Goal: Information Seeking & Learning: Learn about a topic

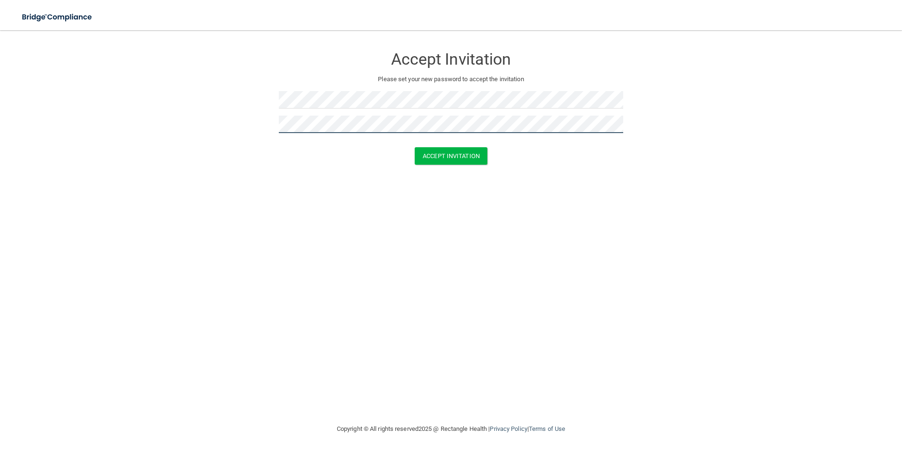
click at [415, 147] on button "Accept Invitation" at bounding box center [451, 155] width 73 height 17
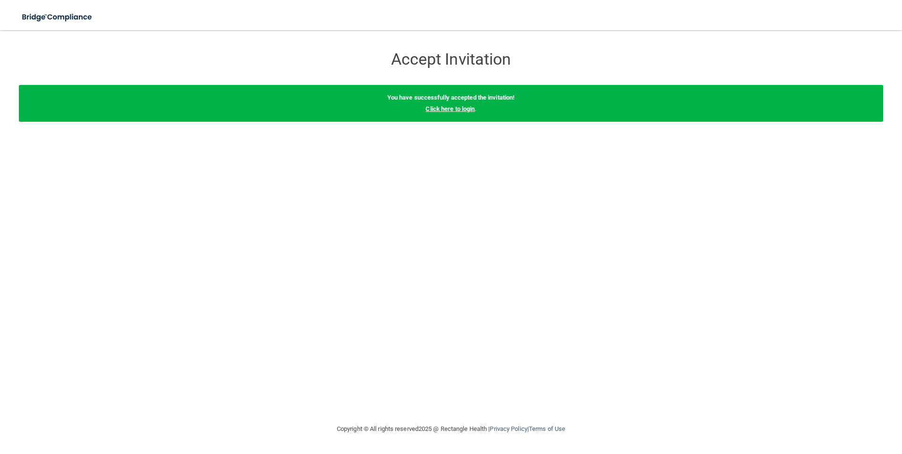
click at [452, 111] on link "Click here to login" at bounding box center [450, 108] width 49 height 7
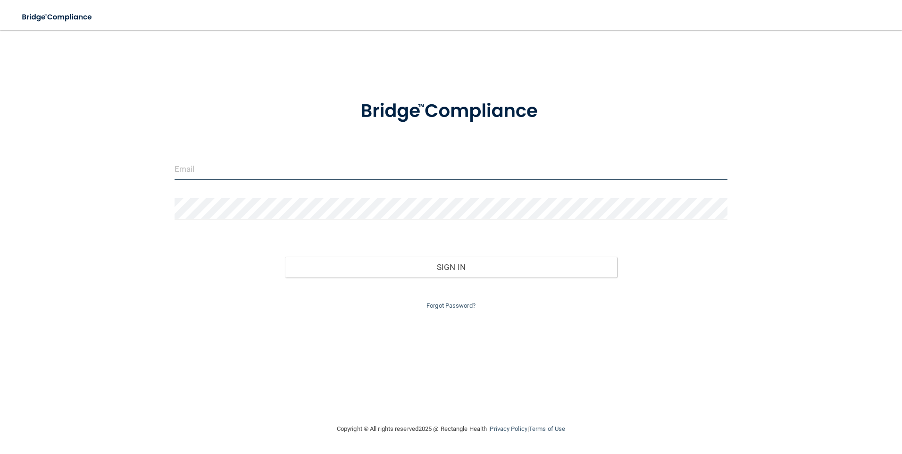
click at [184, 166] on input "email" at bounding box center [451, 169] width 553 height 21
type input "[EMAIL_ADDRESS][DOMAIN_NAME]"
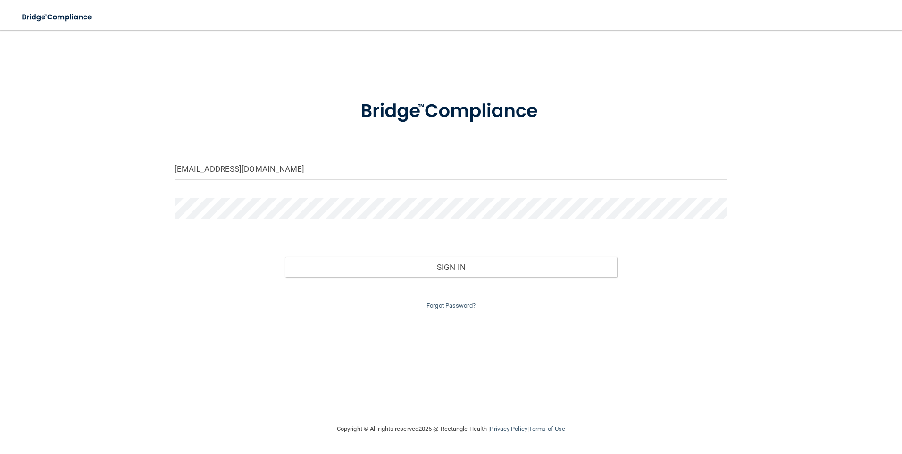
click at [285, 257] on button "Sign In" at bounding box center [451, 267] width 332 height 21
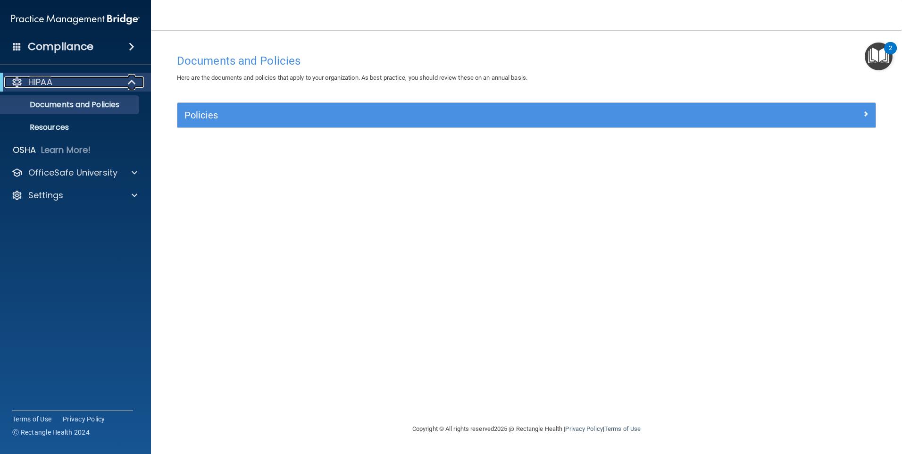
click at [39, 80] on p "HIPAA" at bounding box center [40, 81] width 24 height 11
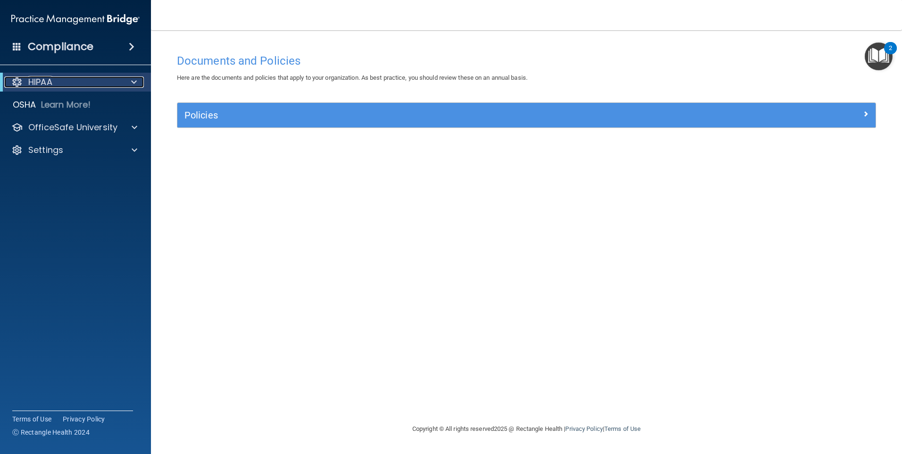
click at [39, 79] on p "HIPAA" at bounding box center [40, 81] width 24 height 11
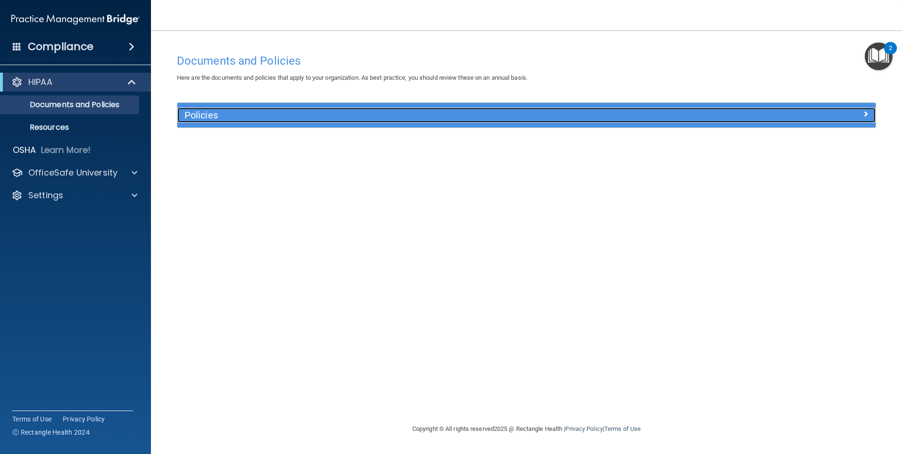
click at [212, 113] on h5 "Policies" at bounding box center [439, 115] width 510 height 10
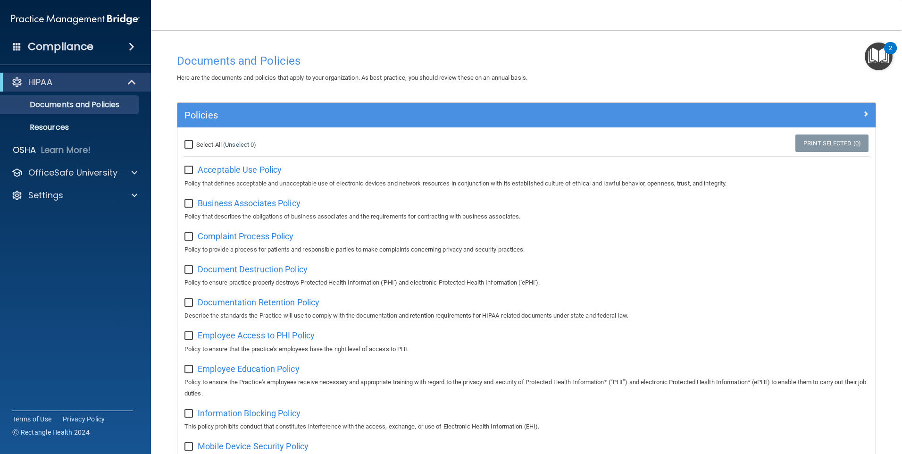
click at [188, 147] on input "Select All (Unselect 0) Unselect All" at bounding box center [189, 145] width 11 height 8
checkbox input "true"
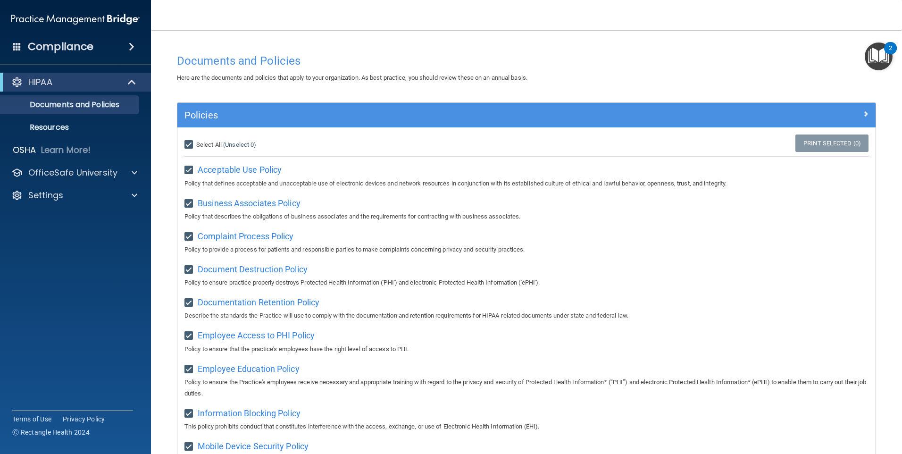
checkbox input "true"
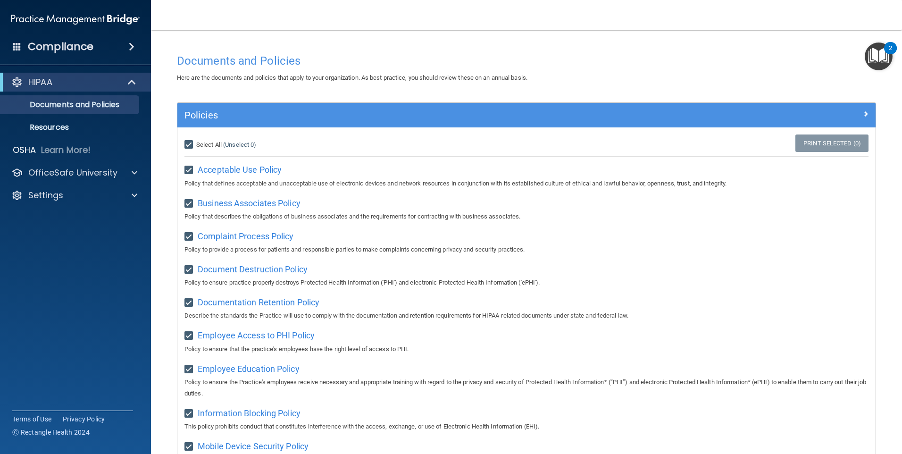
checkbox input "true"
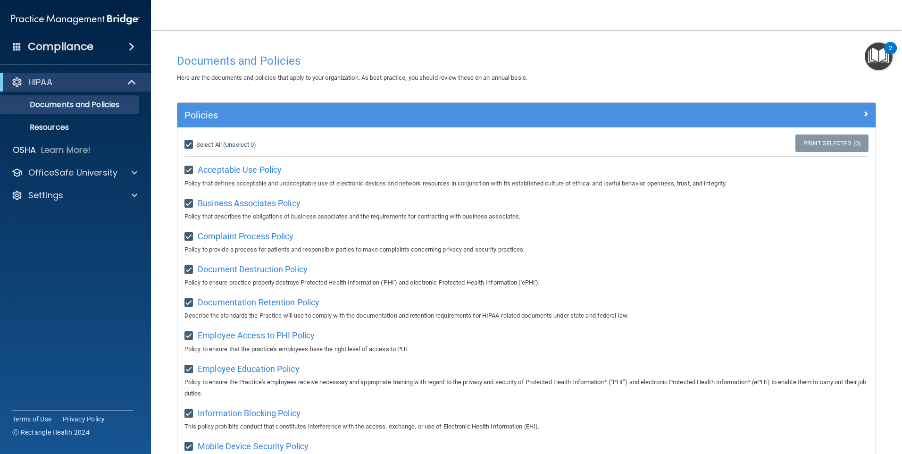
checkbox input "true"
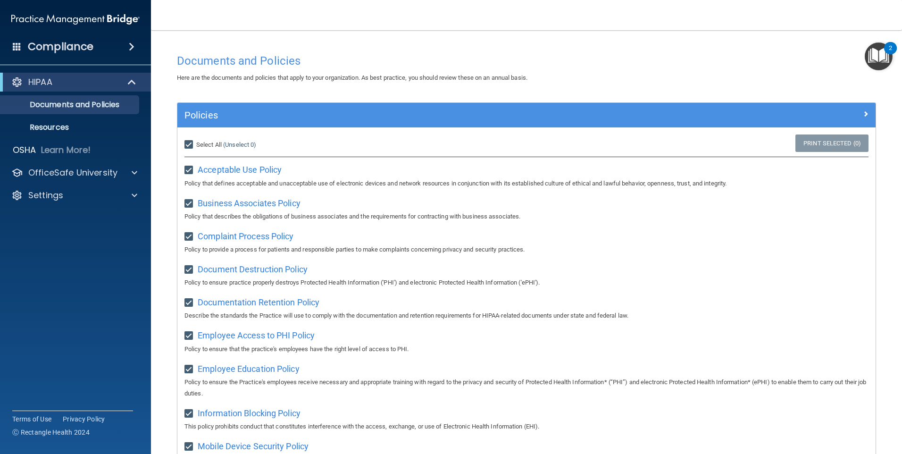
checkbox input "true"
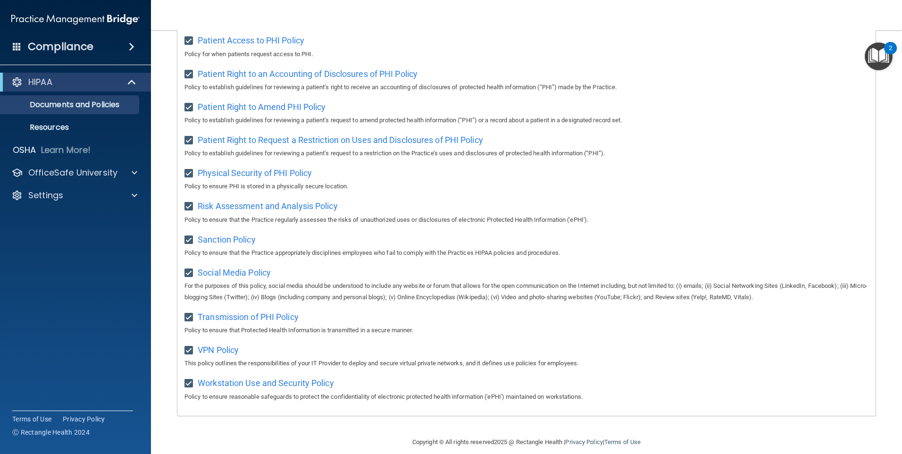
scroll to position [493, 0]
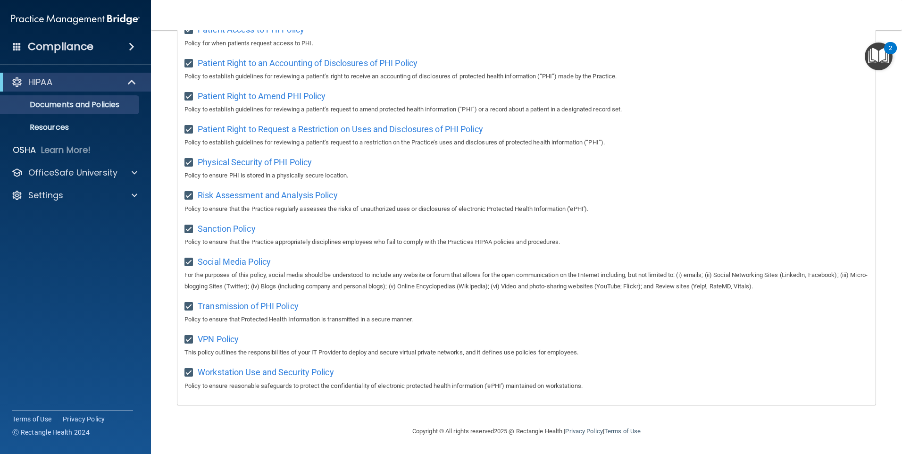
click at [81, 48] on h4 "Compliance" at bounding box center [61, 46] width 66 height 13
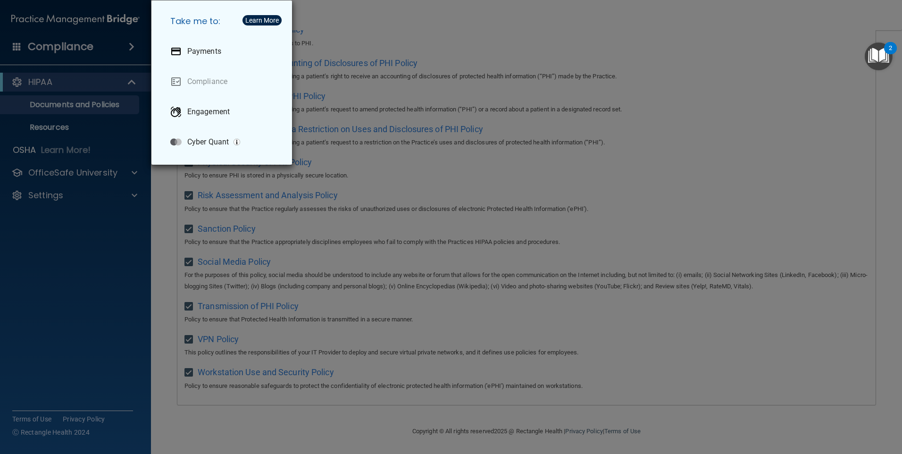
click at [68, 81] on div "Take me to: Payments Compliance Engagement Cyber Quant" at bounding box center [451, 227] width 902 height 454
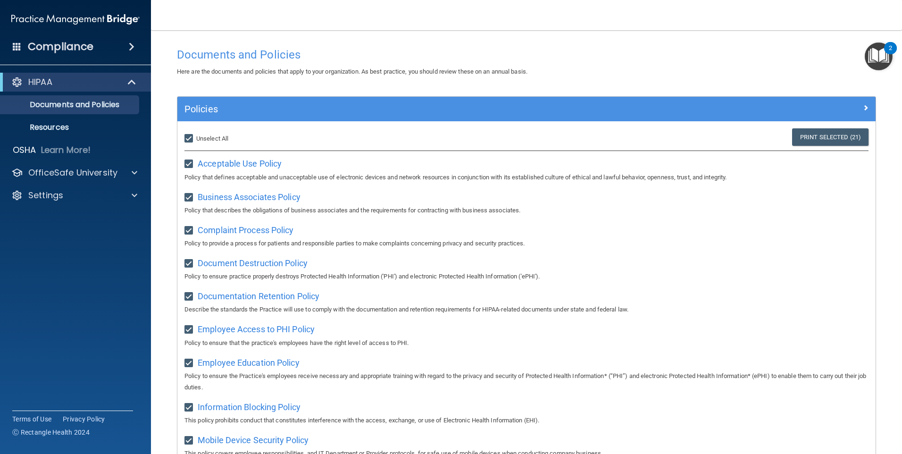
scroll to position [0, 0]
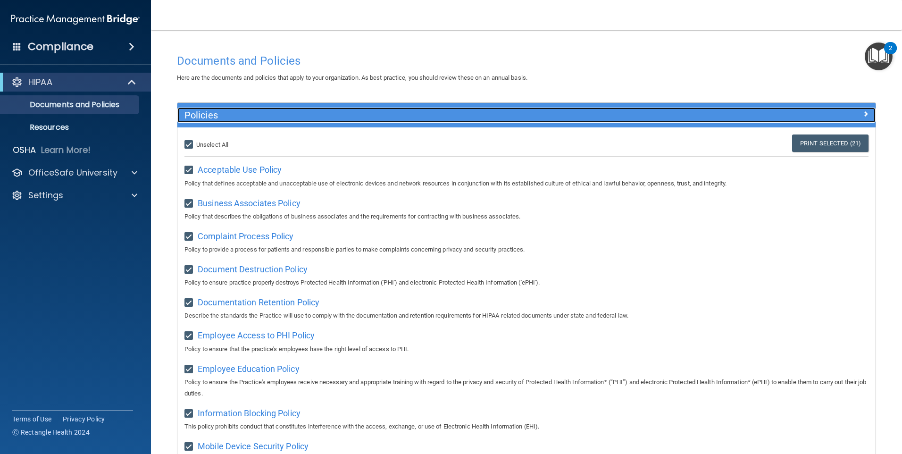
click at [214, 112] on h5 "Policies" at bounding box center [439, 115] width 510 height 10
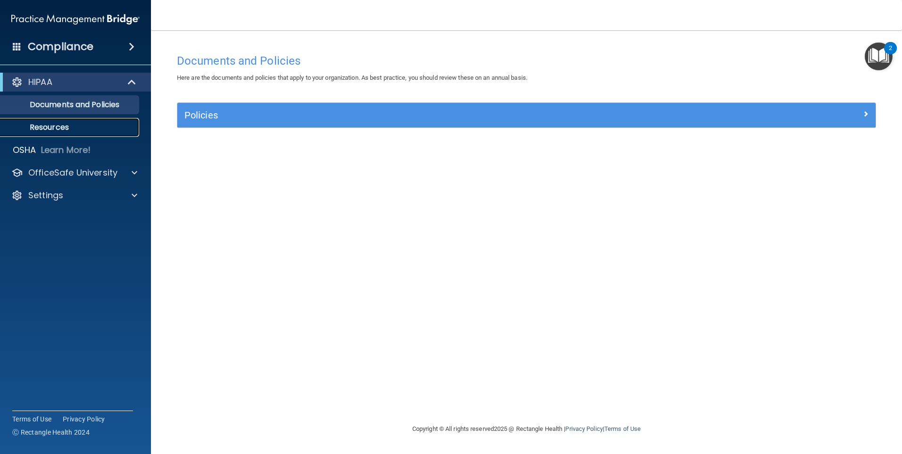
click at [59, 128] on p "Resources" at bounding box center [70, 127] width 129 height 9
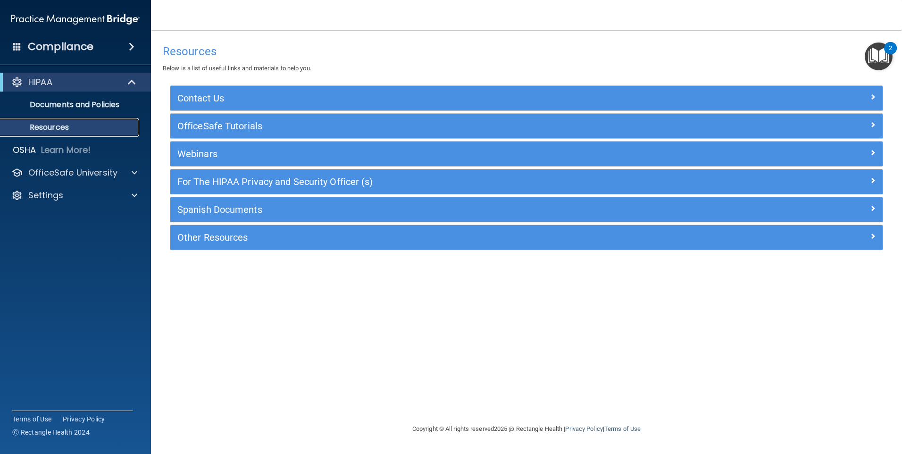
click at [65, 129] on p "Resources" at bounding box center [70, 127] width 129 height 9
click at [61, 148] on p "Learn More!" at bounding box center [66, 149] width 50 height 11
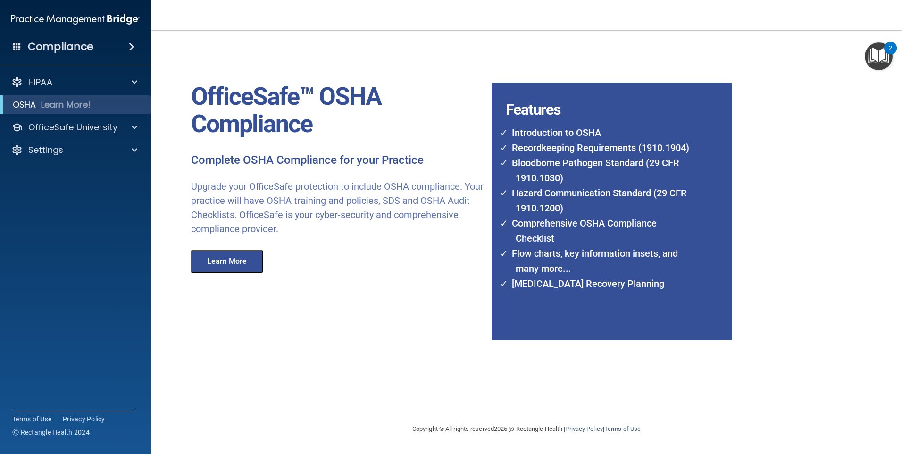
click at [567, 132] on li "Introduction to OSHA" at bounding box center [600, 132] width 189 height 15
click at [218, 251] on div "Learn More" at bounding box center [228, 258] width 89 height 27
drag, startPoint x: 218, startPoint y: 251, endPoint x: 214, endPoint y: 263, distance: 12.8
click at [214, 263] on button "Learn More" at bounding box center [227, 261] width 73 height 23
click at [112, 125] on p "OfficeSafe University" at bounding box center [72, 127] width 89 height 11
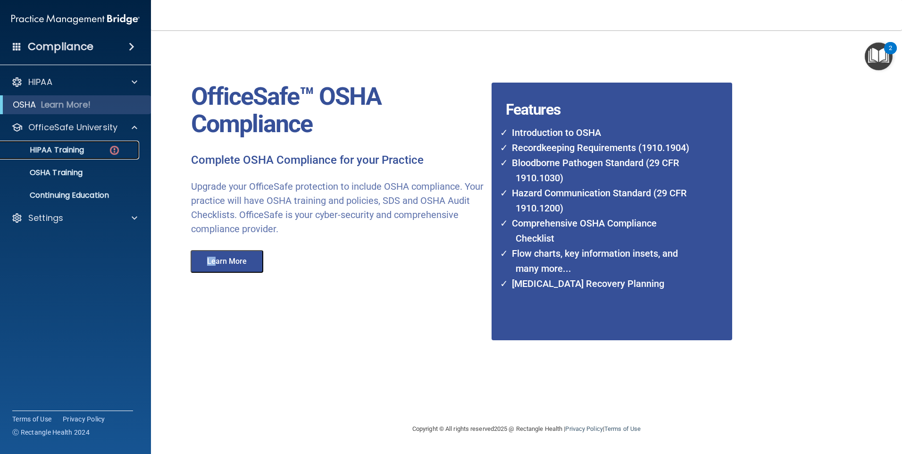
click at [83, 150] on p "HIPAA Training" at bounding box center [45, 149] width 78 height 9
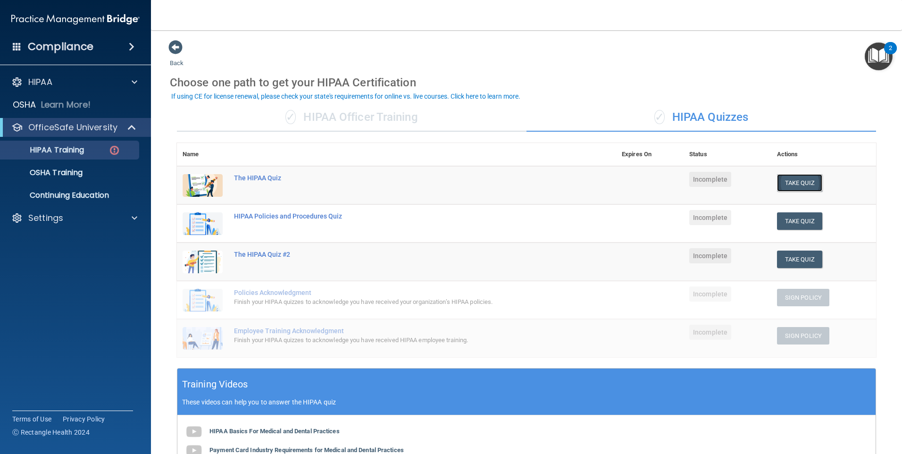
click at [797, 179] on button "Take Quiz" at bounding box center [799, 182] width 45 height 17
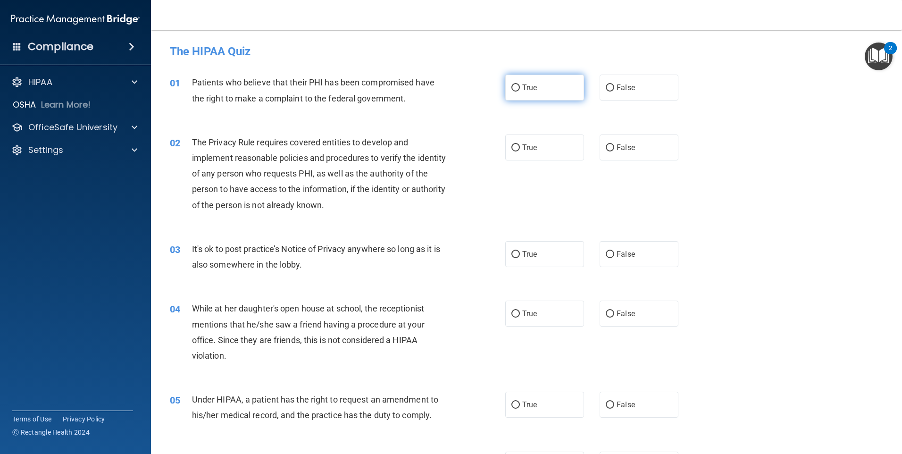
click at [528, 90] on span "True" at bounding box center [529, 87] width 15 height 9
click at [520, 90] on input "True" at bounding box center [515, 87] width 8 height 7
radio input "true"
click at [533, 147] on span "True" at bounding box center [529, 147] width 15 height 9
click at [520, 147] on input "True" at bounding box center [515, 147] width 8 height 7
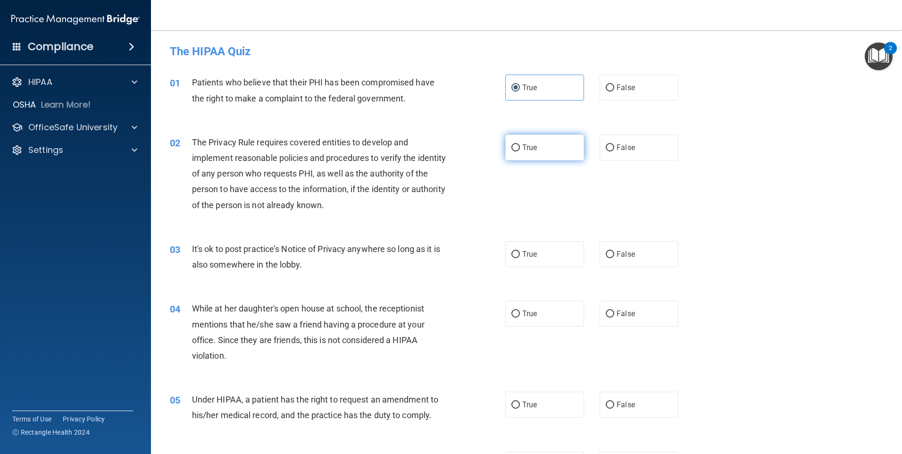
radio input "true"
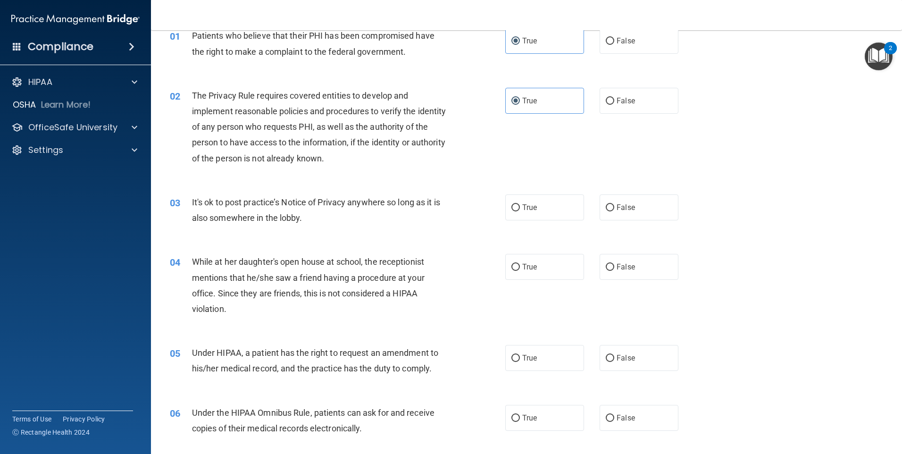
scroll to position [47, 0]
click at [535, 205] on label "True" at bounding box center [544, 207] width 79 height 26
click at [520, 205] on input "True" at bounding box center [515, 207] width 8 height 7
radio input "true"
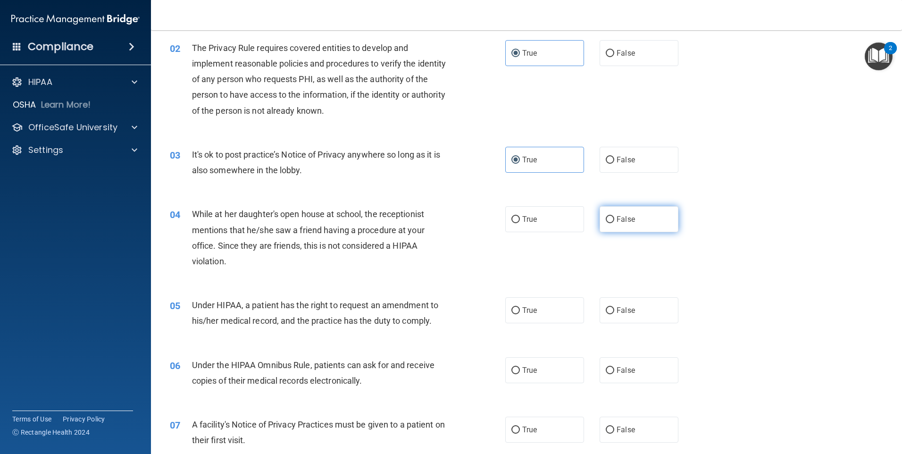
click at [620, 222] on span "False" at bounding box center [626, 219] width 18 height 9
click at [614, 222] on input "False" at bounding box center [610, 219] width 8 height 7
radio input "true"
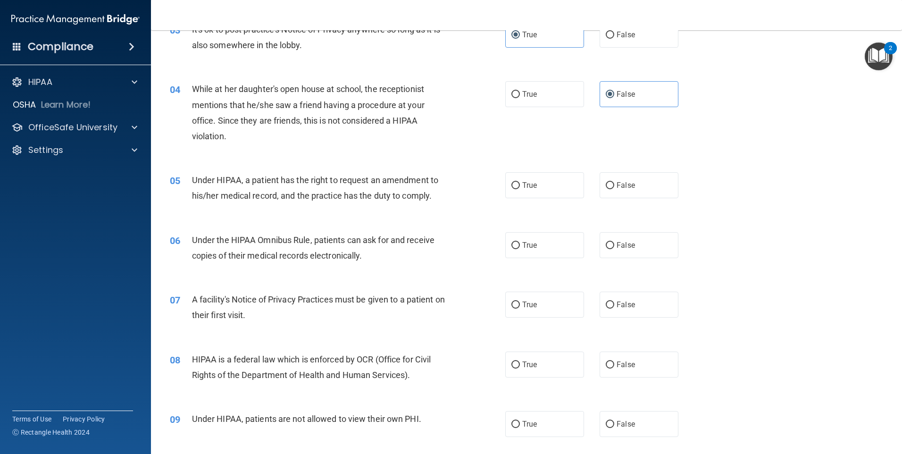
scroll to position [236, 0]
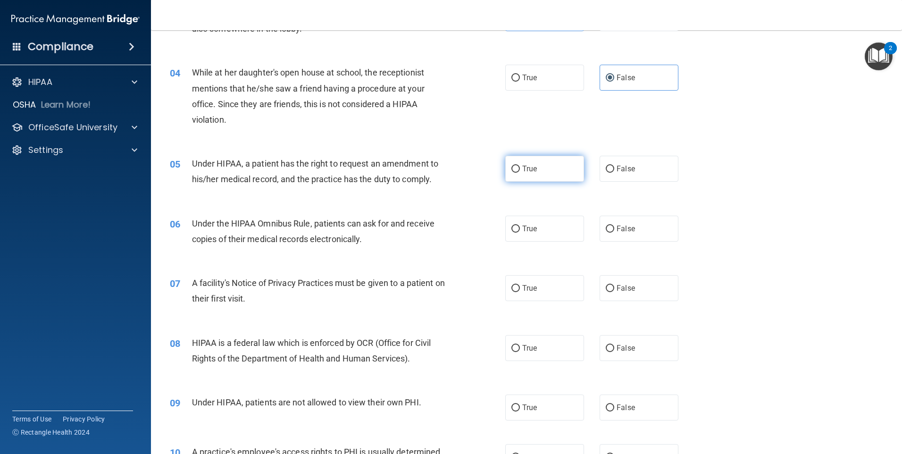
click at [552, 168] on label "True" at bounding box center [544, 169] width 79 height 26
click at [520, 168] on input "True" at bounding box center [515, 169] width 8 height 7
radio input "true"
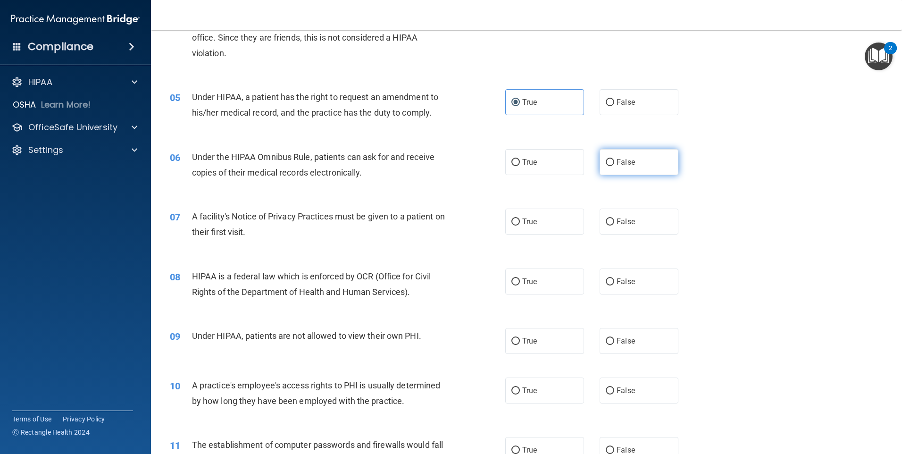
scroll to position [330, 0]
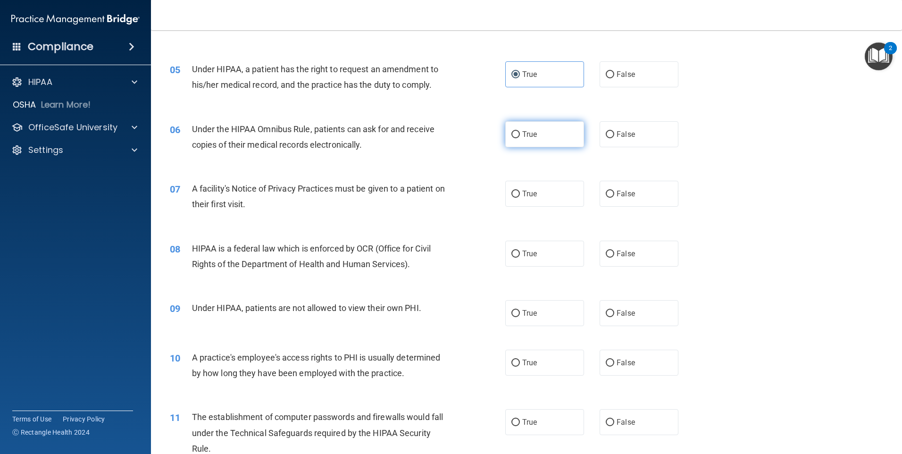
click at [530, 133] on span "True" at bounding box center [529, 134] width 15 height 9
click at [520, 133] on input "True" at bounding box center [515, 134] width 8 height 7
radio input "true"
click at [523, 197] on span "True" at bounding box center [529, 193] width 15 height 9
click at [520, 197] on input "True" at bounding box center [515, 194] width 8 height 7
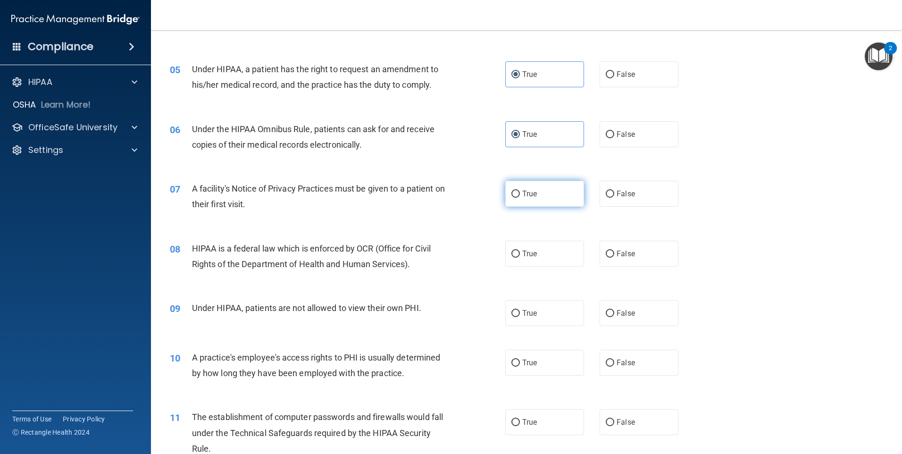
radio input "true"
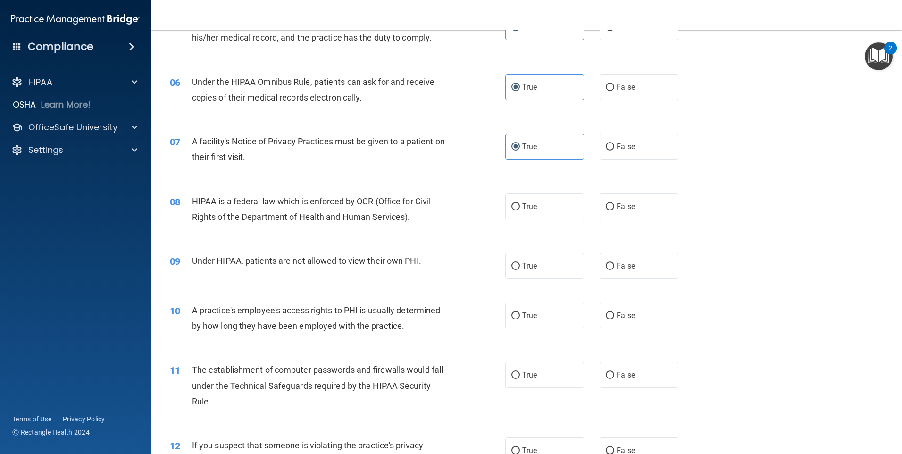
click at [520, 192] on div "08 HIPAA is a federal law which is enforced by OCR (Office for Civil Rights of …" at bounding box center [527, 211] width 728 height 59
click at [520, 201] on label "True" at bounding box center [544, 206] width 79 height 26
click at [520, 203] on input "True" at bounding box center [515, 206] width 8 height 7
radio input "true"
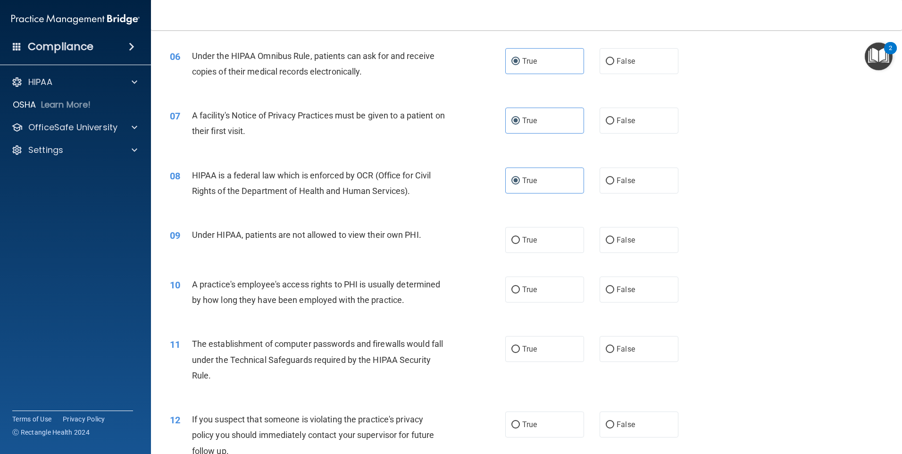
scroll to position [425, 0]
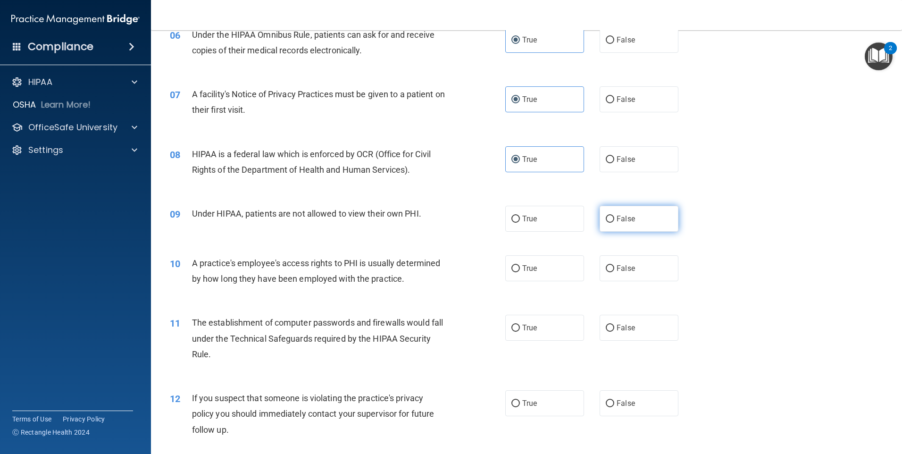
click at [648, 210] on label "False" at bounding box center [639, 219] width 79 height 26
click at [614, 216] on input "False" at bounding box center [610, 219] width 8 height 7
radio input "true"
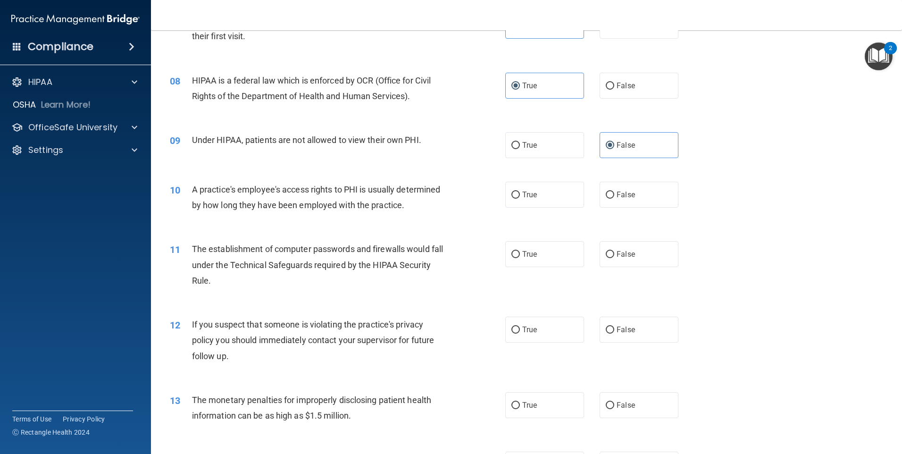
scroll to position [519, 0]
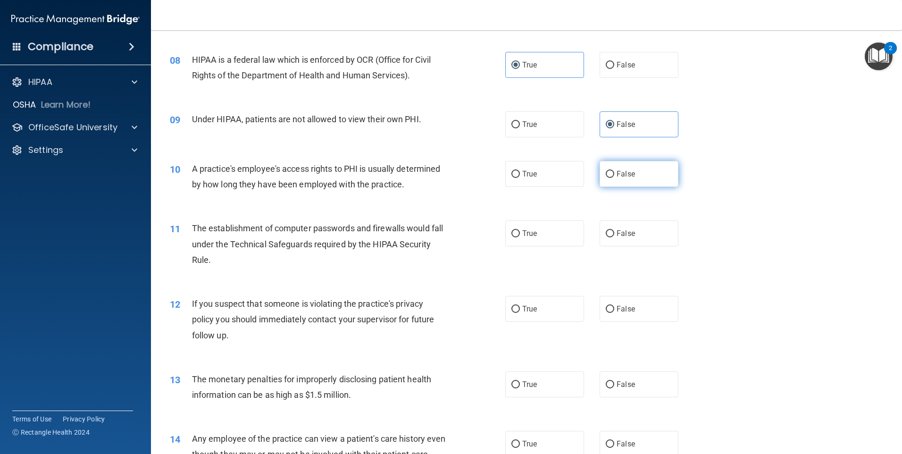
click at [621, 174] on span "False" at bounding box center [626, 173] width 18 height 9
click at [614, 174] on input "False" at bounding box center [610, 174] width 8 height 7
radio input "true"
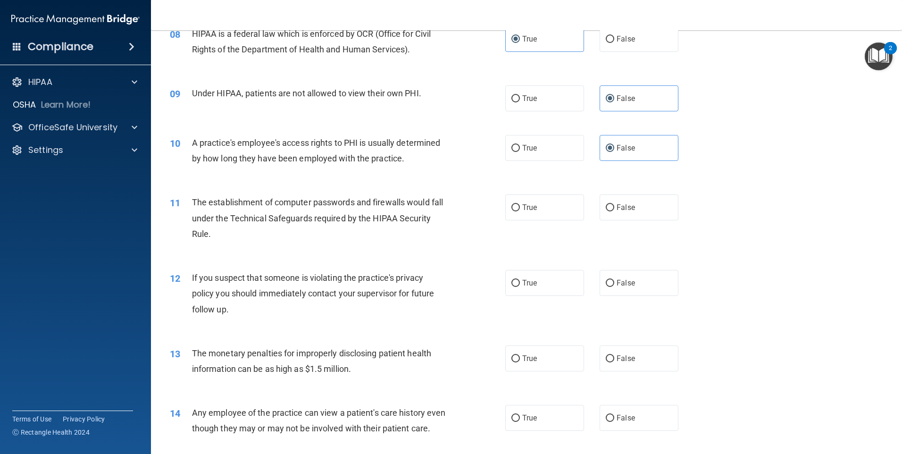
scroll to position [566, 0]
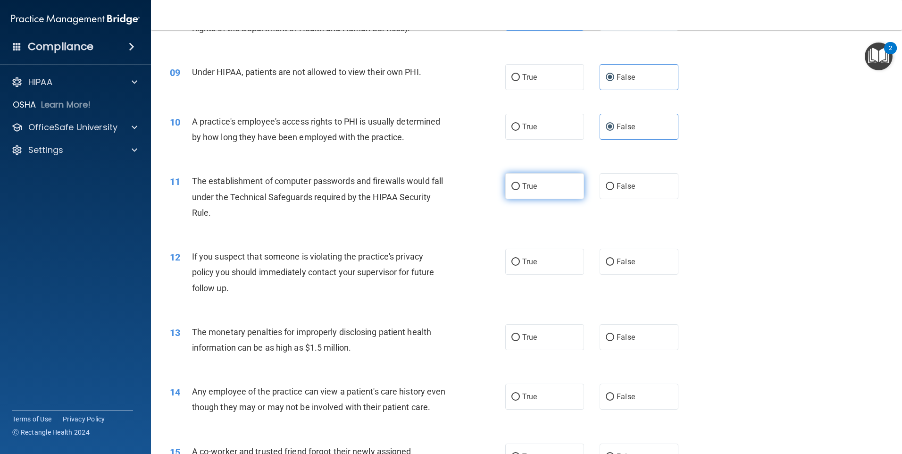
click at [522, 190] on span "True" at bounding box center [529, 186] width 15 height 9
click at [519, 190] on input "True" at bounding box center [515, 186] width 8 height 7
radio input "true"
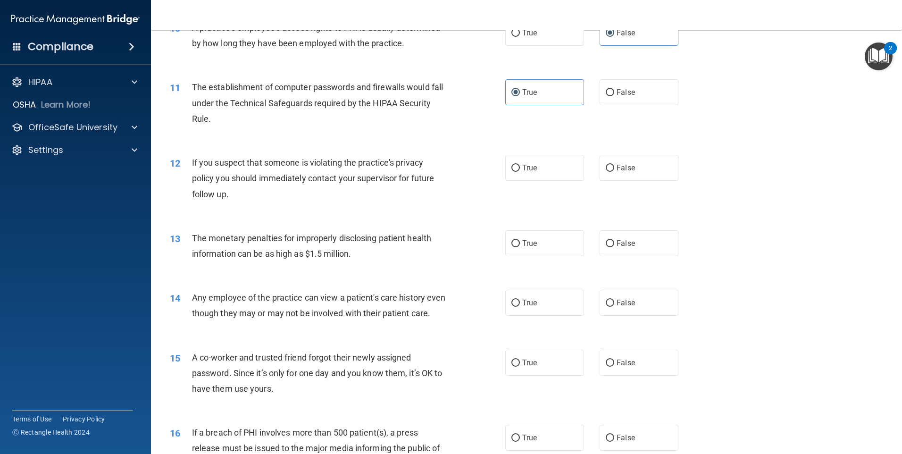
scroll to position [661, 0]
click at [548, 169] on label "True" at bounding box center [544, 167] width 79 height 26
click at [520, 169] on input "True" at bounding box center [515, 167] width 8 height 7
radio input "true"
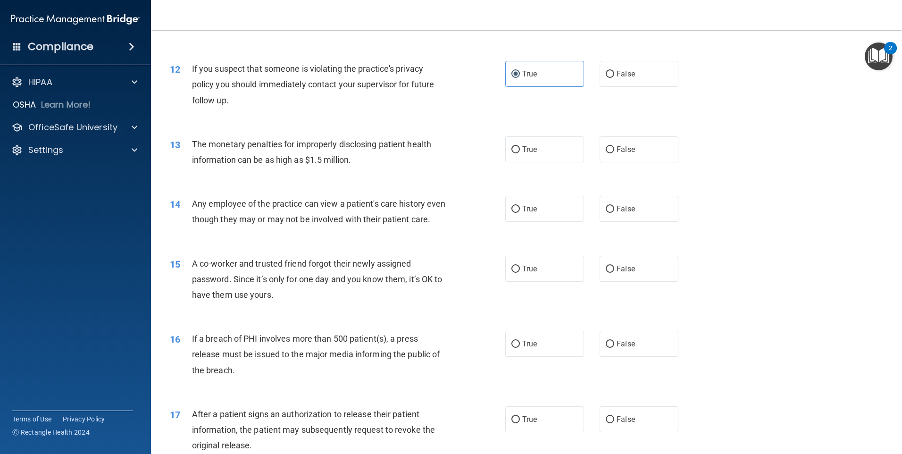
scroll to position [755, 0]
click at [560, 144] on label "True" at bounding box center [544, 148] width 79 height 26
click at [520, 145] on input "True" at bounding box center [515, 148] width 8 height 7
radio input "true"
click at [617, 204] on span "False" at bounding box center [626, 207] width 18 height 9
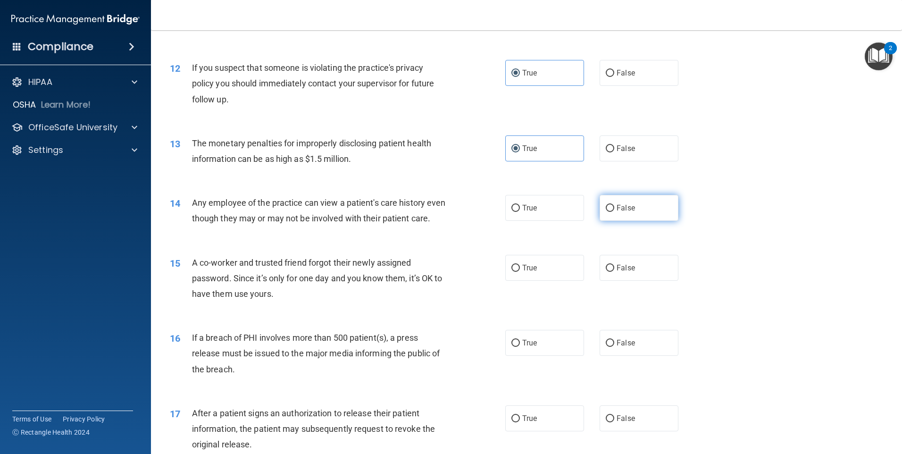
click at [614, 205] on input "False" at bounding box center [610, 208] width 8 height 7
radio input "true"
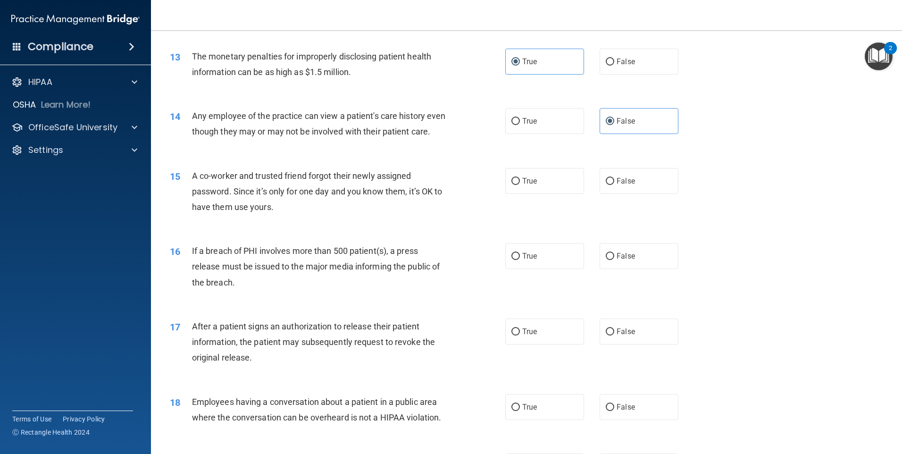
scroll to position [849, 0]
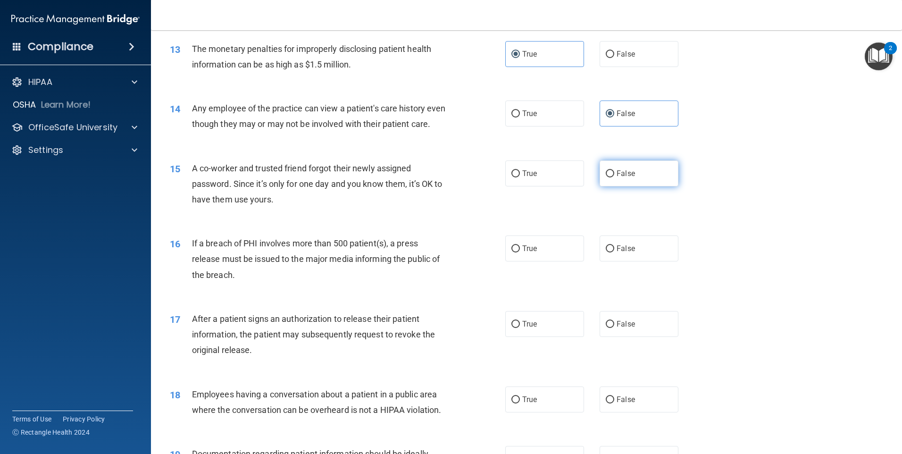
click at [625, 186] on label "False" at bounding box center [639, 173] width 79 height 26
click at [614, 177] on input "False" at bounding box center [610, 173] width 8 height 7
radio input "true"
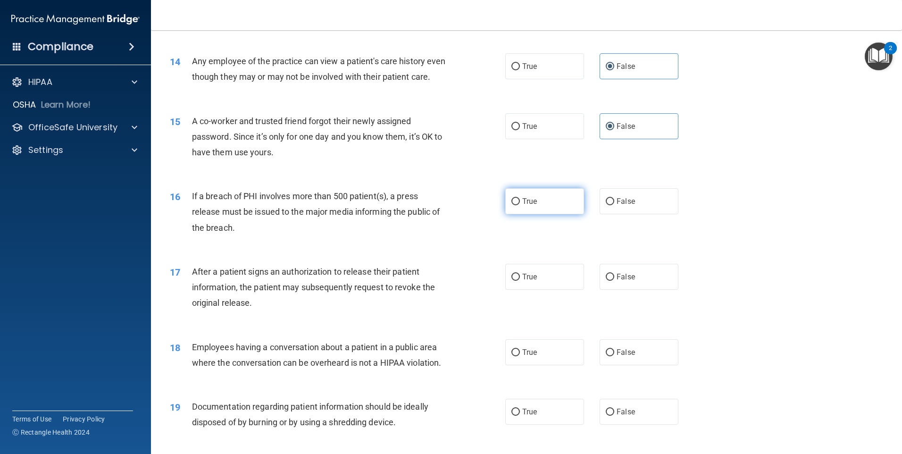
click at [523, 214] on label "True" at bounding box center [544, 201] width 79 height 26
click at [520, 205] on input "True" at bounding box center [515, 201] width 8 height 7
radio input "true"
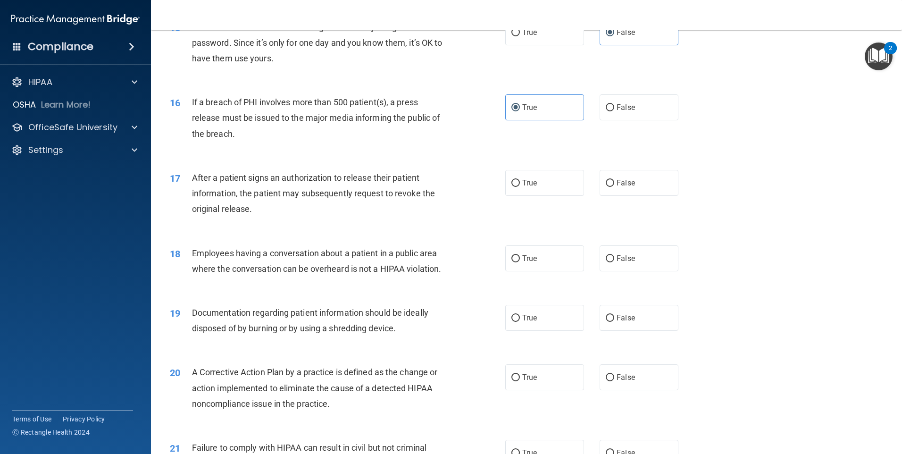
scroll to position [991, 0]
click at [532, 195] on label "True" at bounding box center [544, 182] width 79 height 26
click at [520, 186] on input "True" at bounding box center [515, 182] width 8 height 7
radio input "true"
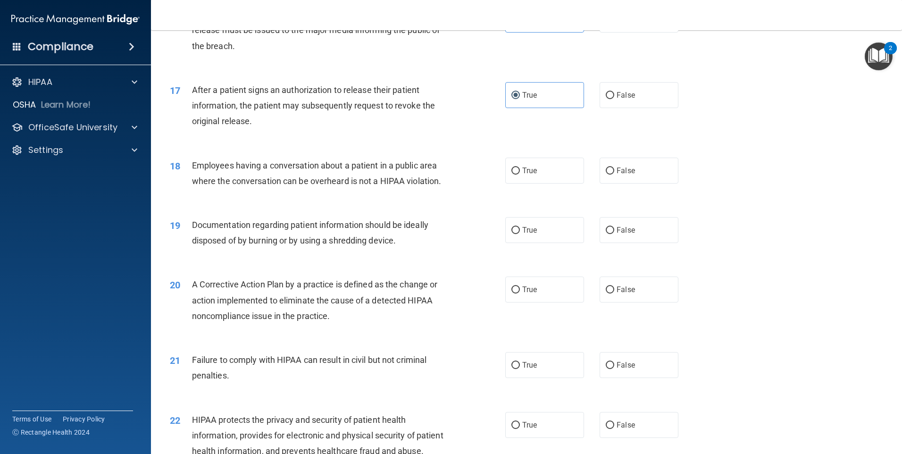
scroll to position [1085, 0]
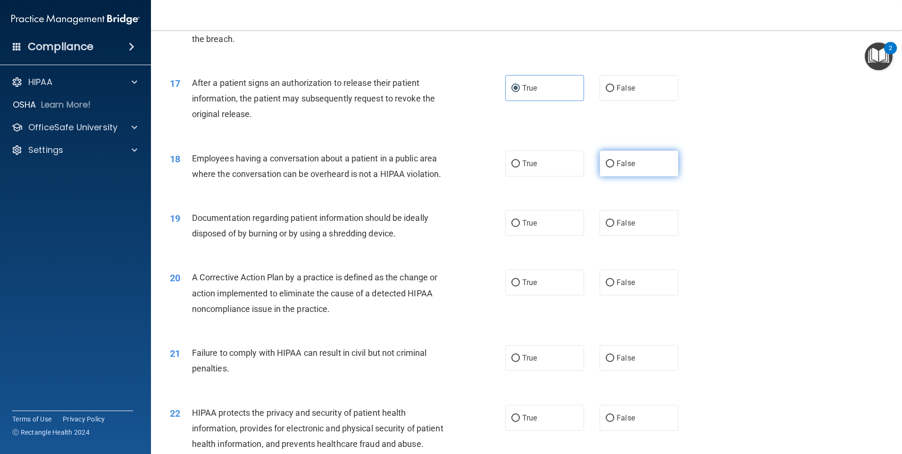
click at [628, 168] on span "False" at bounding box center [626, 163] width 18 height 9
click at [614, 167] on input "False" at bounding box center [610, 163] width 8 height 7
radio input "true"
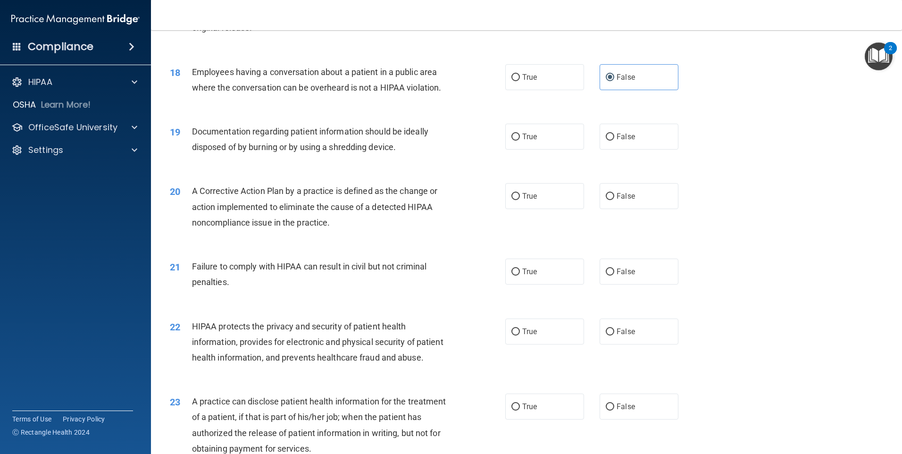
scroll to position [1180, 0]
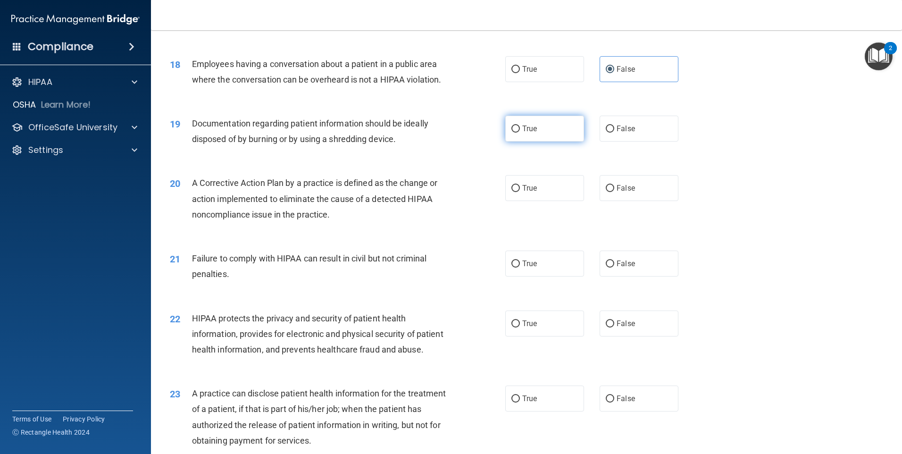
click at [530, 133] on span "True" at bounding box center [529, 128] width 15 height 9
click at [520, 133] on input "True" at bounding box center [515, 129] width 8 height 7
radio input "true"
click at [517, 201] on label "True" at bounding box center [544, 188] width 79 height 26
click at [517, 192] on input "True" at bounding box center [515, 188] width 8 height 7
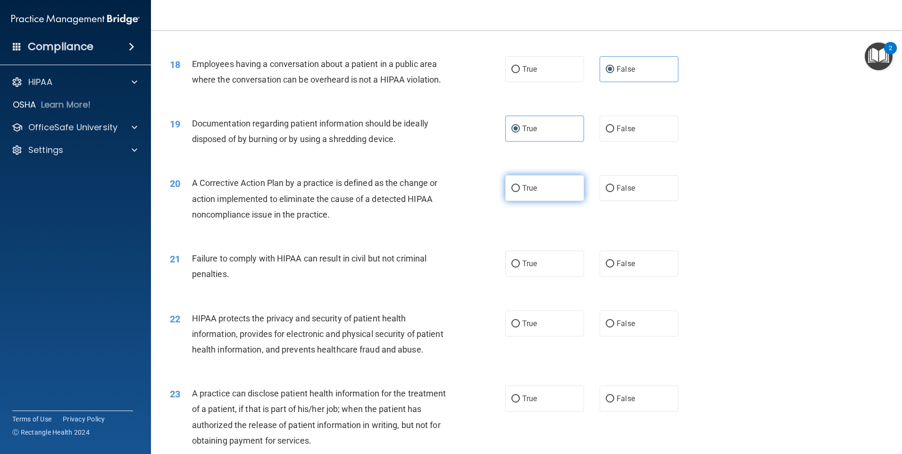
radio input "true"
click at [606, 268] on input "False" at bounding box center [610, 263] width 8 height 7
radio input "true"
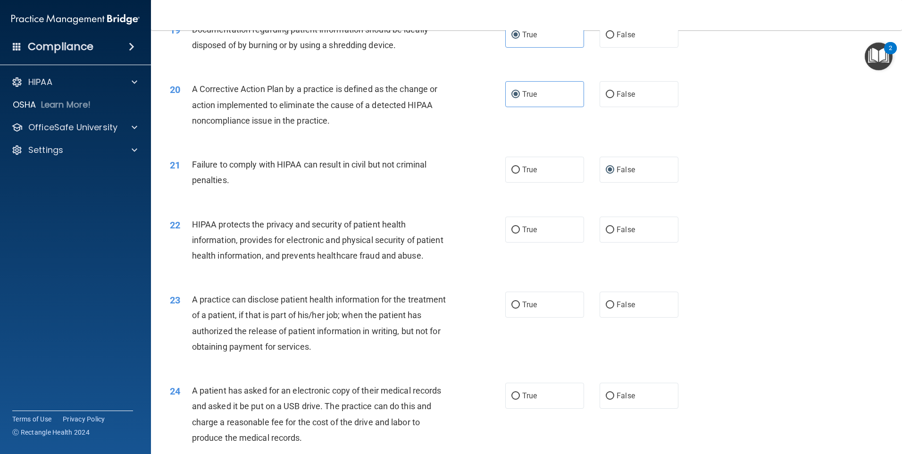
scroll to position [1274, 0]
click at [514, 233] on input "True" at bounding box center [515, 229] width 8 height 7
radio input "true"
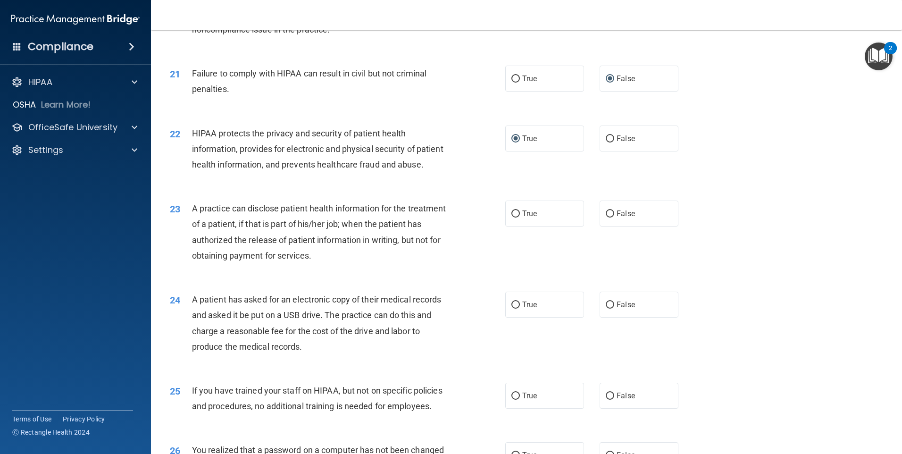
scroll to position [1368, 0]
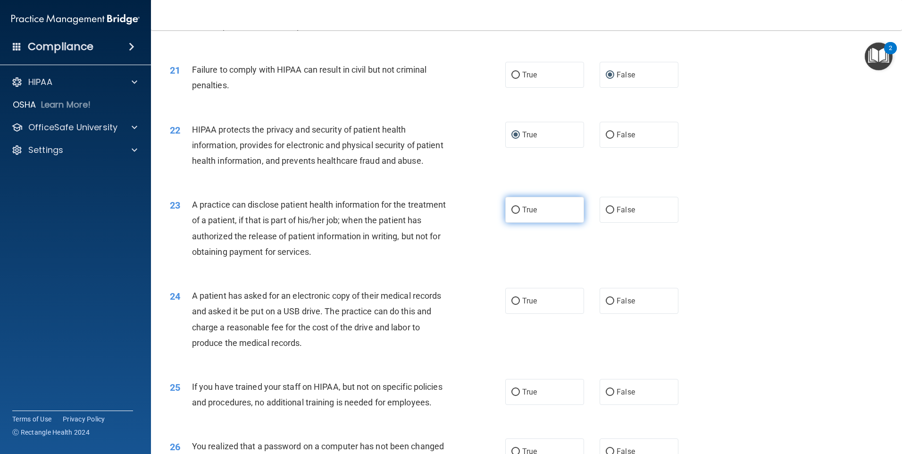
click at [529, 214] on span "True" at bounding box center [529, 209] width 15 height 9
click at [520, 214] on input "True" at bounding box center [515, 210] width 8 height 7
radio input "true"
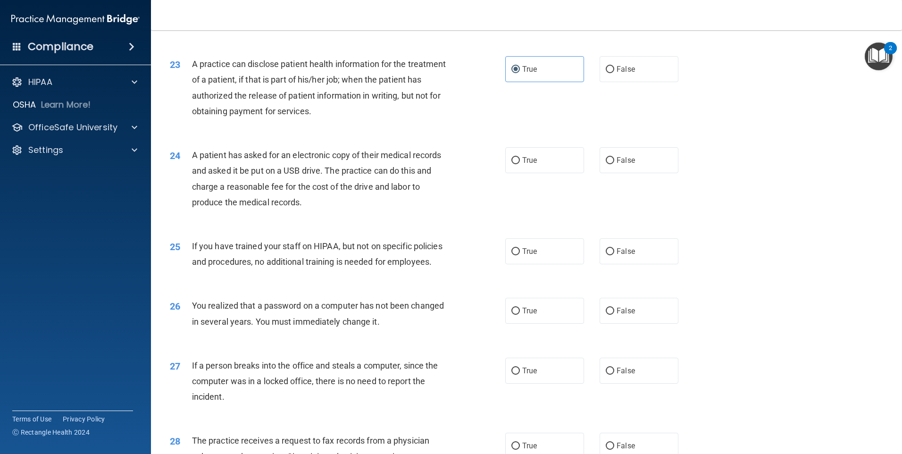
scroll to position [1510, 0]
click at [512, 163] on input "True" at bounding box center [515, 159] width 8 height 7
radio input "true"
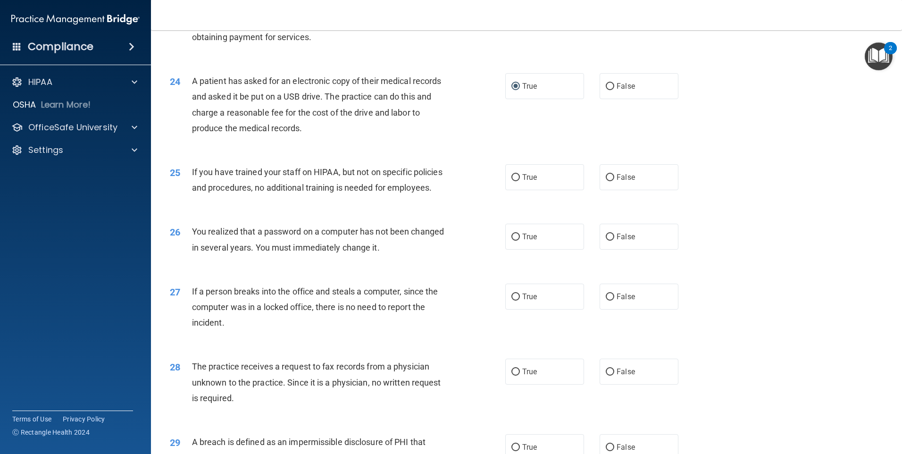
scroll to position [1604, 0]
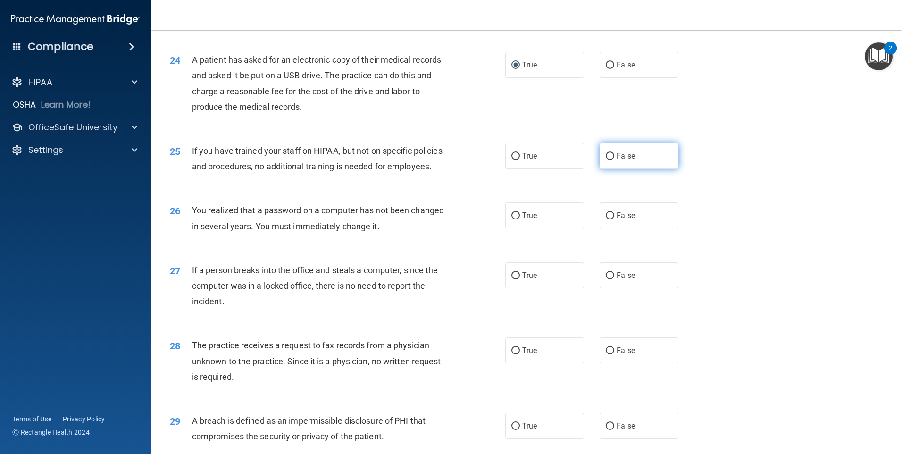
click at [628, 160] on span "False" at bounding box center [626, 155] width 18 height 9
click at [614, 160] on input "False" at bounding box center [610, 156] width 8 height 7
radio input "true"
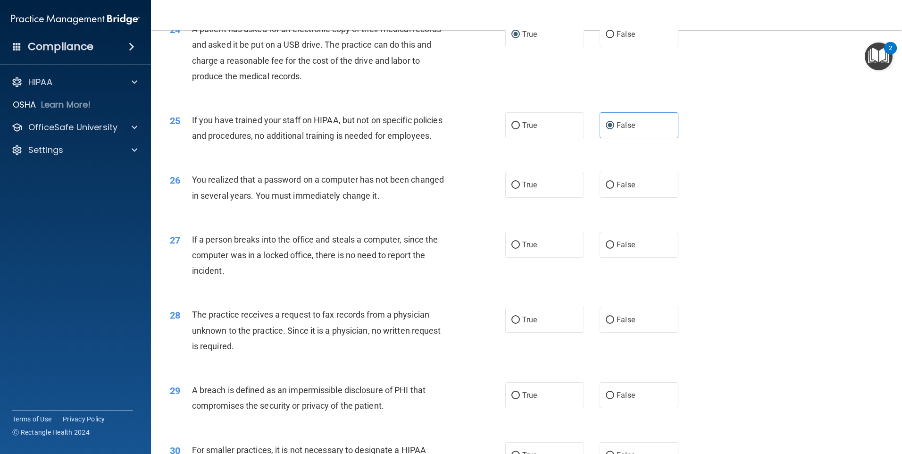
scroll to position [1651, 0]
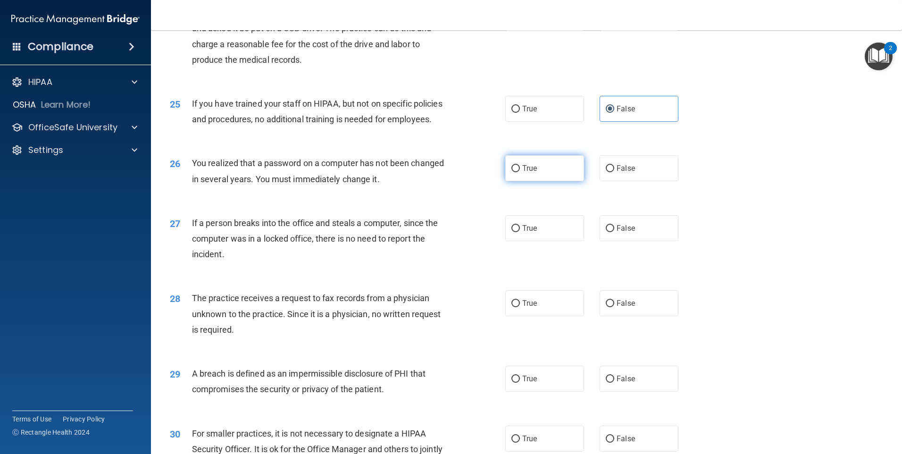
click at [523, 173] on span "True" at bounding box center [529, 168] width 15 height 9
click at [520, 172] on input "True" at bounding box center [515, 168] width 8 height 7
radio input "true"
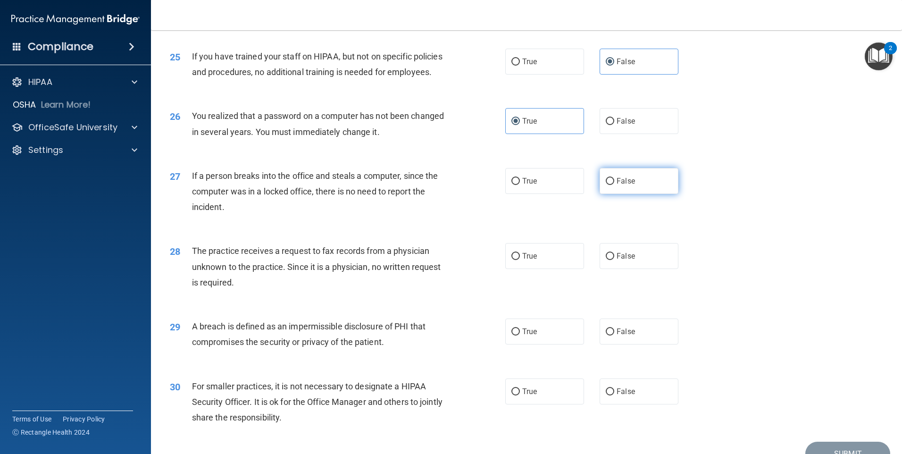
click at [617, 185] on span "False" at bounding box center [626, 180] width 18 height 9
click at [614, 185] on input "False" at bounding box center [610, 181] width 8 height 7
radio input "true"
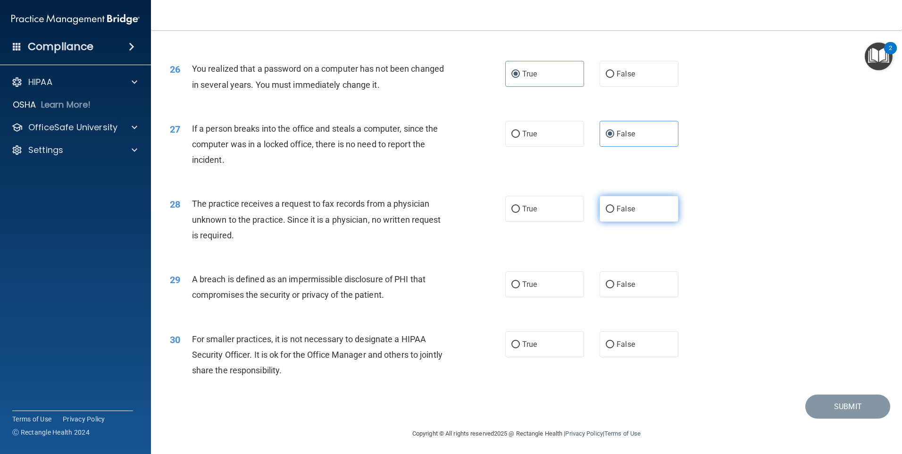
click at [632, 222] on label "False" at bounding box center [639, 209] width 79 height 26
click at [614, 213] on input "False" at bounding box center [610, 209] width 8 height 7
radio input "true"
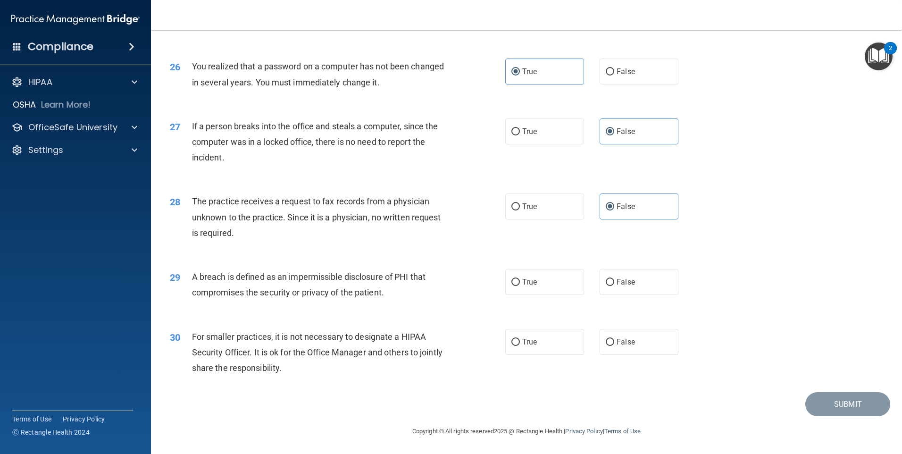
scroll to position [1795, 0]
click at [513, 277] on label "True" at bounding box center [544, 282] width 79 height 26
click at [513, 279] on input "True" at bounding box center [515, 282] width 8 height 7
radio input "true"
click at [617, 345] on span "False" at bounding box center [626, 341] width 18 height 9
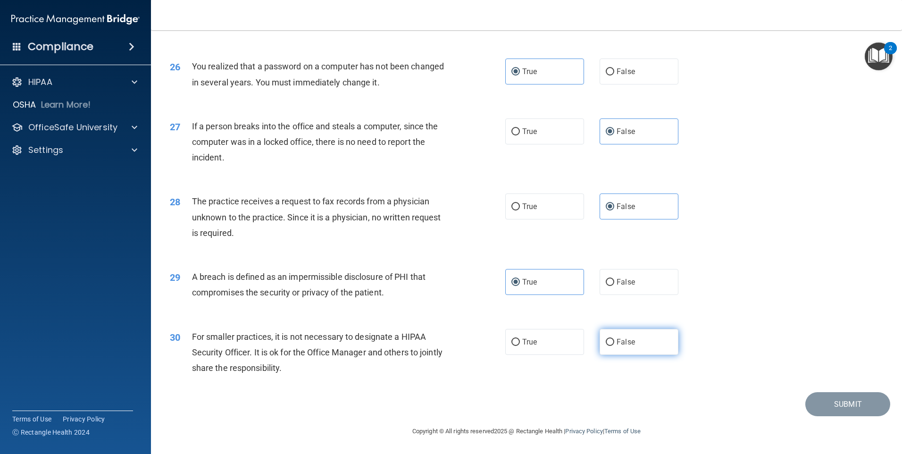
click at [612, 345] on input "False" at bounding box center [610, 342] width 8 height 7
radio input "true"
click at [828, 400] on button "Submit" at bounding box center [847, 404] width 85 height 24
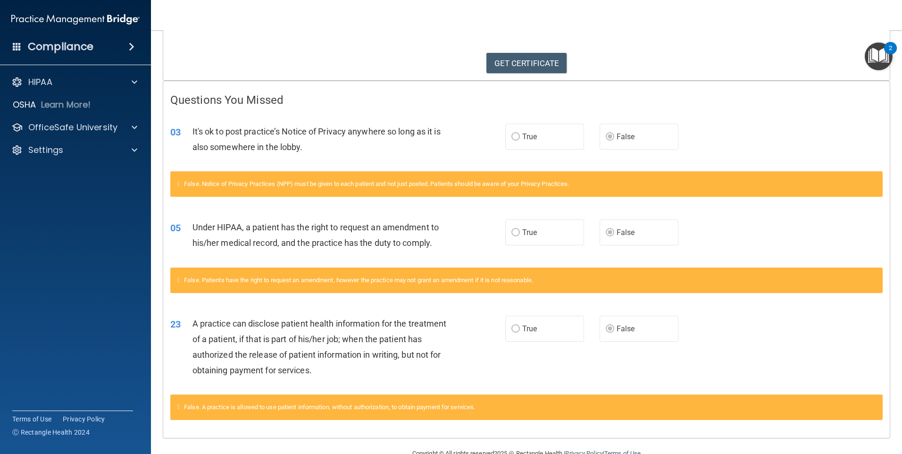
scroll to position [164, 0]
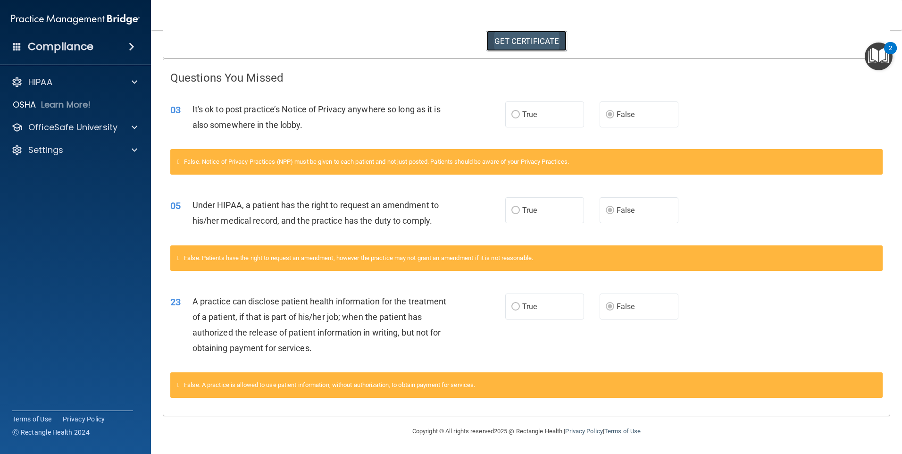
click at [516, 36] on link "GET CERTIFICATE" at bounding box center [526, 41] width 81 height 21
click at [109, 128] on p "OfficeSafe University" at bounding box center [72, 127] width 89 height 11
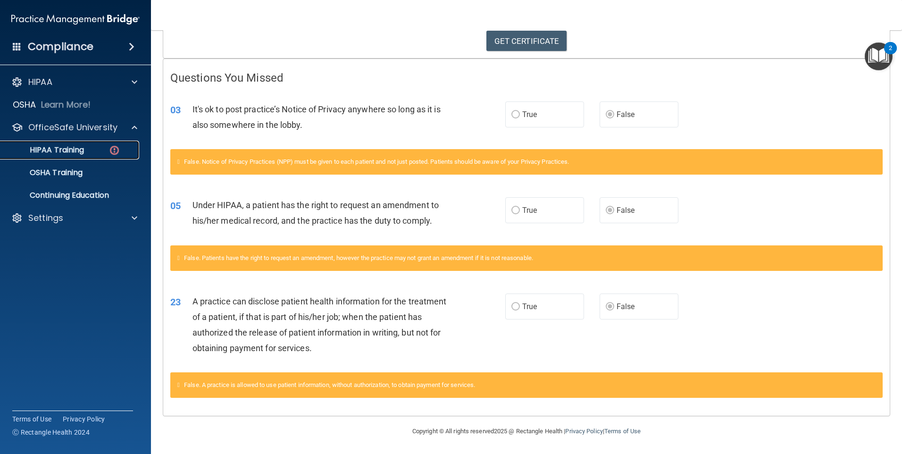
click at [92, 149] on div "HIPAA Training" at bounding box center [70, 149] width 129 height 9
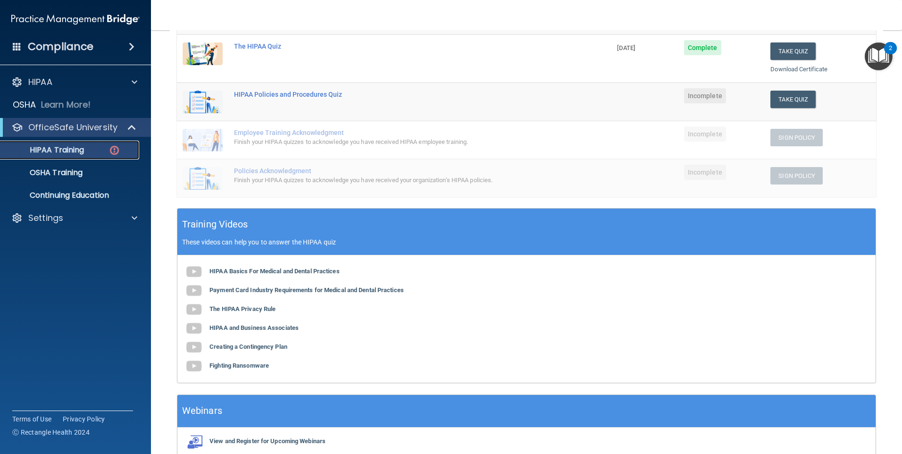
scroll to position [28, 0]
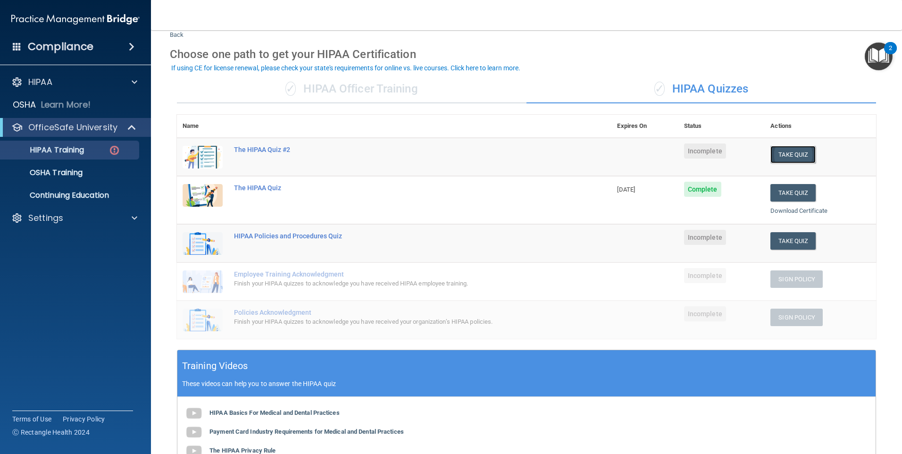
click at [785, 152] on button "Take Quiz" at bounding box center [792, 154] width 45 height 17
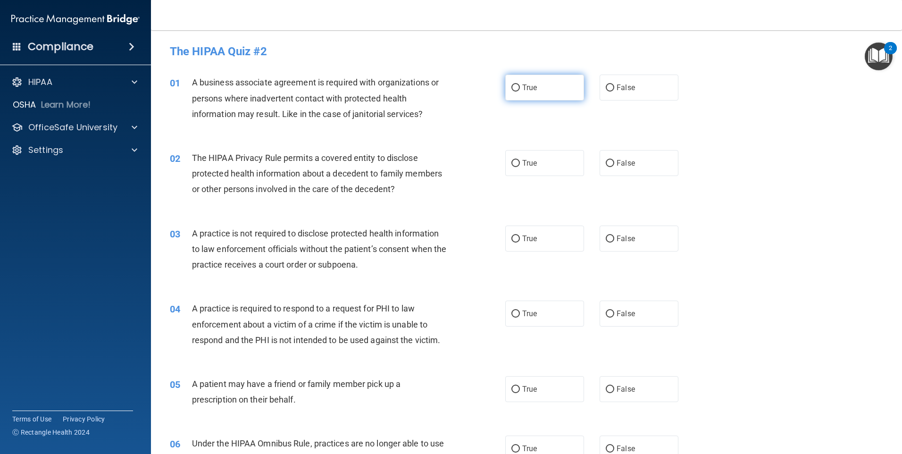
click at [513, 86] on input "True" at bounding box center [515, 87] width 8 height 7
radio input "true"
click at [535, 160] on label "True" at bounding box center [544, 163] width 79 height 26
click at [520, 160] on input "True" at bounding box center [515, 163] width 8 height 7
radio input "true"
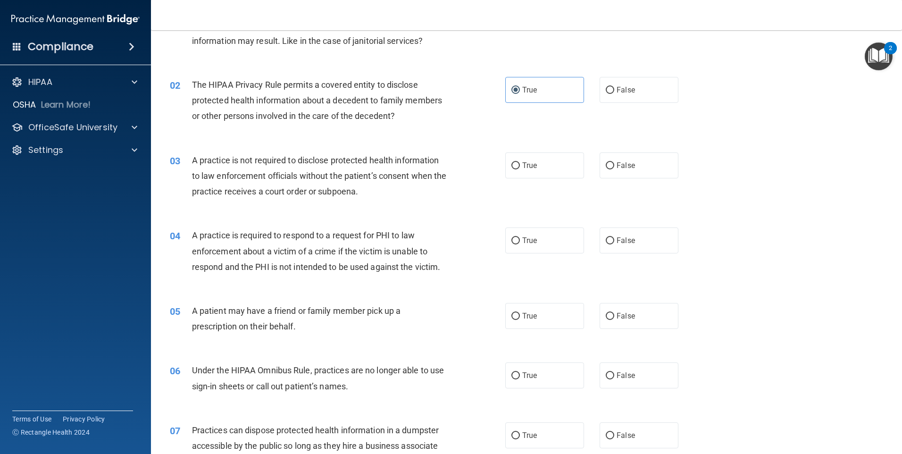
scroll to position [94, 0]
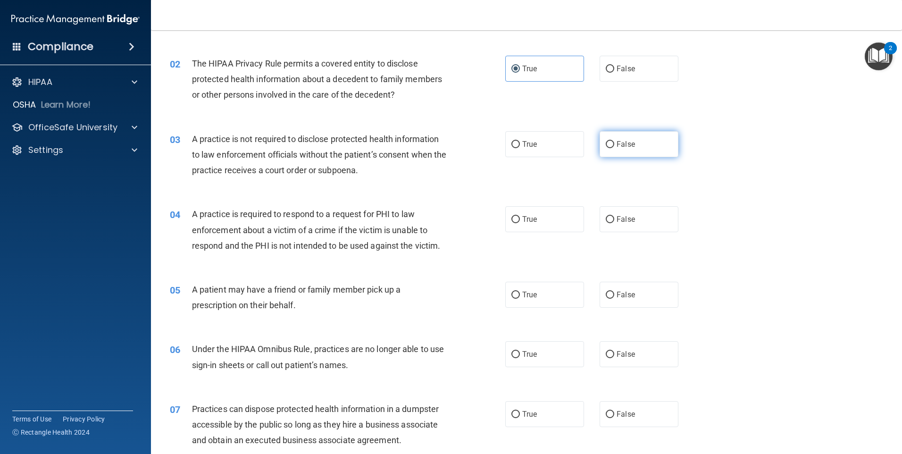
click at [644, 149] on label "False" at bounding box center [639, 144] width 79 height 26
click at [614, 148] on input "False" at bounding box center [610, 144] width 8 height 7
radio input "true"
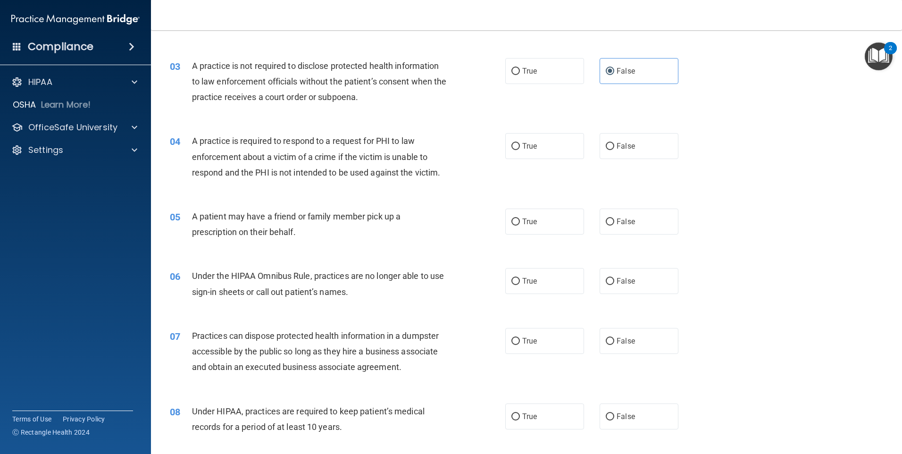
scroll to position [189, 0]
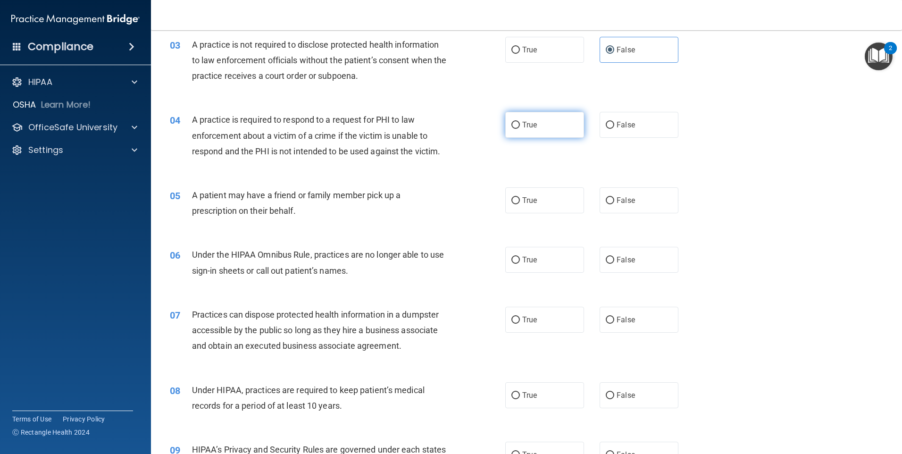
click at [519, 129] on label "True" at bounding box center [544, 125] width 79 height 26
click at [519, 129] on input "True" at bounding box center [515, 125] width 8 height 7
radio input "true"
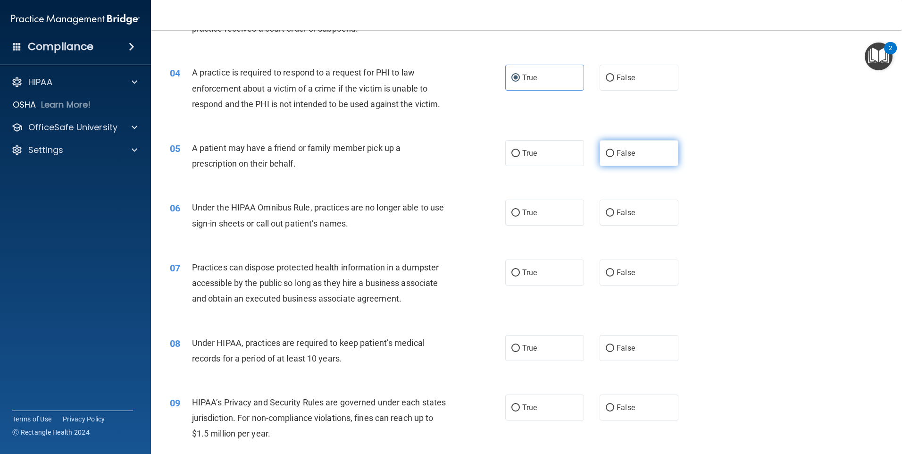
click at [625, 153] on span "False" at bounding box center [626, 153] width 18 height 9
click at [614, 153] on input "False" at bounding box center [610, 153] width 8 height 7
radio input "true"
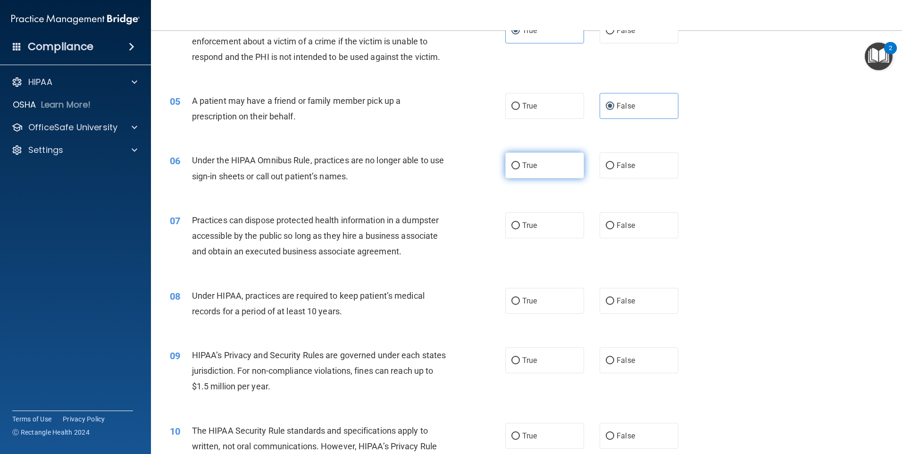
click at [537, 166] on label "True" at bounding box center [544, 165] width 79 height 26
click at [520, 166] on input "True" at bounding box center [515, 165] width 8 height 7
radio input "true"
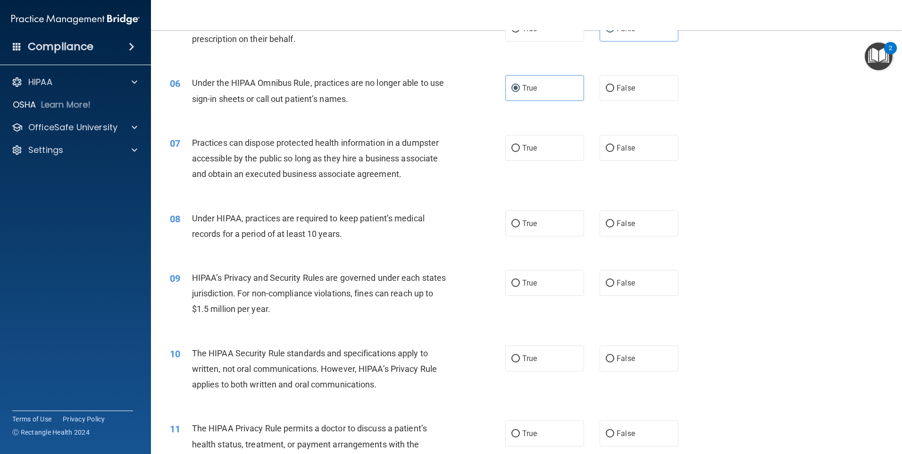
scroll to position [377, 0]
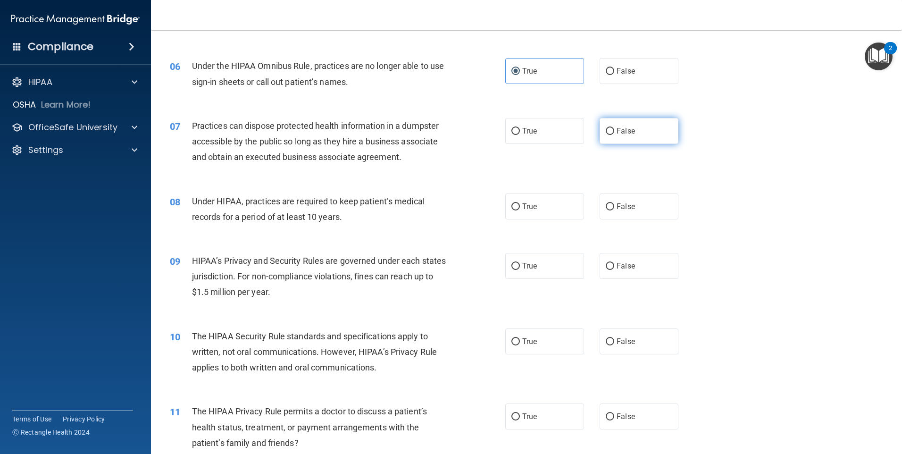
click at [613, 138] on label "False" at bounding box center [639, 131] width 79 height 26
click at [613, 135] on input "False" at bounding box center [610, 131] width 8 height 7
radio input "true"
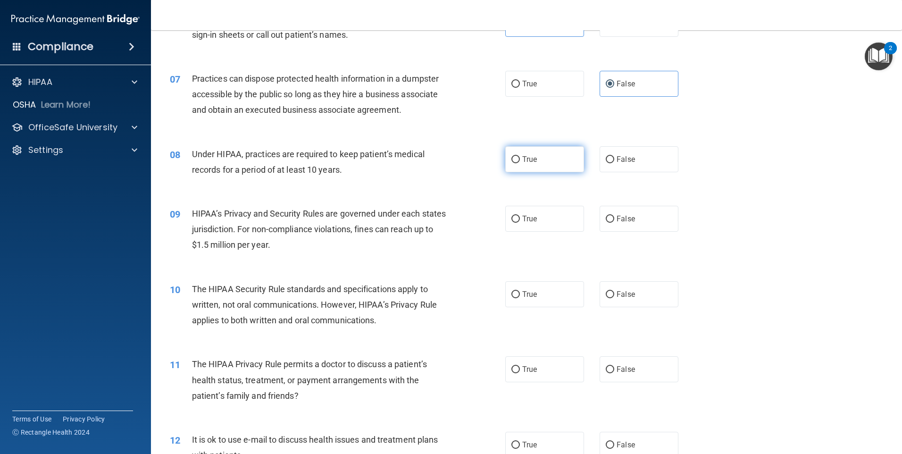
click at [522, 160] on span "True" at bounding box center [529, 159] width 15 height 9
click at [520, 160] on input "True" at bounding box center [515, 159] width 8 height 7
radio input "true"
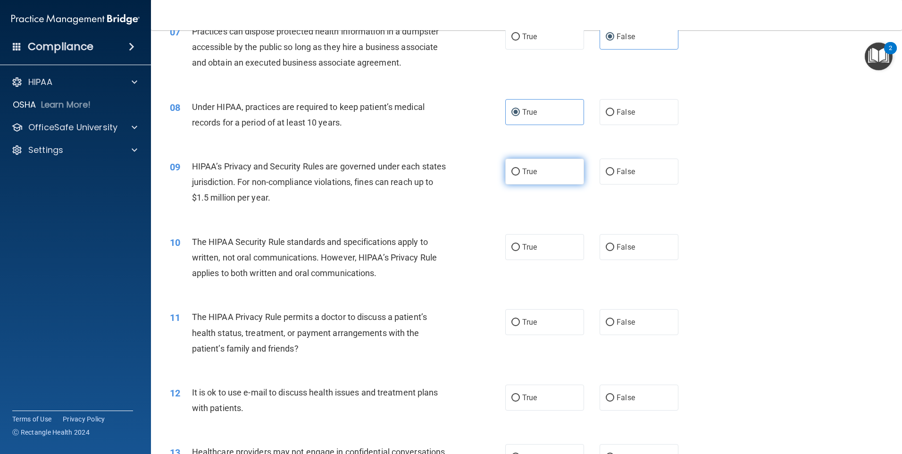
click at [528, 174] on span "True" at bounding box center [529, 171] width 15 height 9
click at [520, 174] on input "True" at bounding box center [515, 171] width 8 height 7
radio input "true"
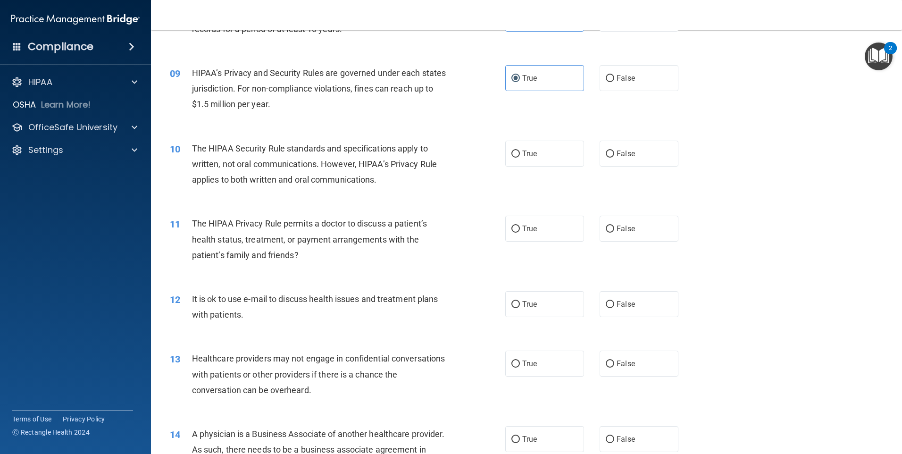
scroll to position [566, 0]
click at [518, 156] on label "True" at bounding box center [544, 153] width 79 height 26
click at [518, 156] on input "True" at bounding box center [515, 153] width 8 height 7
radio input "true"
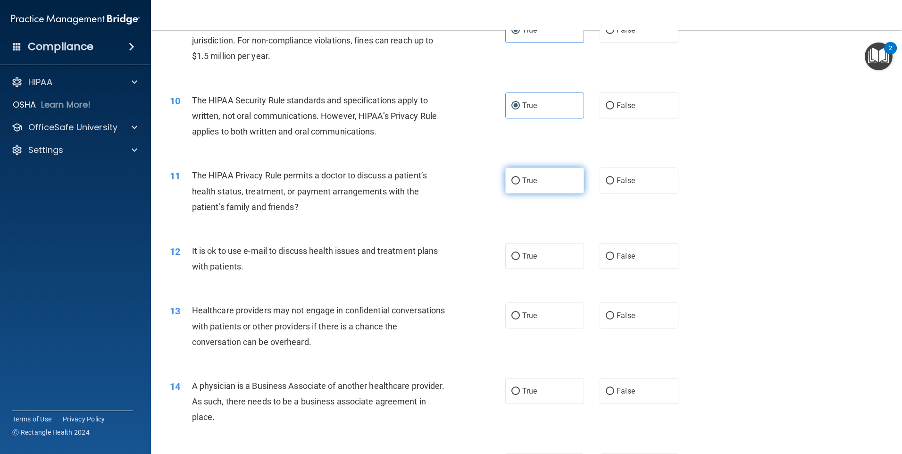
click at [541, 191] on label "True" at bounding box center [544, 180] width 79 height 26
click at [520, 184] on input "True" at bounding box center [515, 180] width 8 height 7
radio input "true"
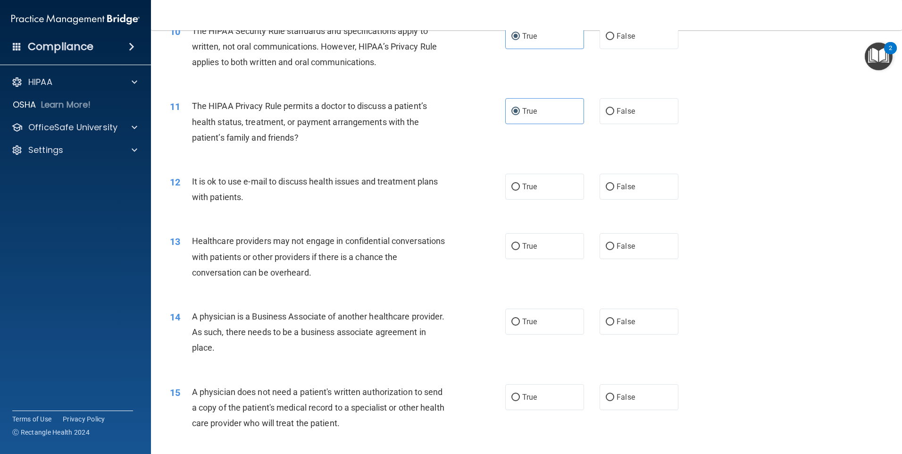
scroll to position [708, 0]
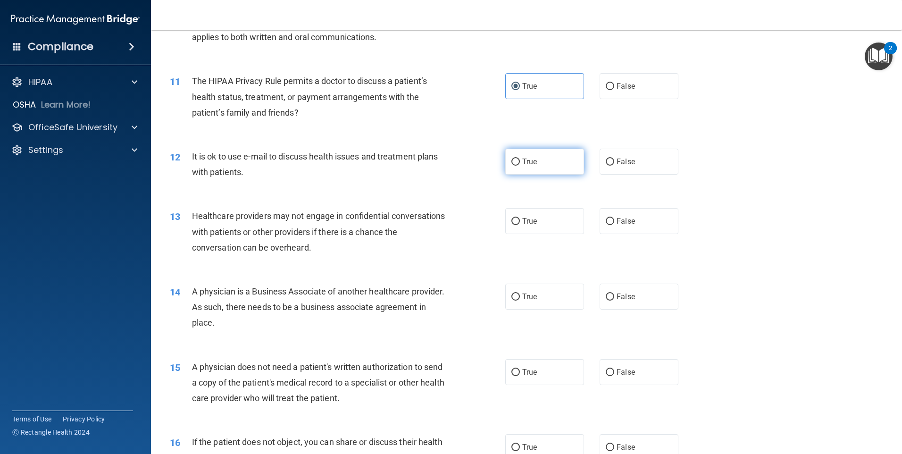
click at [544, 157] on label "True" at bounding box center [544, 162] width 79 height 26
click at [520, 159] on input "True" at bounding box center [515, 162] width 8 height 7
radio input "true"
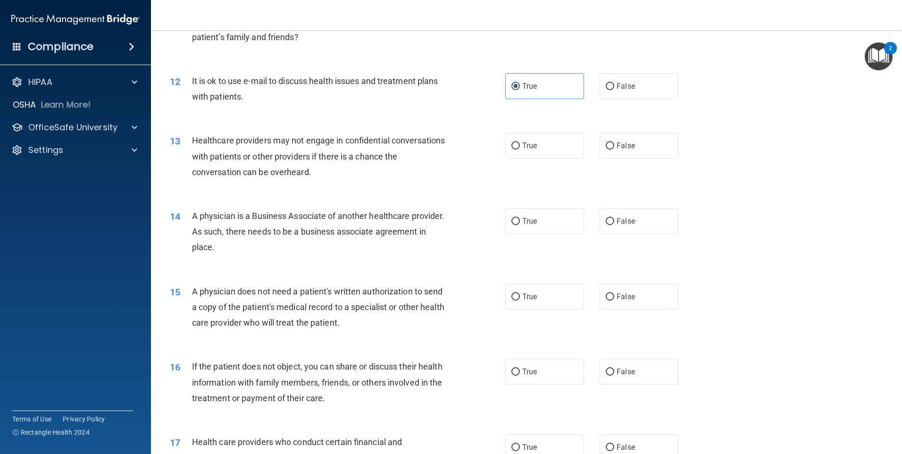
scroll to position [802, 0]
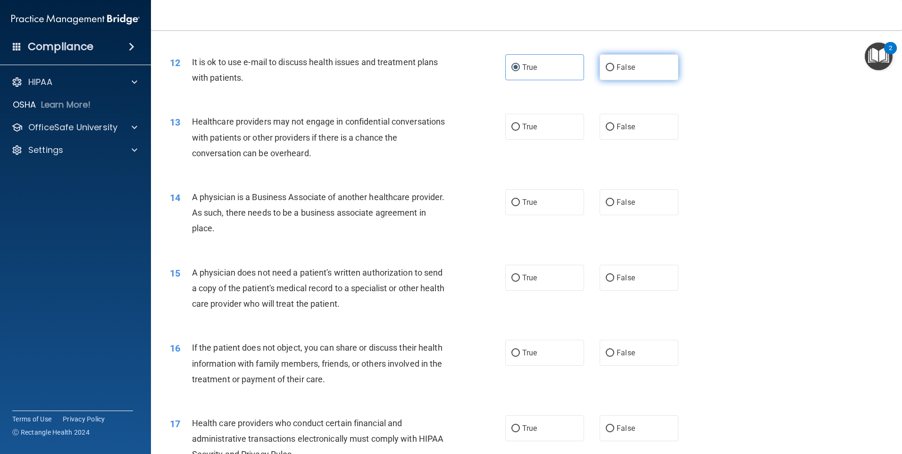
drag, startPoint x: 629, startPoint y: 68, endPoint x: 619, endPoint y: 73, distance: 11.4
click at [628, 68] on span "False" at bounding box center [626, 67] width 18 height 9
click at [614, 68] on input "False" at bounding box center [610, 67] width 8 height 7
radio input "true"
radio input "false"
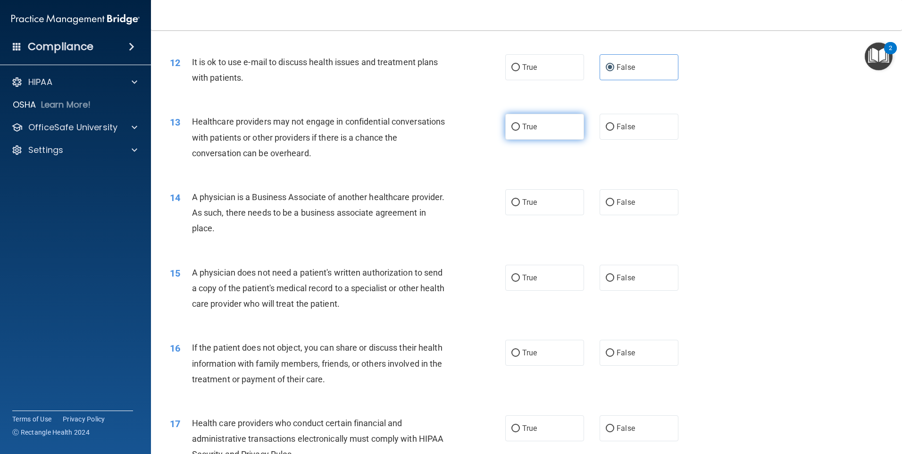
click at [545, 130] on label "True" at bounding box center [544, 127] width 79 height 26
click at [520, 130] on input "True" at bounding box center [515, 127] width 8 height 7
radio input "true"
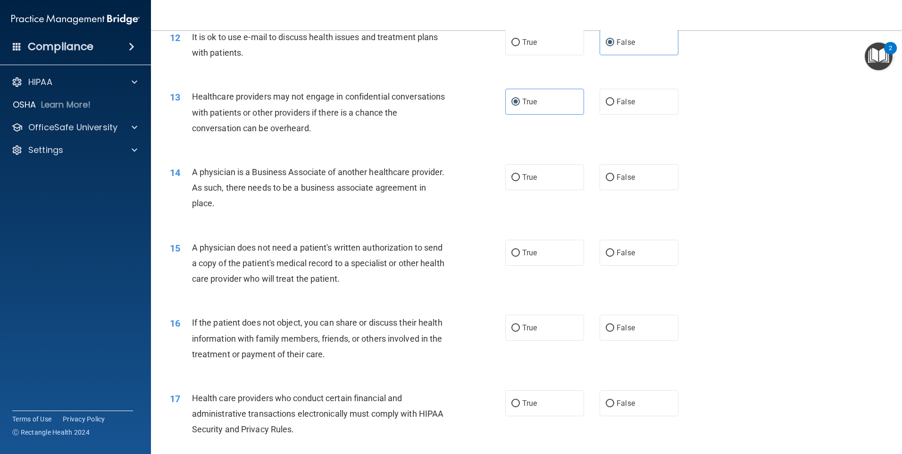
scroll to position [849, 0]
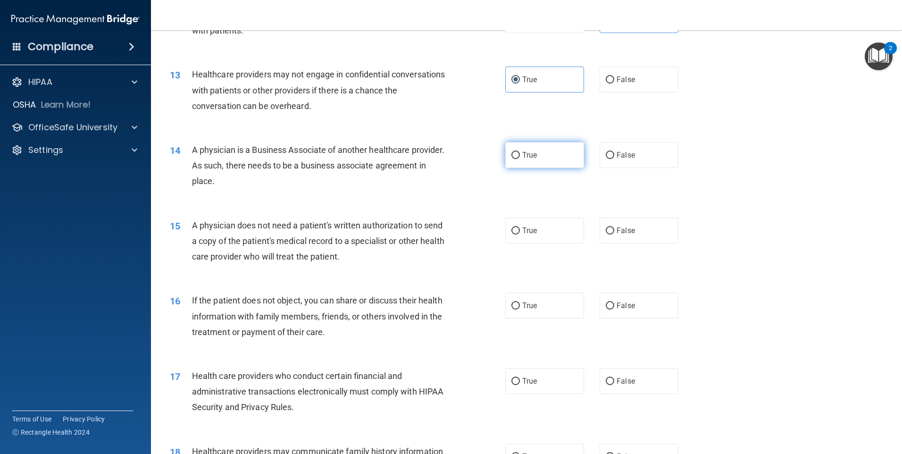
click at [521, 164] on label "True" at bounding box center [544, 155] width 79 height 26
click at [520, 159] on input "True" at bounding box center [515, 155] width 8 height 7
radio input "true"
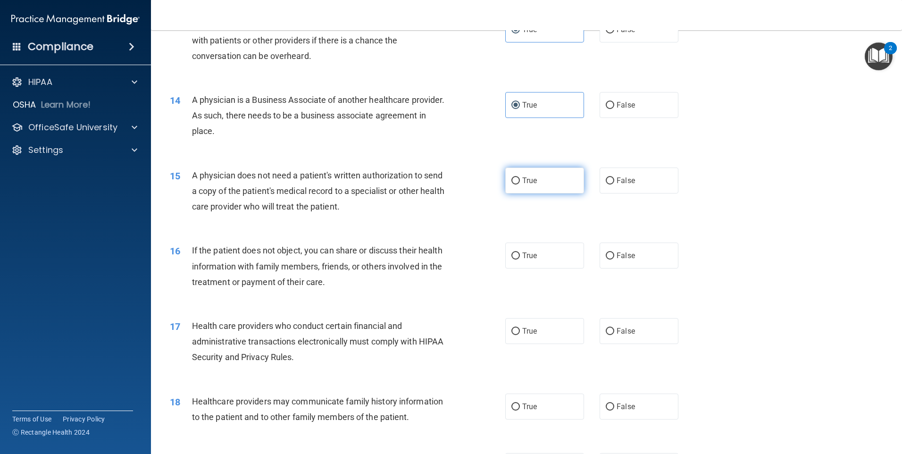
scroll to position [944, 0]
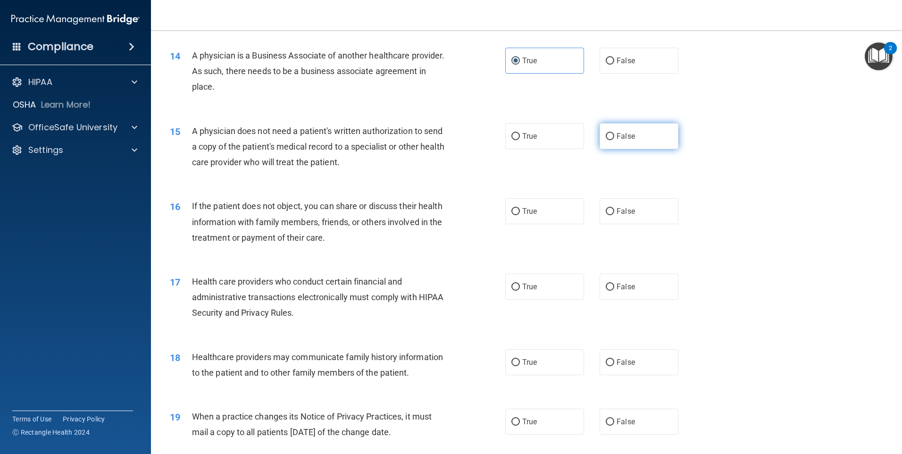
click at [601, 136] on label "False" at bounding box center [639, 136] width 79 height 26
click at [606, 136] on input "False" at bounding box center [610, 136] width 8 height 7
radio input "true"
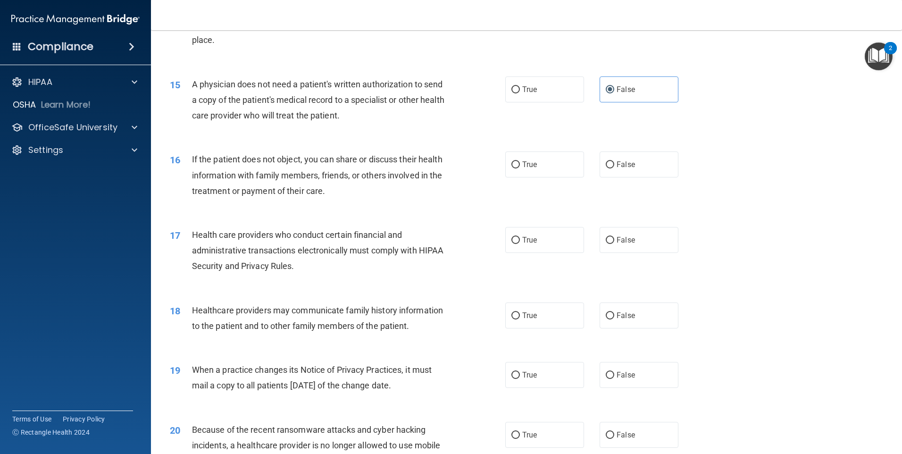
scroll to position [991, 0]
click at [516, 163] on input "True" at bounding box center [515, 164] width 8 height 7
radio input "true"
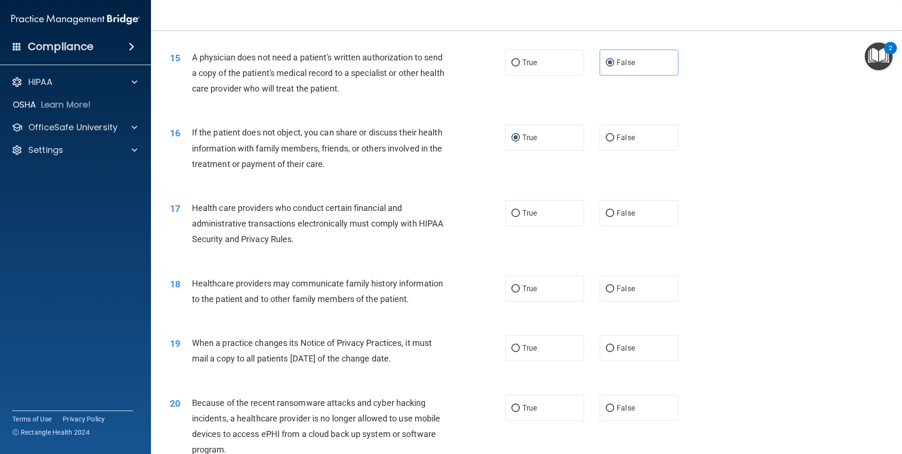
scroll to position [1038, 0]
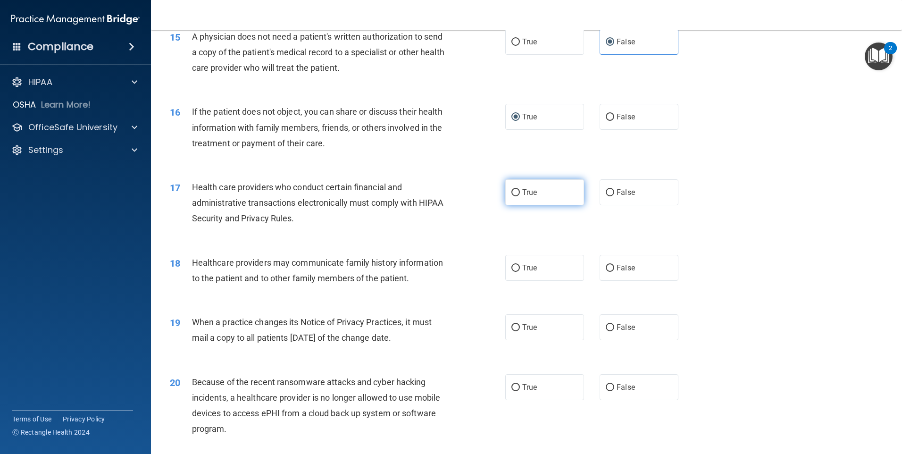
click at [531, 194] on span "True" at bounding box center [529, 192] width 15 height 9
click at [520, 194] on input "True" at bounding box center [515, 192] width 8 height 7
radio input "true"
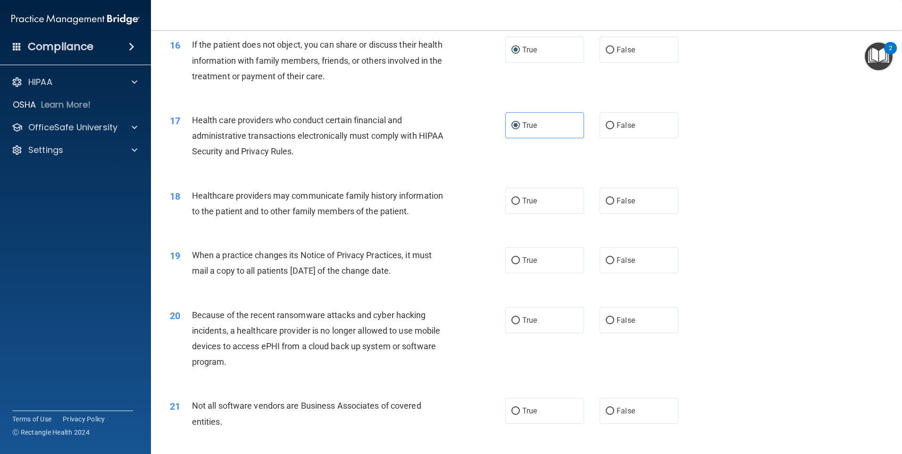
scroll to position [1132, 0]
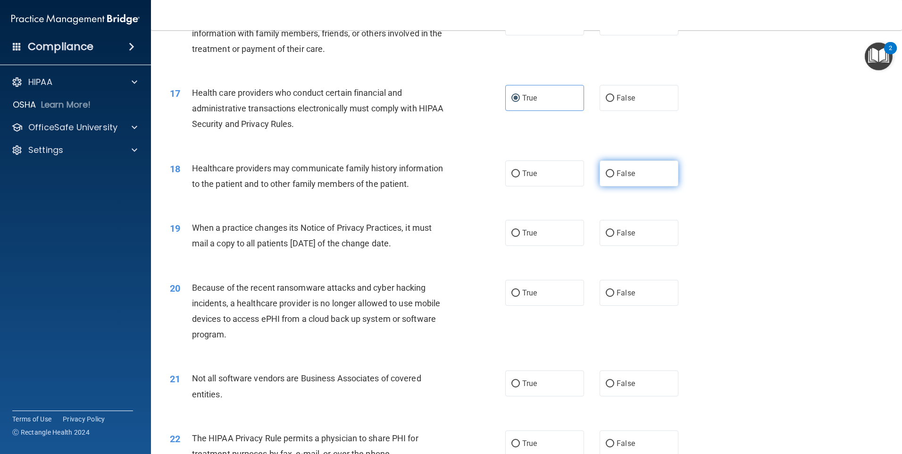
click at [621, 170] on span "False" at bounding box center [626, 173] width 18 height 9
click at [614, 170] on input "False" at bounding box center [610, 173] width 8 height 7
radio input "true"
click at [511, 234] on input "True" at bounding box center [515, 233] width 8 height 7
radio input "true"
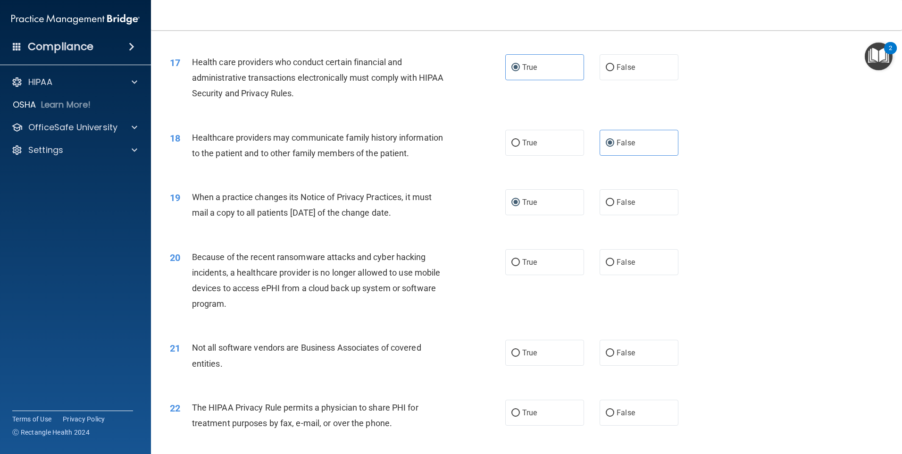
scroll to position [1180, 0]
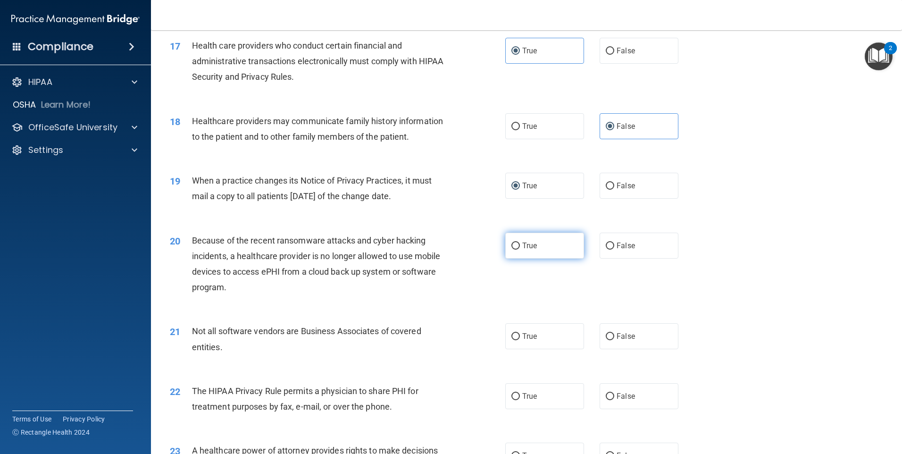
click at [537, 251] on label "True" at bounding box center [544, 246] width 79 height 26
click at [520, 250] on input "True" at bounding box center [515, 246] width 8 height 7
radio input "true"
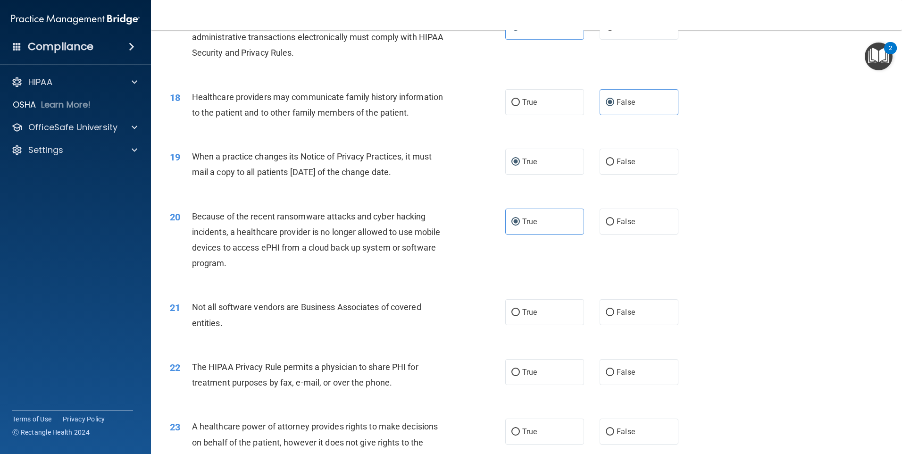
scroll to position [1227, 0]
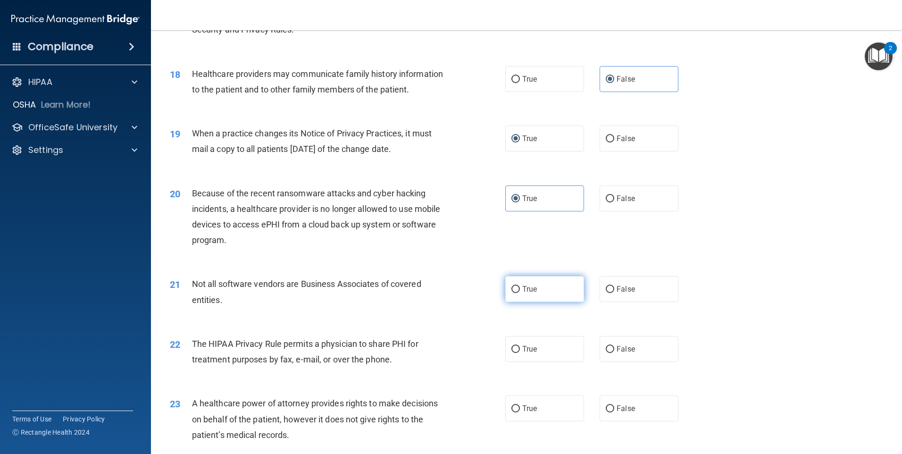
click at [527, 297] on label "True" at bounding box center [544, 289] width 79 height 26
click at [520, 293] on input "True" at bounding box center [515, 289] width 8 height 7
radio input "true"
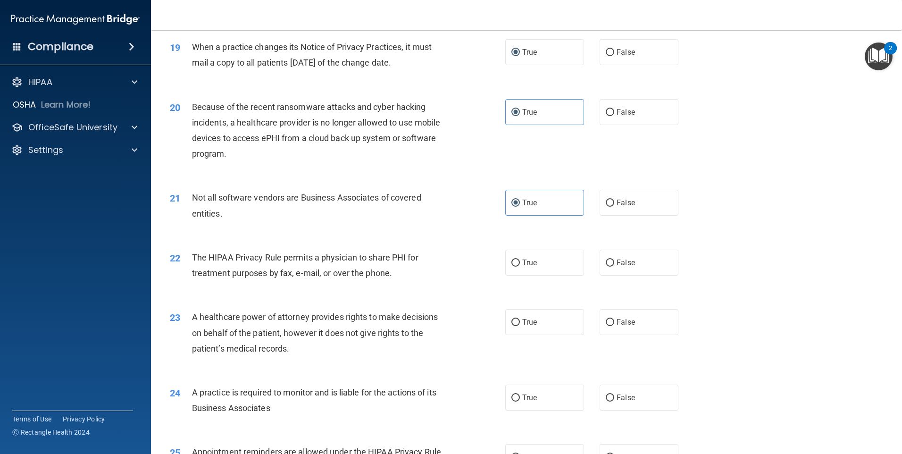
scroll to position [1321, 0]
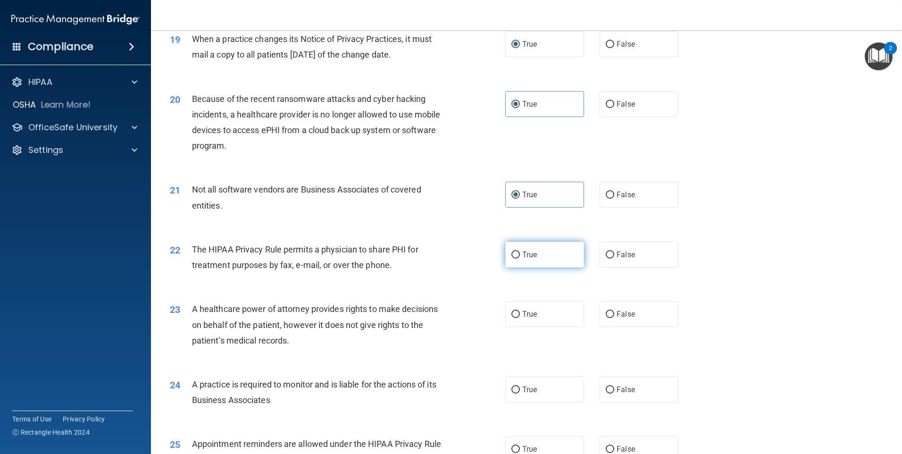
click at [548, 252] on label "True" at bounding box center [544, 255] width 79 height 26
click at [520, 252] on input "True" at bounding box center [515, 254] width 8 height 7
radio input "true"
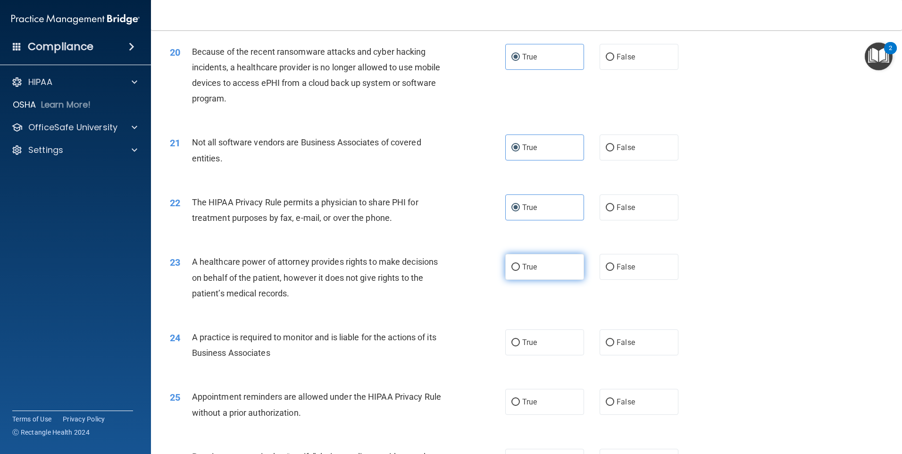
click at [523, 275] on label "True" at bounding box center [544, 267] width 79 height 26
click at [520, 271] on input "True" at bounding box center [515, 267] width 8 height 7
radio input "true"
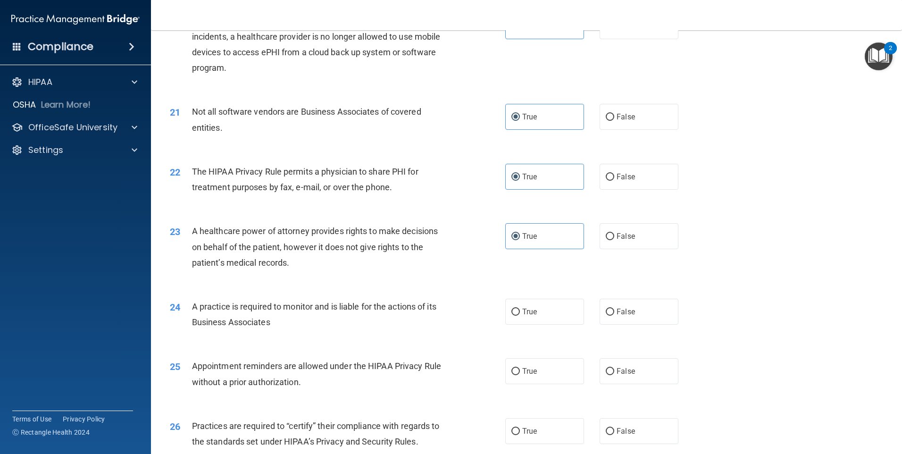
scroll to position [1415, 0]
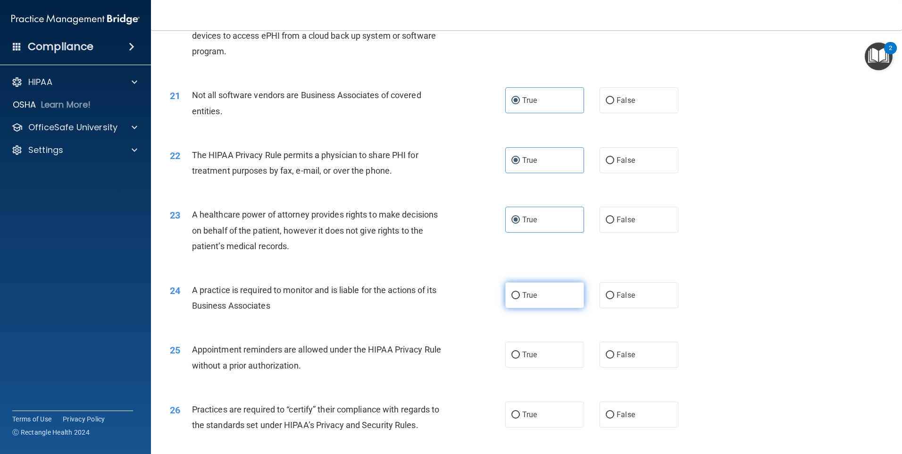
click at [547, 293] on label "True" at bounding box center [544, 295] width 79 height 26
click at [520, 293] on input "True" at bounding box center [515, 295] width 8 height 7
radio input "true"
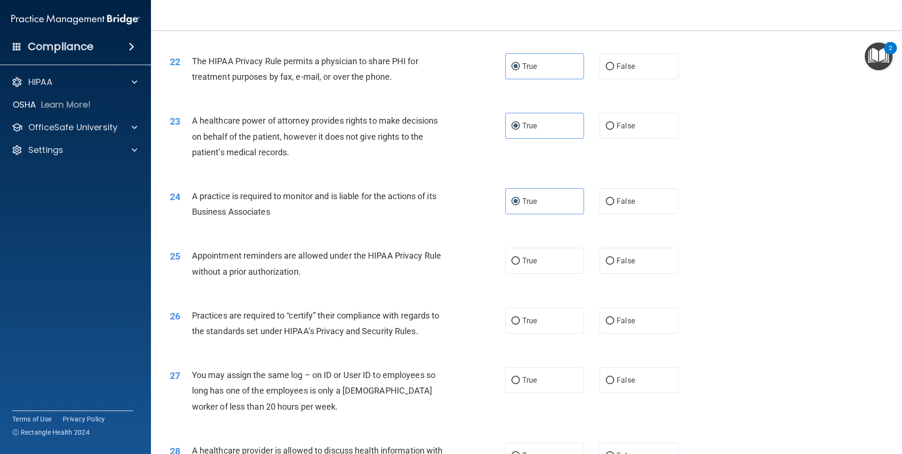
scroll to position [1510, 0]
click at [617, 257] on span "False" at bounding box center [626, 260] width 18 height 9
click at [614, 257] on input "False" at bounding box center [610, 260] width 8 height 7
radio input "true"
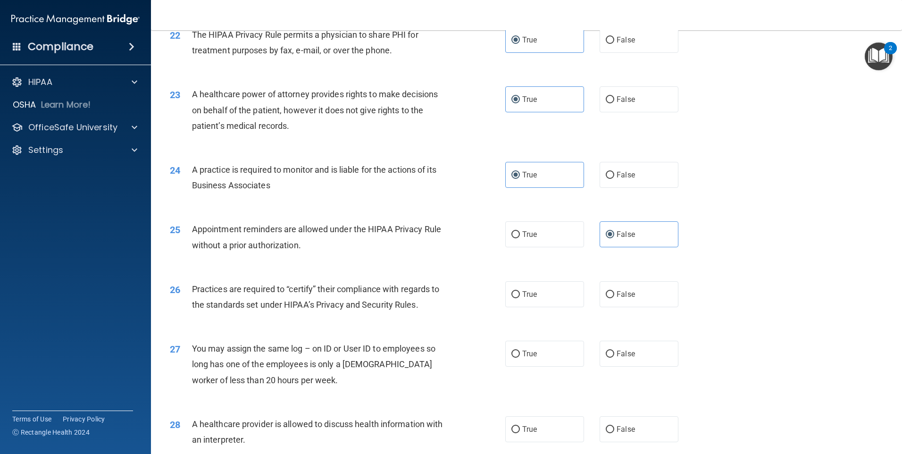
scroll to position [1557, 0]
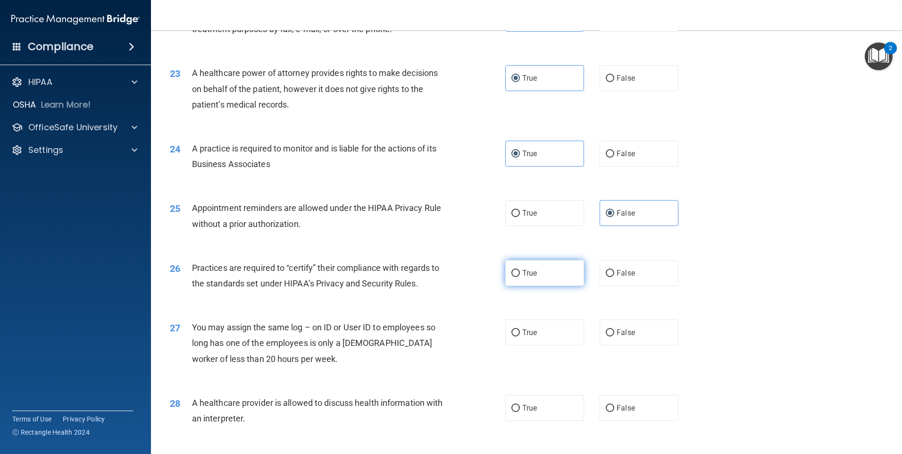
click at [532, 280] on label "True" at bounding box center [544, 273] width 79 height 26
click at [520, 277] on input "True" at bounding box center [515, 273] width 8 height 7
radio input "true"
click at [625, 333] on span "False" at bounding box center [626, 332] width 18 height 9
click at [614, 333] on input "False" at bounding box center [610, 332] width 8 height 7
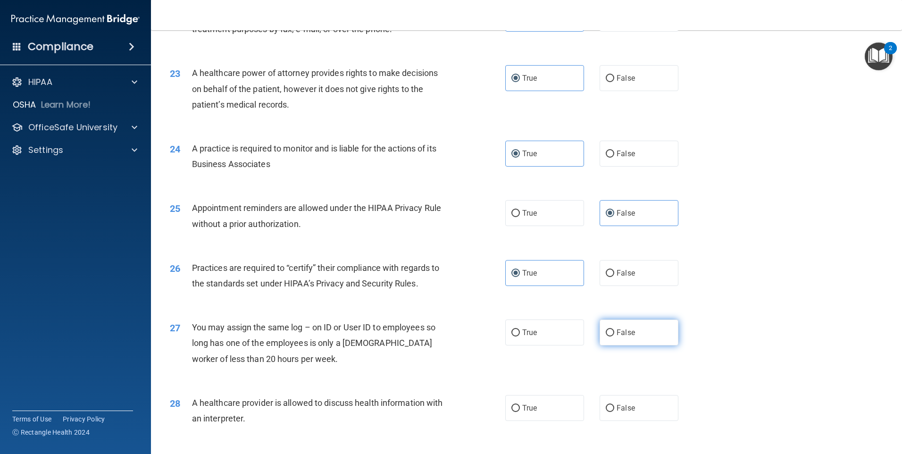
radio input "true"
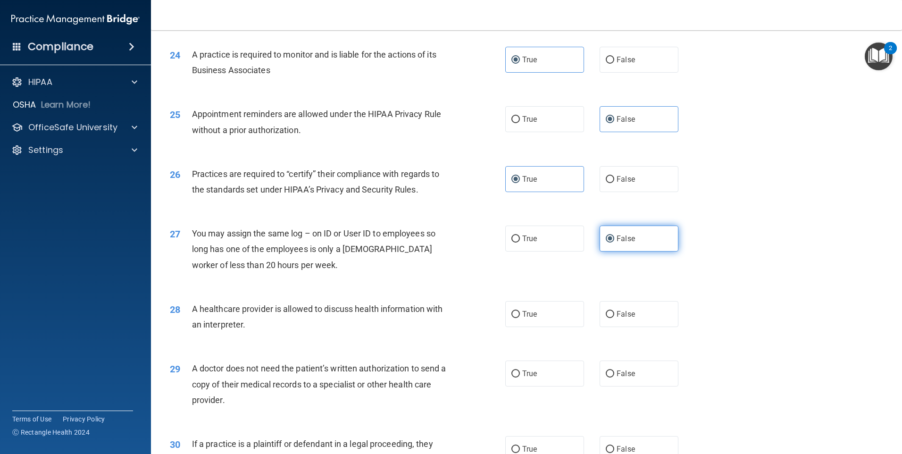
scroll to position [1651, 0]
click at [618, 318] on label "False" at bounding box center [639, 314] width 79 height 26
click at [614, 318] on input "False" at bounding box center [610, 313] width 8 height 7
radio input "true"
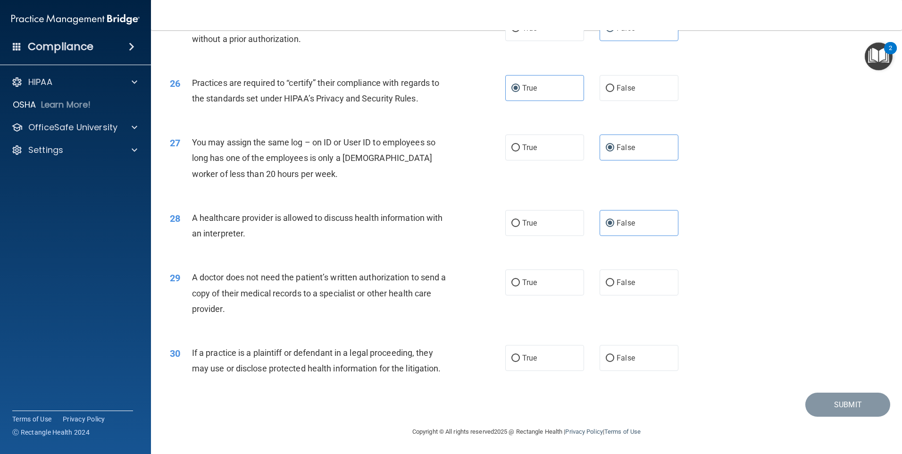
scroll to position [1742, 0]
click at [617, 288] on label "False" at bounding box center [639, 282] width 79 height 26
click at [614, 286] on input "False" at bounding box center [610, 282] width 8 height 7
radio input "true"
click at [527, 355] on span "True" at bounding box center [529, 357] width 15 height 9
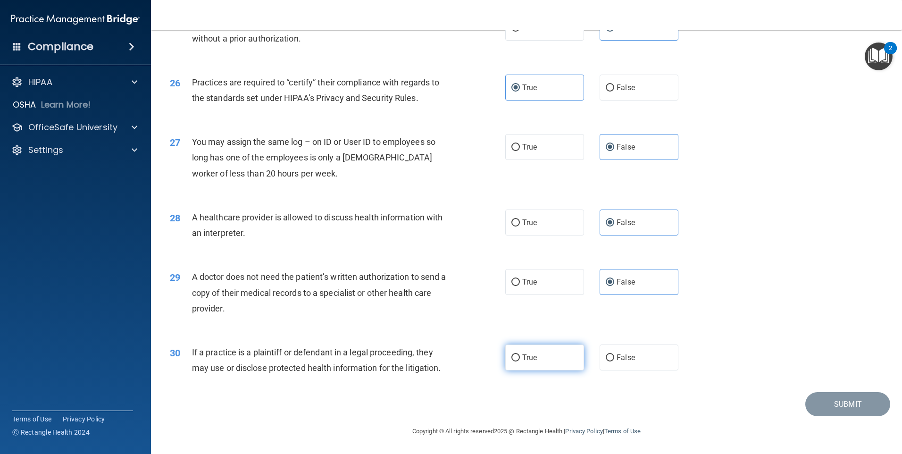
click at [520, 355] on input "True" at bounding box center [515, 357] width 8 height 7
radio input "true"
click at [811, 399] on button "Submit" at bounding box center [847, 404] width 85 height 24
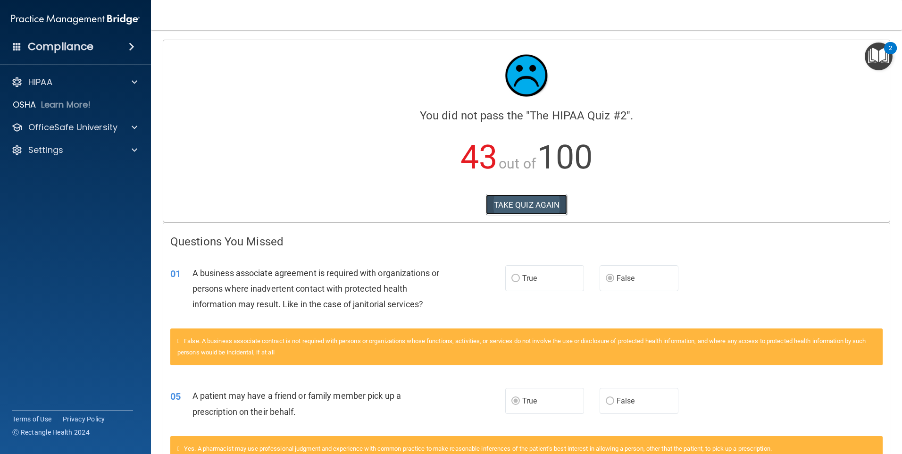
click at [527, 200] on button "TAKE QUIZ AGAIN" at bounding box center [527, 204] width 82 height 21
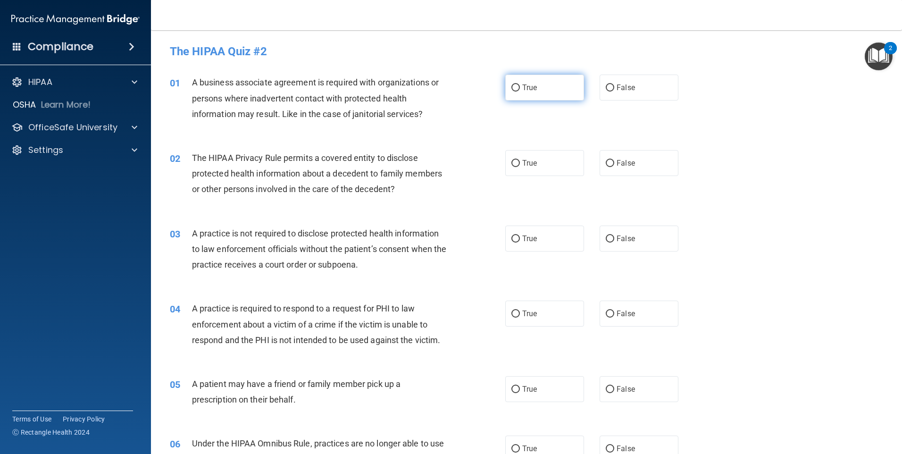
click at [525, 85] on span "True" at bounding box center [529, 87] width 15 height 9
click at [520, 85] on input "True" at bounding box center [515, 87] width 8 height 7
radio input "true"
drag, startPoint x: 613, startPoint y: 81, endPoint x: 616, endPoint y: 92, distance: 10.8
click at [613, 82] on label "False" at bounding box center [639, 88] width 79 height 26
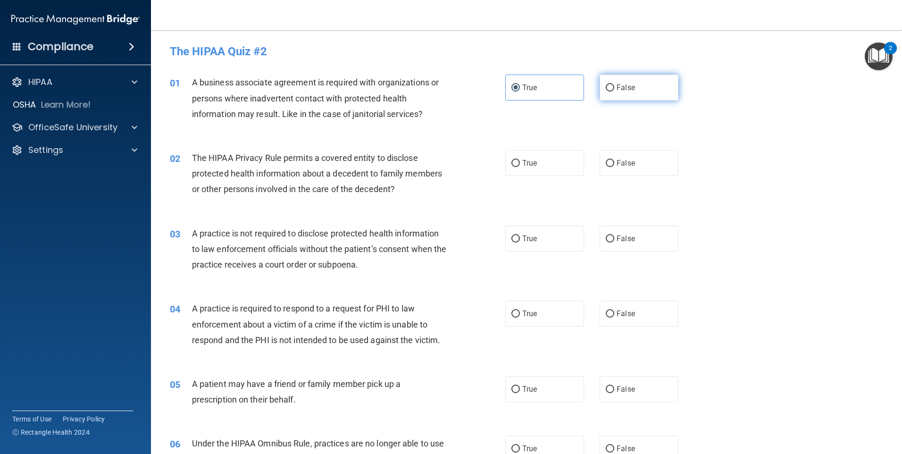
click at [613, 84] on input "False" at bounding box center [610, 87] width 8 height 7
radio input "true"
radio input "false"
click at [519, 166] on label "True" at bounding box center [544, 163] width 79 height 26
click at [519, 166] on input "True" at bounding box center [515, 163] width 8 height 7
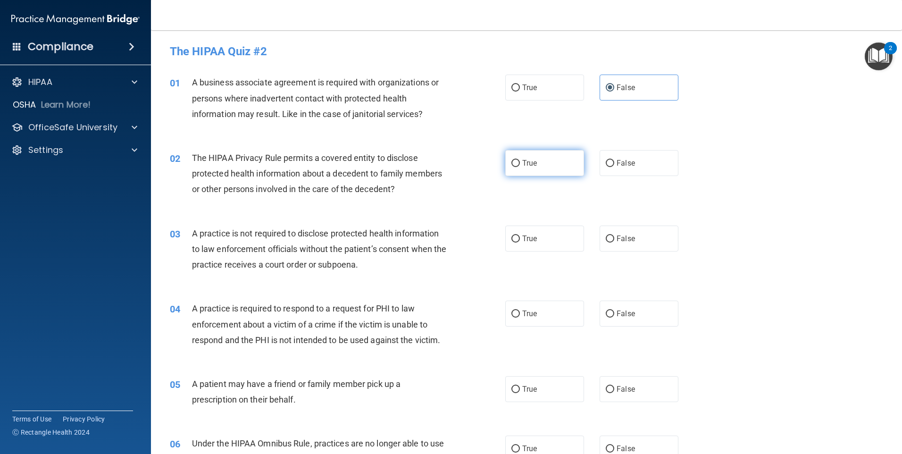
radio input "true"
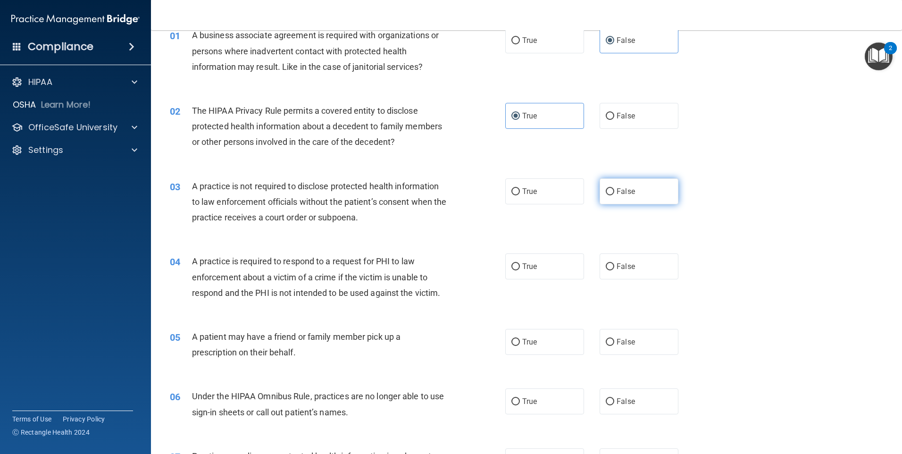
click at [619, 188] on span "False" at bounding box center [626, 191] width 18 height 9
click at [614, 188] on input "False" at bounding box center [610, 191] width 8 height 7
radio input "true"
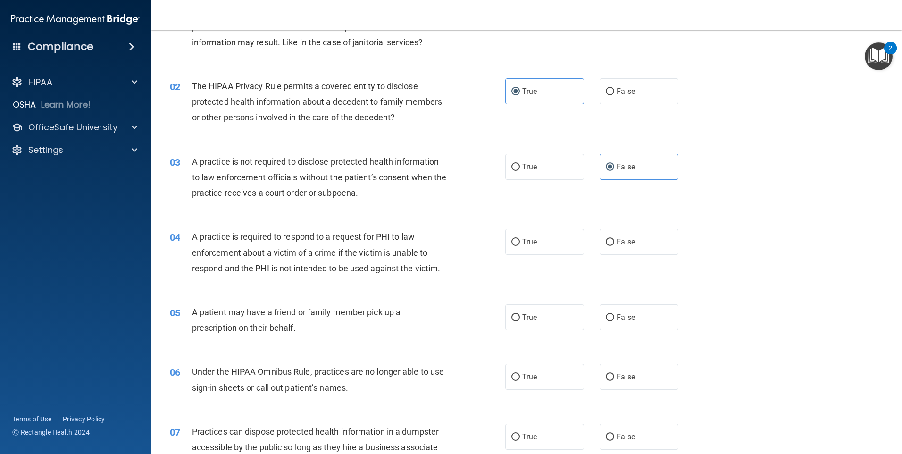
scroll to position [94, 0]
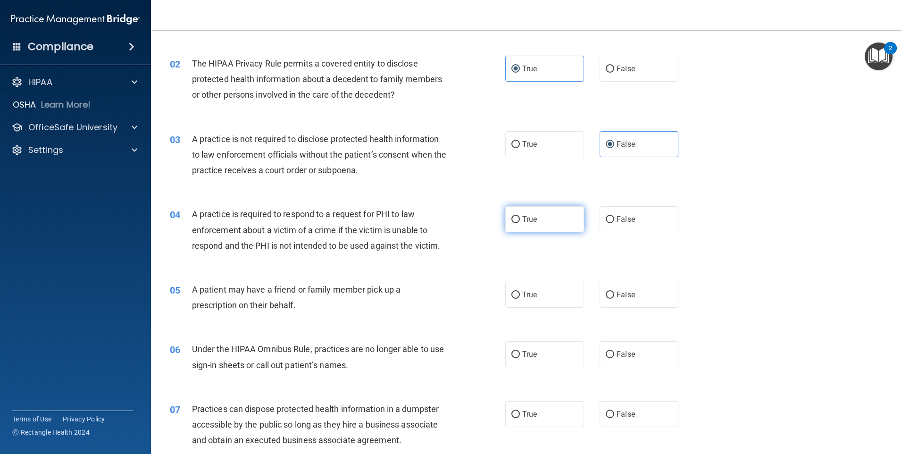
click at [514, 216] on input "True" at bounding box center [515, 219] width 8 height 7
radio input "true"
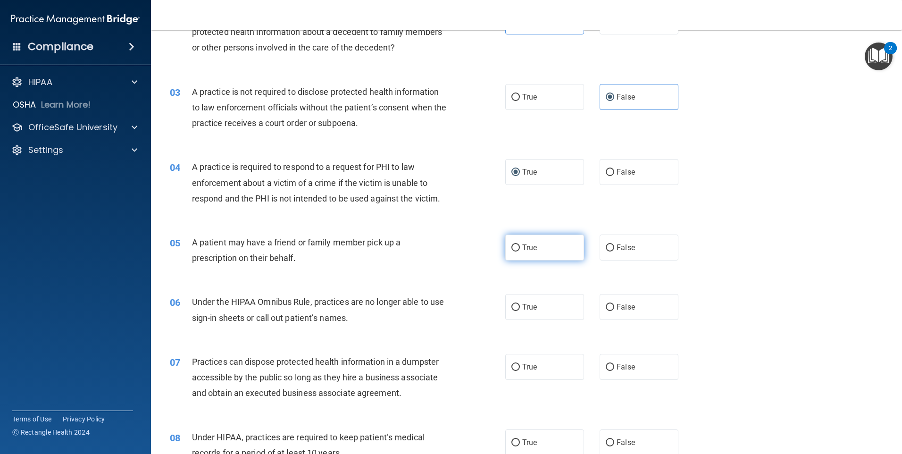
click at [526, 251] on span "True" at bounding box center [529, 247] width 15 height 9
click at [520, 251] on input "True" at bounding box center [515, 247] width 8 height 7
radio input "true"
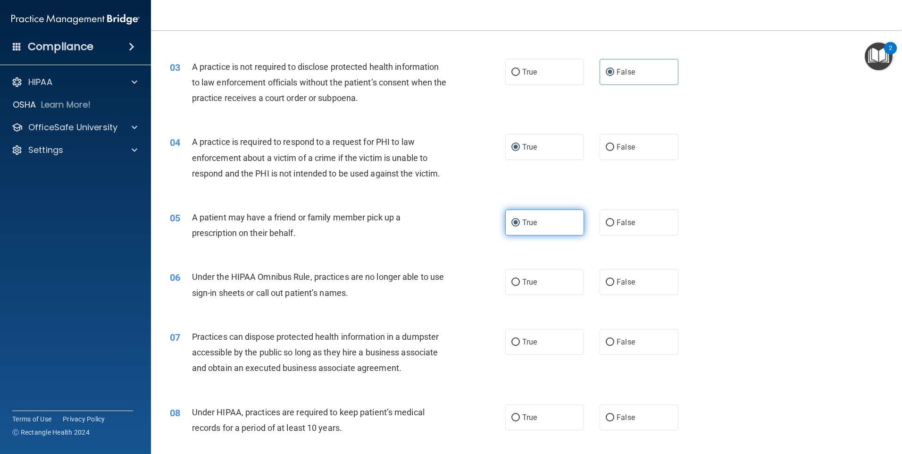
scroll to position [189, 0]
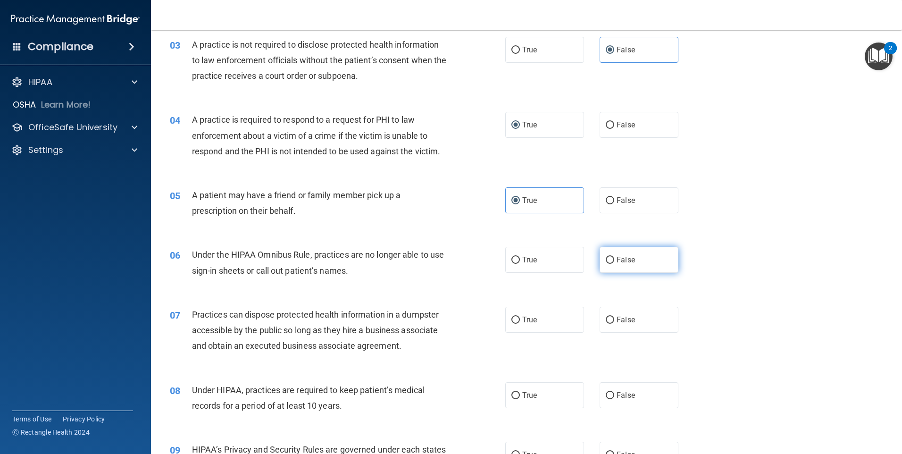
click at [612, 257] on label "False" at bounding box center [639, 260] width 79 height 26
click at [612, 257] on input "False" at bounding box center [610, 260] width 8 height 7
radio input "true"
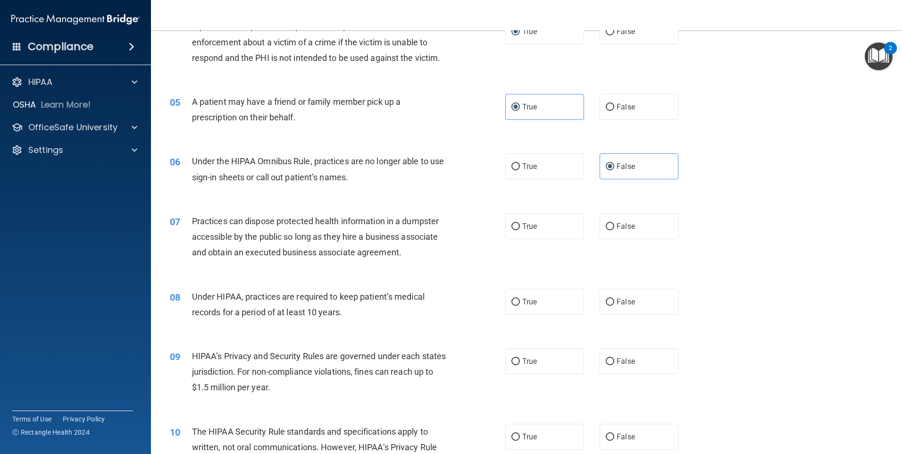
scroll to position [283, 0]
click at [630, 219] on label "False" at bounding box center [639, 225] width 79 height 26
click at [614, 222] on input "False" at bounding box center [610, 225] width 8 height 7
radio input "true"
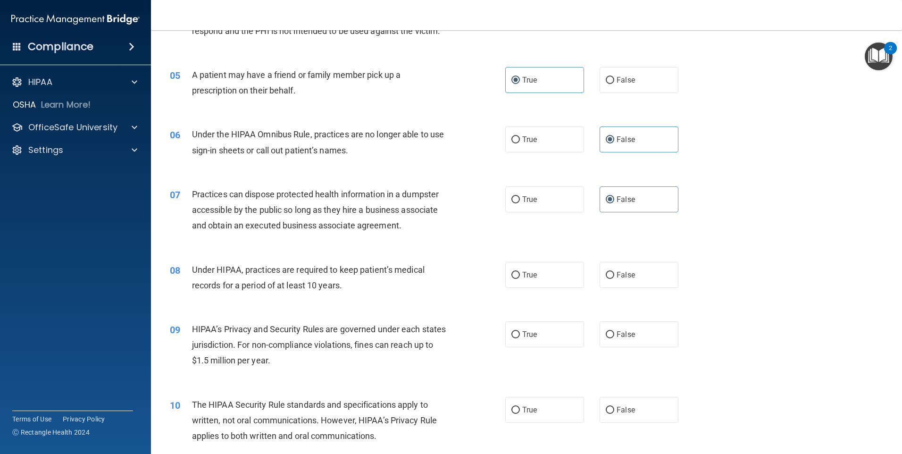
scroll to position [330, 0]
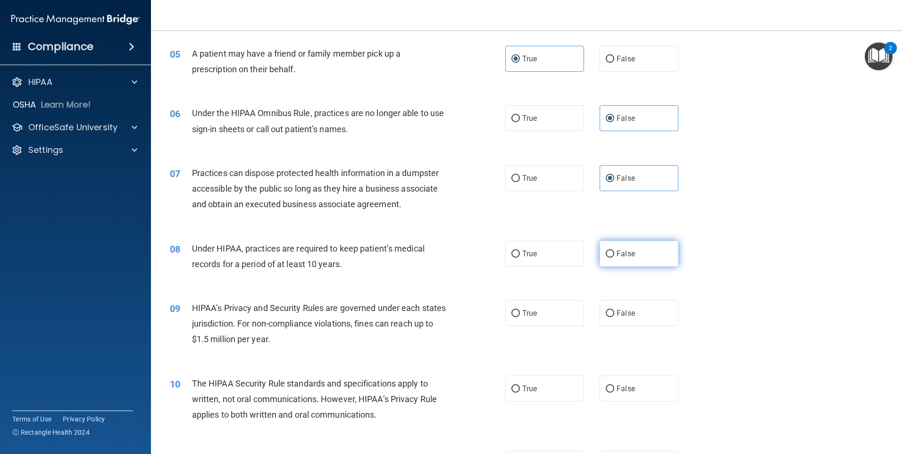
click at [611, 251] on label "False" at bounding box center [639, 254] width 79 height 26
click at [611, 251] on input "False" at bounding box center [610, 254] width 8 height 7
radio input "true"
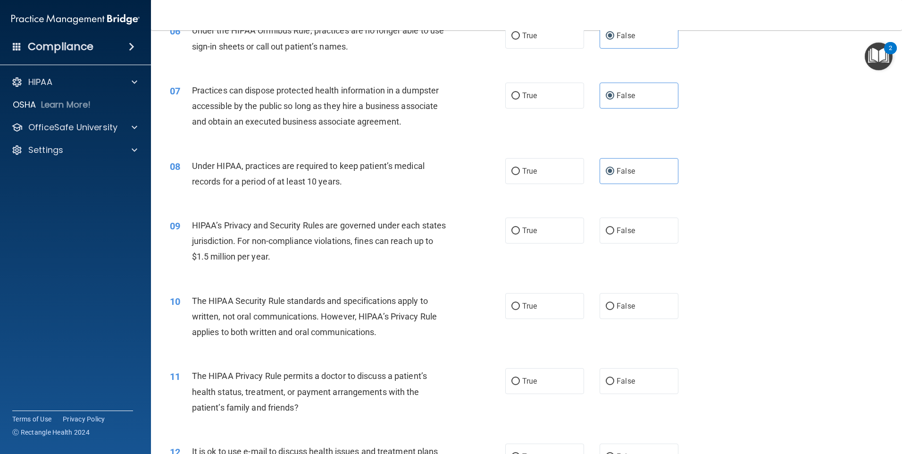
scroll to position [425, 0]
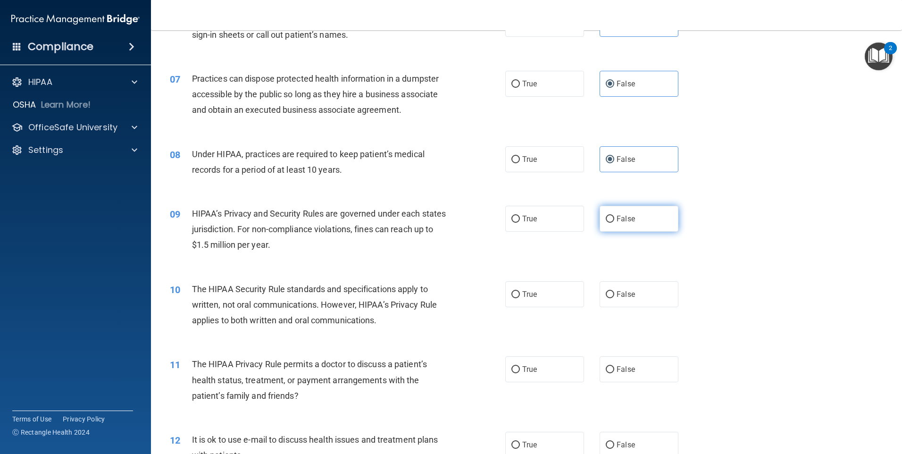
click at [617, 217] on span "False" at bounding box center [626, 218] width 18 height 9
click at [614, 217] on input "False" at bounding box center [610, 219] width 8 height 7
radio input "true"
click at [531, 303] on label "True" at bounding box center [544, 294] width 79 height 26
click at [520, 298] on input "True" at bounding box center [515, 294] width 8 height 7
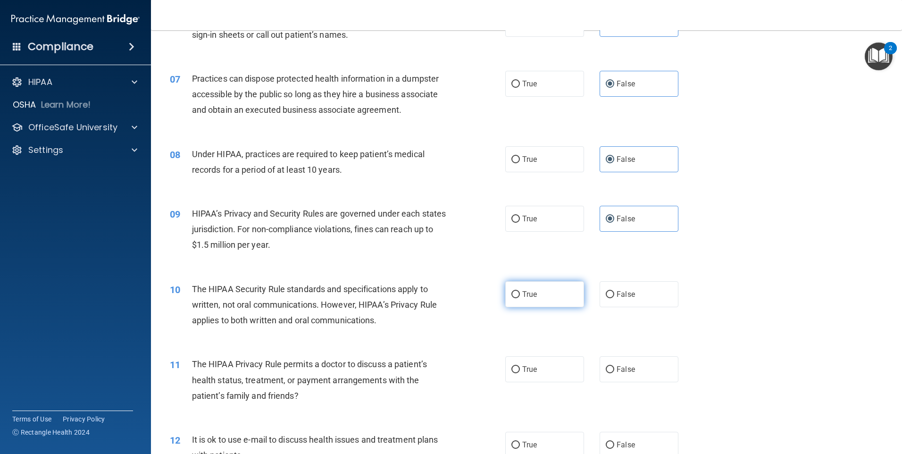
radio input "true"
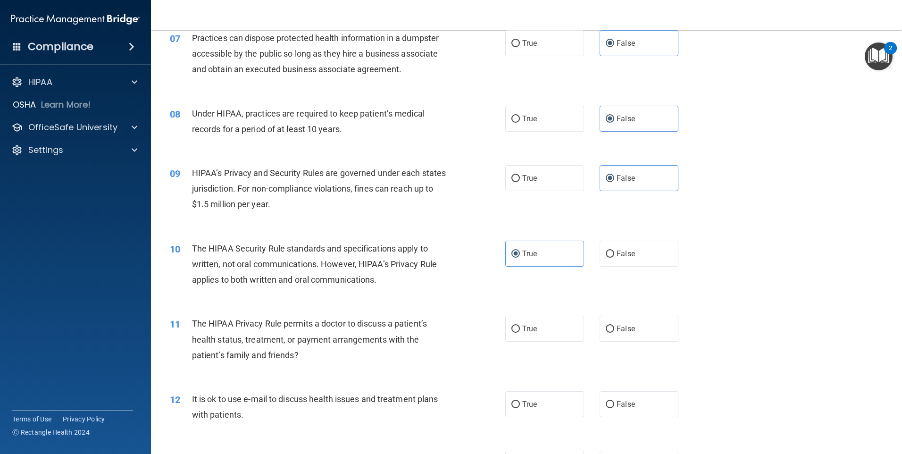
scroll to position [519, 0]
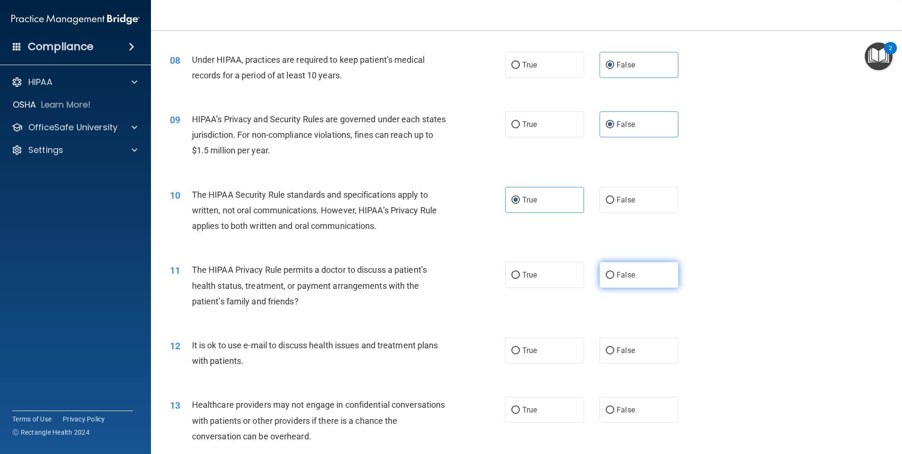
click at [636, 277] on label "False" at bounding box center [639, 275] width 79 height 26
click at [614, 277] on input "False" at bounding box center [610, 275] width 8 height 7
radio input "true"
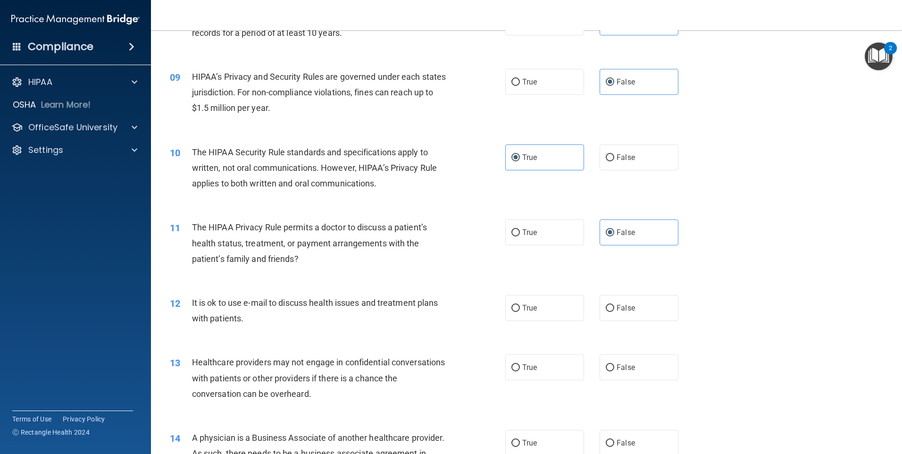
scroll to position [613, 0]
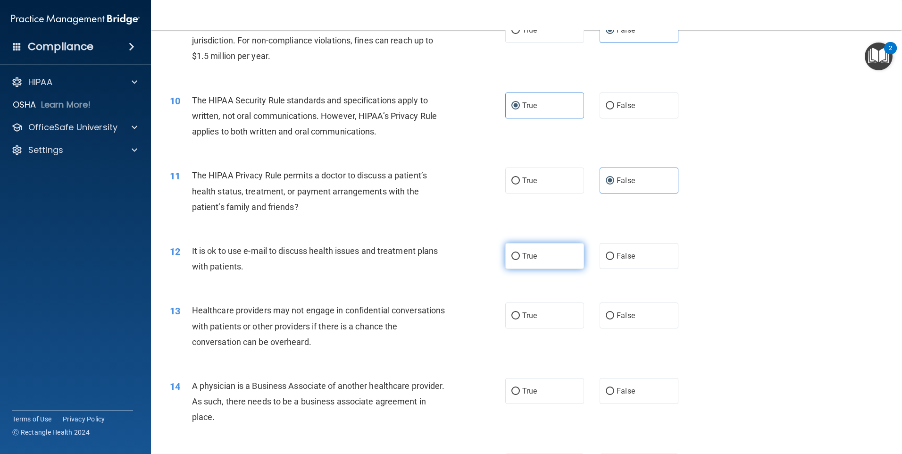
click at [526, 252] on span "True" at bounding box center [529, 255] width 15 height 9
click at [520, 253] on input "True" at bounding box center [515, 256] width 8 height 7
radio input "true"
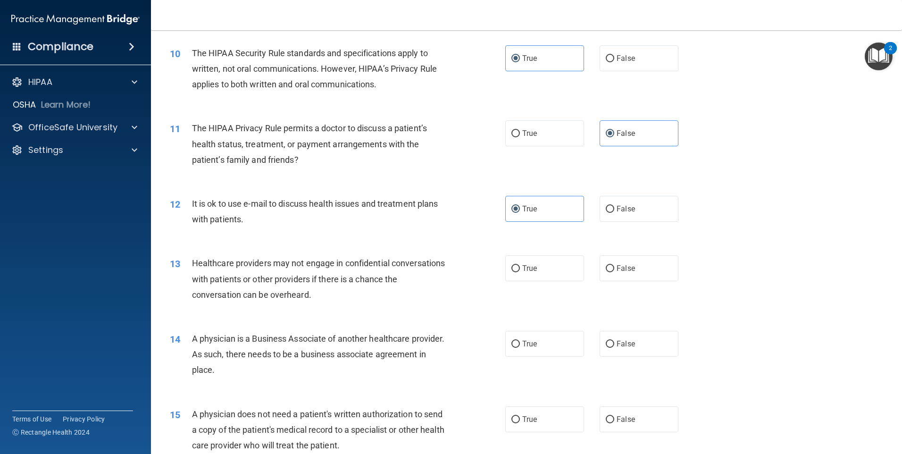
click at [626, 255] on div "13 Healthcare providers may not engage in confidential conversations with patie…" at bounding box center [527, 280] width 728 height 75
click at [622, 262] on label "False" at bounding box center [639, 268] width 79 height 26
click at [614, 265] on input "False" at bounding box center [610, 268] width 8 height 7
radio input "true"
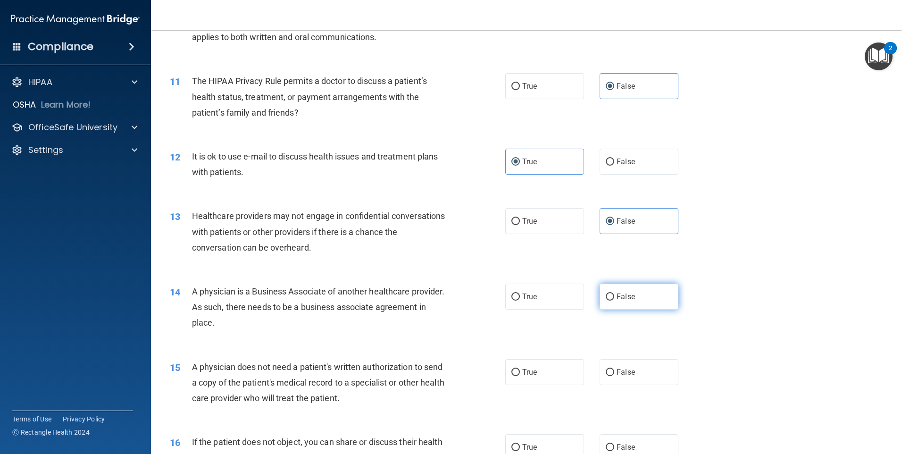
click at [615, 301] on label "False" at bounding box center [639, 297] width 79 height 26
click at [614, 301] on input "False" at bounding box center [610, 296] width 8 height 7
radio input "true"
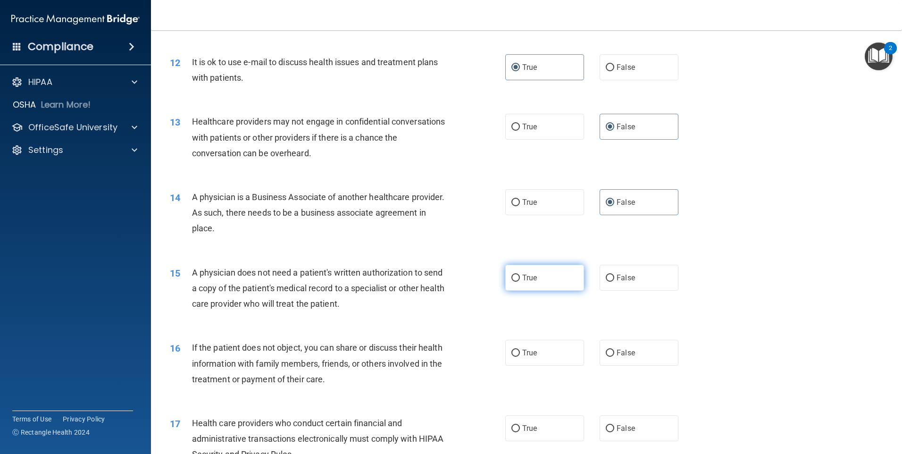
click at [521, 285] on label "True" at bounding box center [544, 278] width 79 height 26
click at [520, 282] on input "True" at bounding box center [515, 278] width 8 height 7
radio input "true"
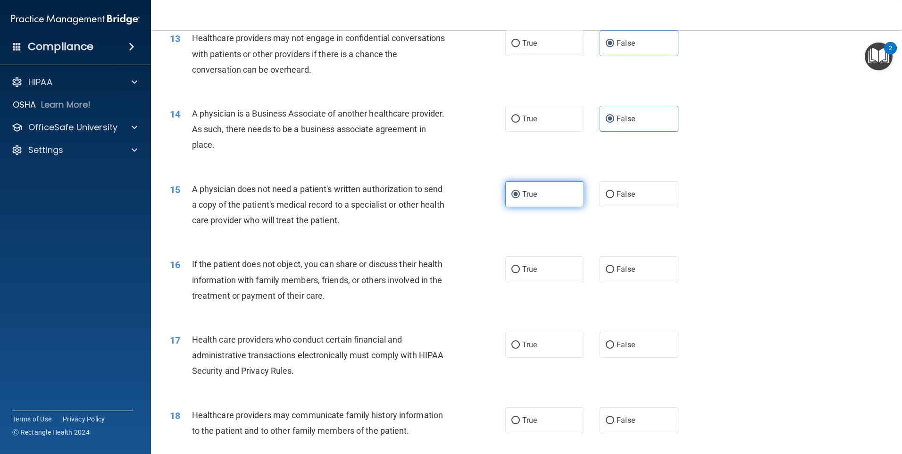
scroll to position [896, 0]
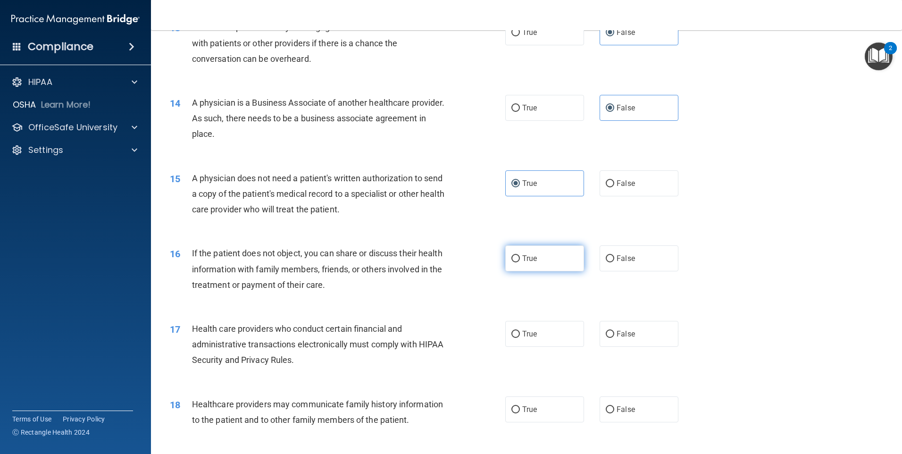
click at [528, 260] on span "True" at bounding box center [529, 258] width 15 height 9
click at [520, 260] on input "True" at bounding box center [515, 258] width 8 height 7
radio input "true"
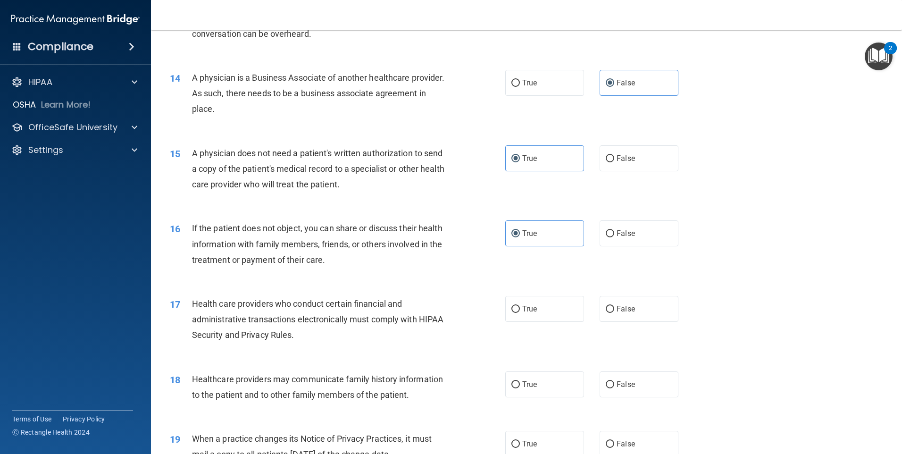
scroll to position [944, 0]
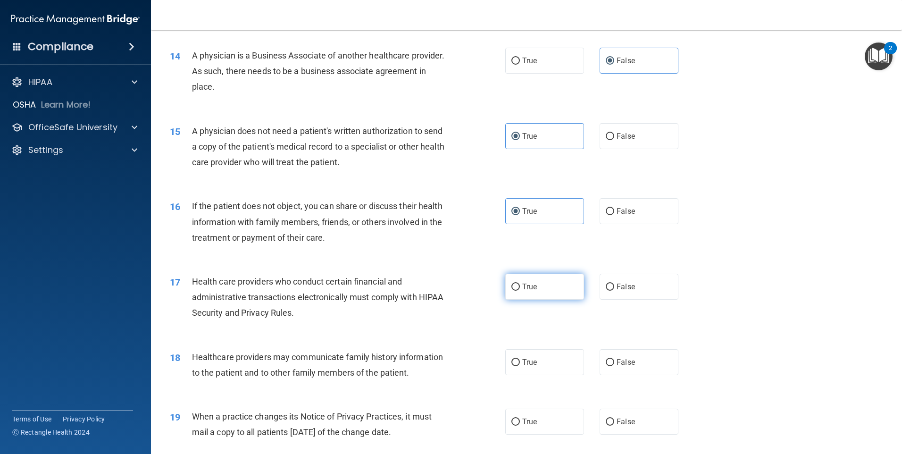
click at [544, 300] on label "True" at bounding box center [544, 287] width 79 height 26
click at [520, 291] on input "True" at bounding box center [515, 287] width 8 height 7
radio input "true"
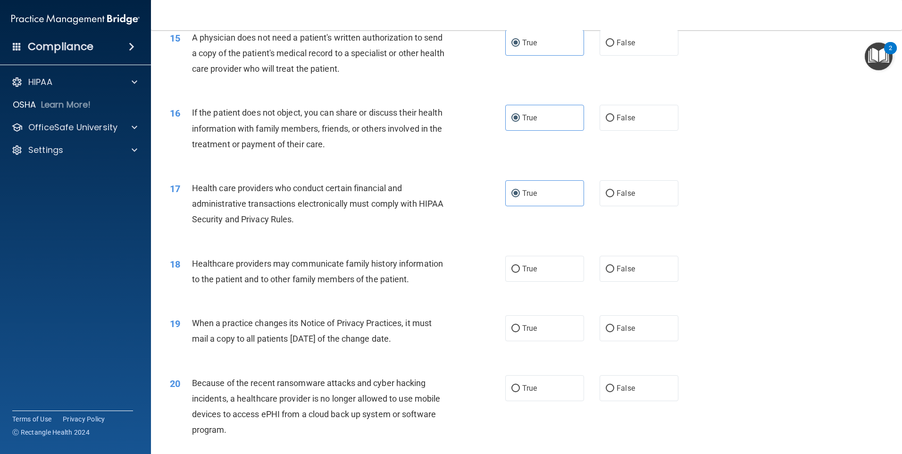
scroll to position [1038, 0]
click at [529, 268] on span "True" at bounding box center [529, 267] width 15 height 9
click at [520, 268] on input "True" at bounding box center [515, 268] width 8 height 7
radio input "true"
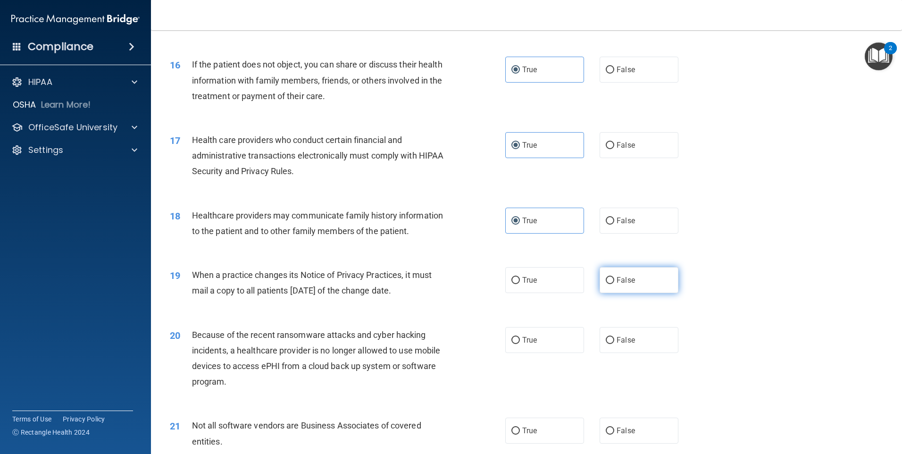
click at [612, 278] on label "False" at bounding box center [639, 280] width 79 height 26
click at [612, 278] on input "False" at bounding box center [610, 280] width 8 height 7
radio input "true"
click at [618, 339] on span "False" at bounding box center [626, 339] width 18 height 9
click at [614, 339] on input "False" at bounding box center [610, 340] width 8 height 7
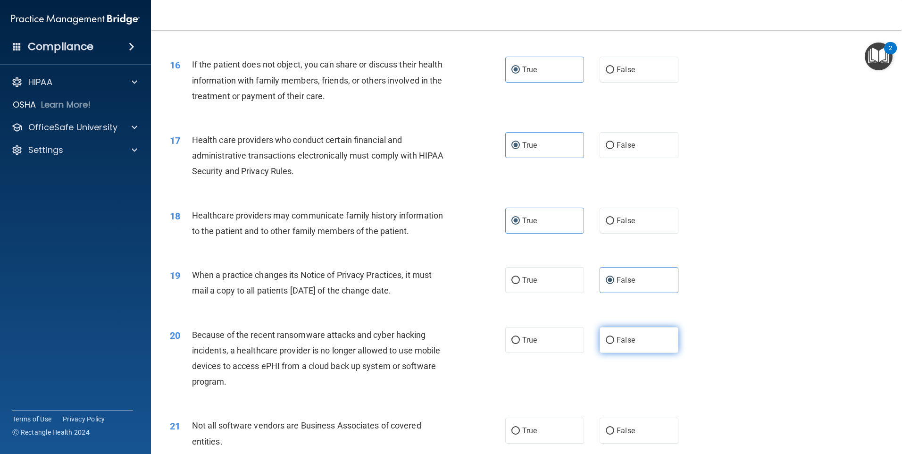
radio input "true"
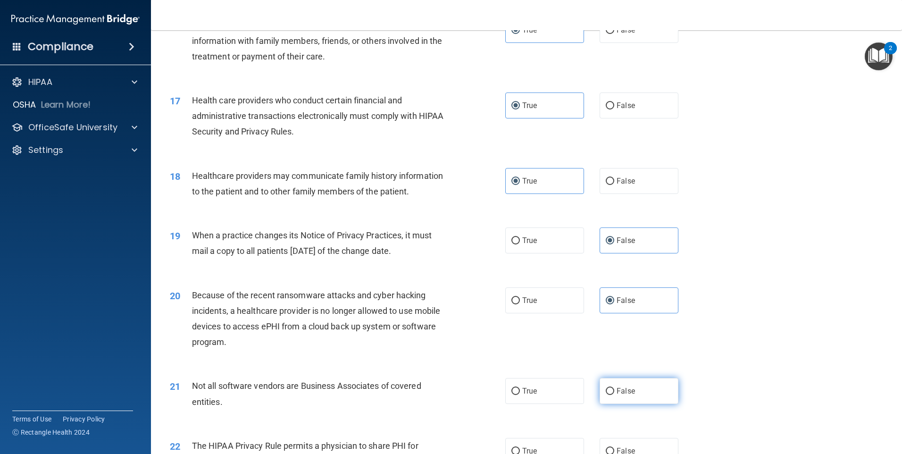
scroll to position [1180, 0]
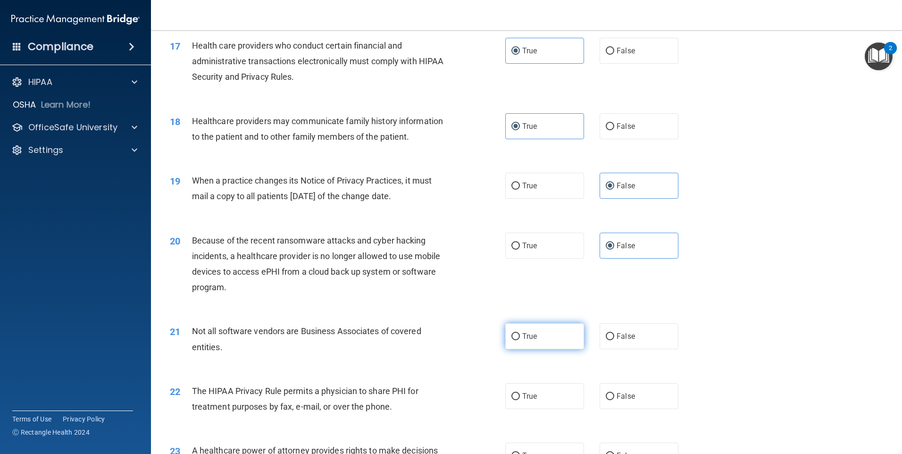
click at [527, 342] on label "True" at bounding box center [544, 336] width 79 height 26
click at [520, 340] on input "True" at bounding box center [515, 336] width 8 height 7
radio input "true"
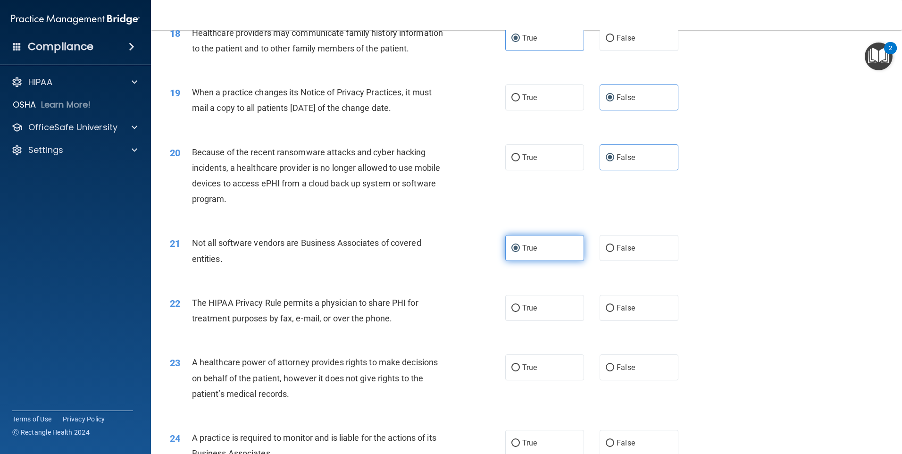
scroll to position [1274, 0]
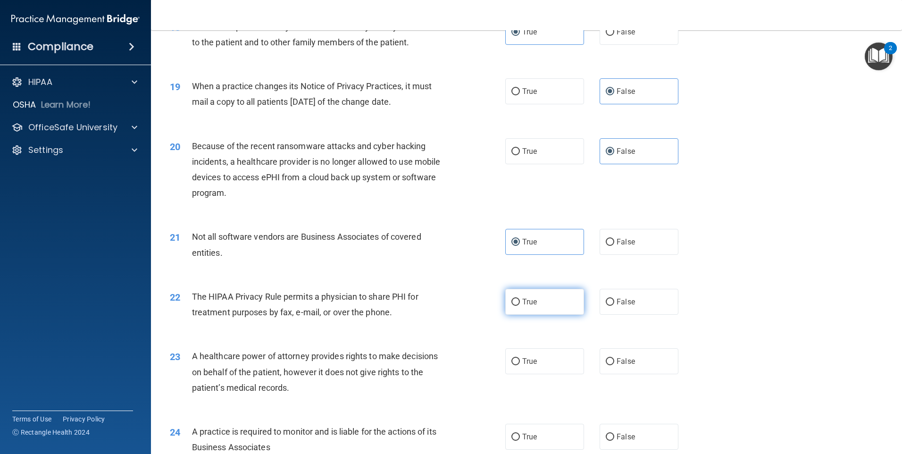
click at [544, 301] on label "True" at bounding box center [544, 302] width 79 height 26
click at [520, 301] on input "True" at bounding box center [515, 302] width 8 height 7
radio input "true"
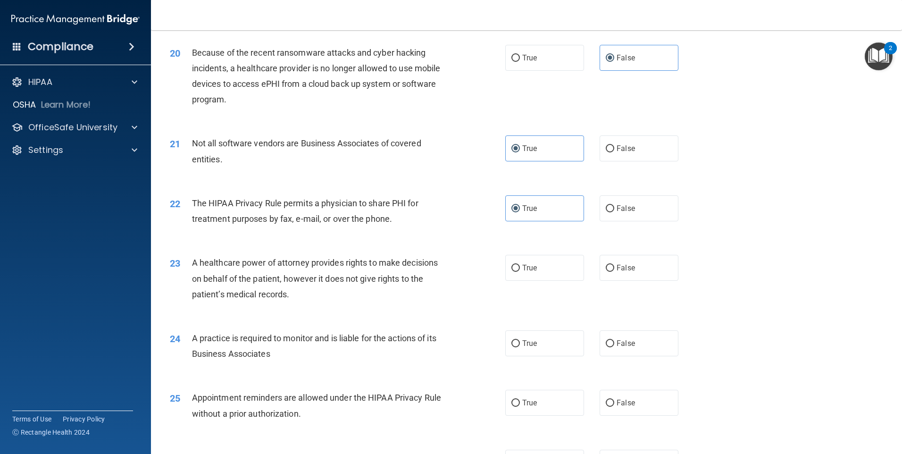
scroll to position [1368, 0]
click at [618, 267] on span "False" at bounding box center [626, 266] width 18 height 9
click at [614, 267] on input "False" at bounding box center [610, 267] width 8 height 7
radio input "true"
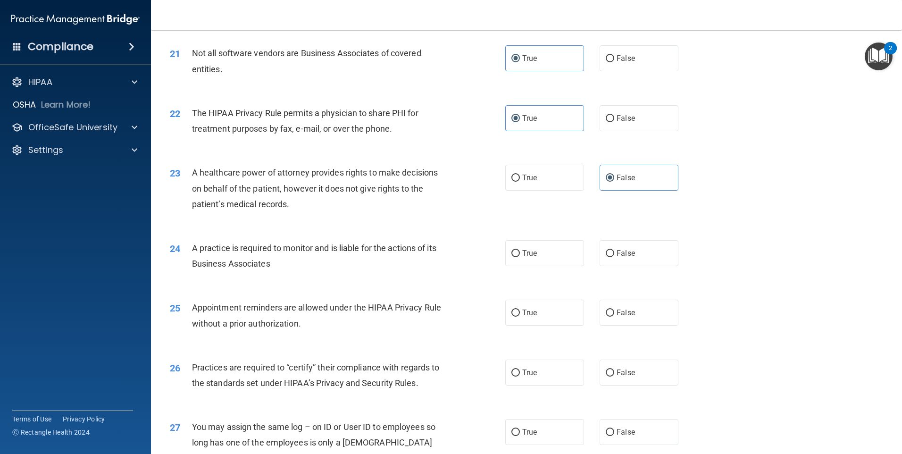
scroll to position [1463, 0]
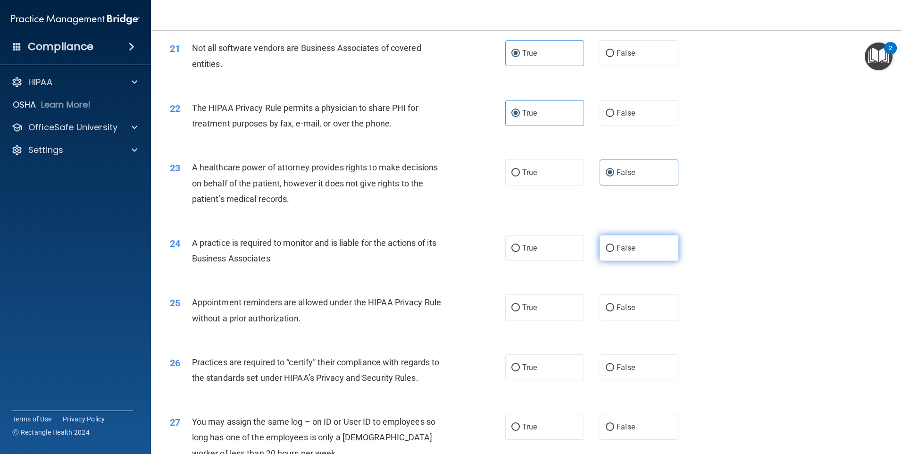
click at [629, 253] on label "False" at bounding box center [639, 248] width 79 height 26
click at [614, 252] on input "False" at bounding box center [610, 248] width 8 height 7
radio input "true"
click at [551, 305] on label "True" at bounding box center [544, 307] width 79 height 26
click at [520, 305] on input "True" at bounding box center [515, 307] width 8 height 7
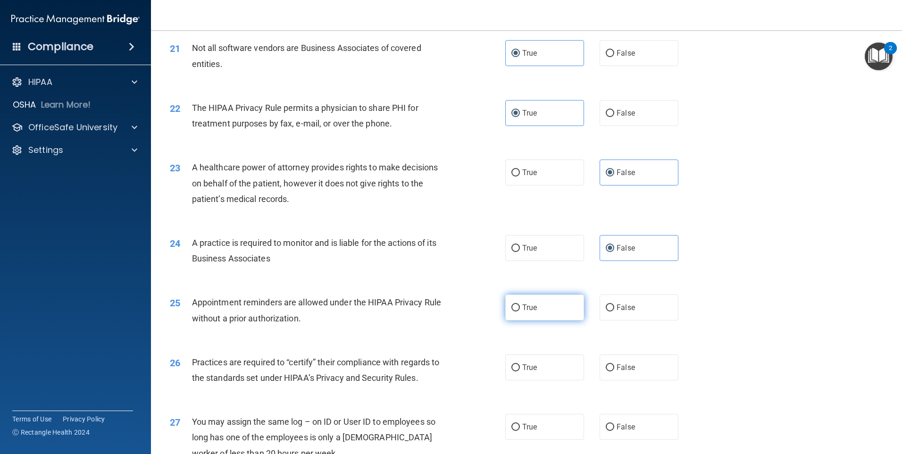
radio input "true"
click at [618, 366] on span "False" at bounding box center [626, 367] width 18 height 9
click at [614, 366] on input "False" at bounding box center [610, 367] width 8 height 7
radio input "true"
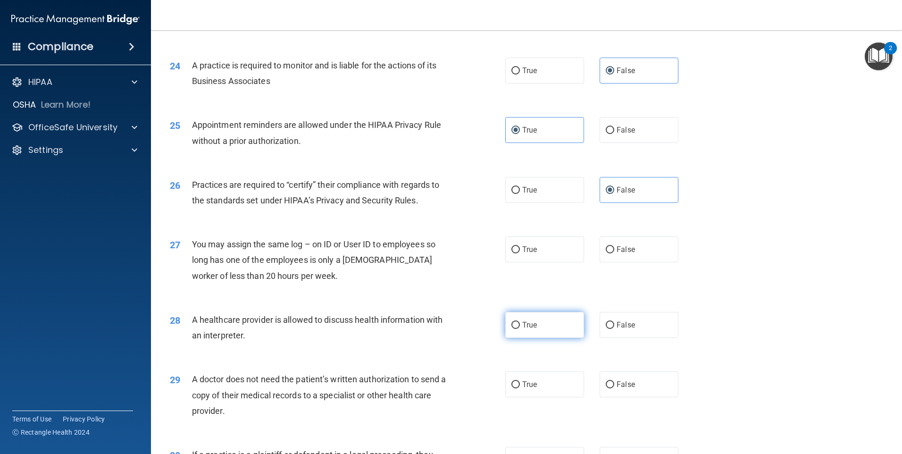
scroll to position [1651, 0]
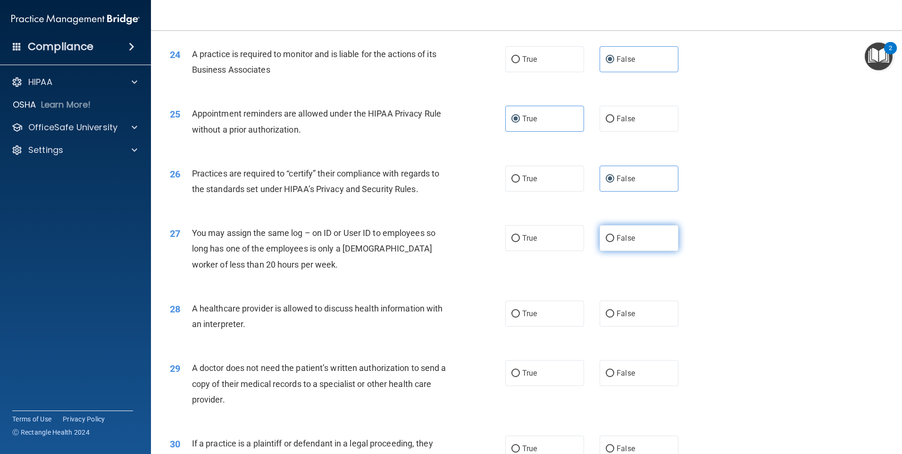
click at [624, 230] on label "False" at bounding box center [639, 238] width 79 height 26
click at [614, 235] on input "False" at bounding box center [610, 238] width 8 height 7
radio input "true"
click at [535, 317] on label "True" at bounding box center [544, 314] width 79 height 26
click at [520, 317] on input "True" at bounding box center [515, 313] width 8 height 7
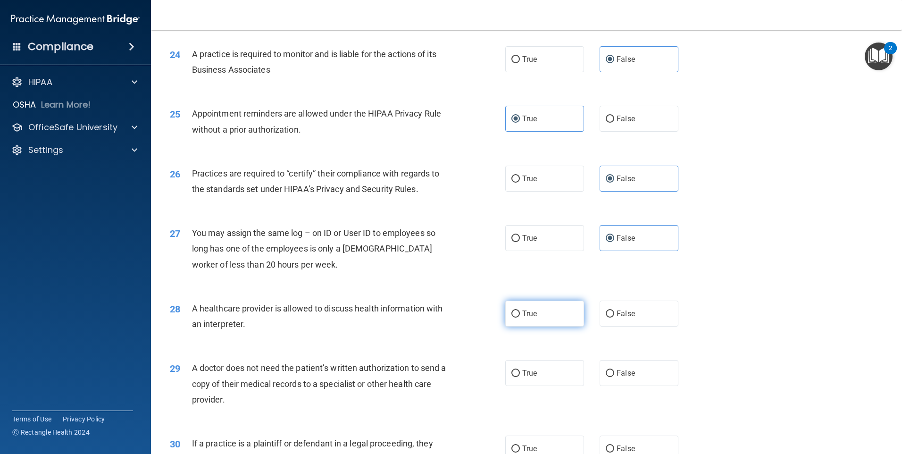
radio input "true"
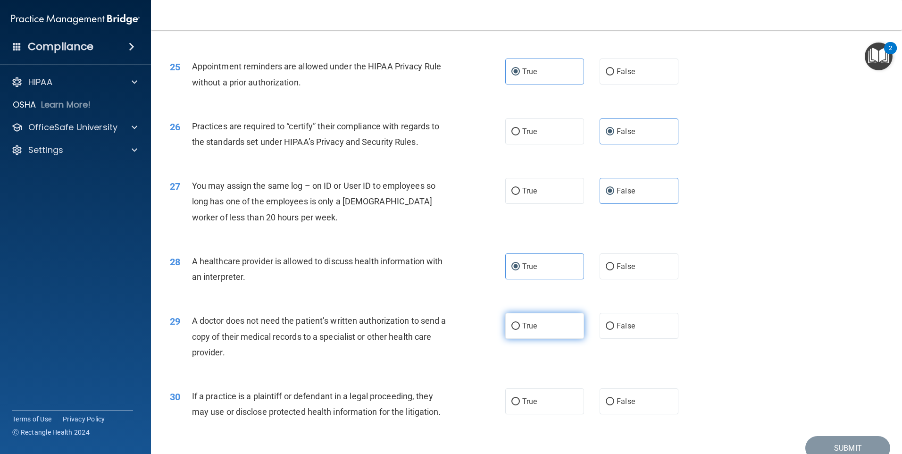
click at [545, 326] on label "True" at bounding box center [544, 326] width 79 height 26
click at [520, 326] on input "True" at bounding box center [515, 326] width 8 height 7
radio input "true"
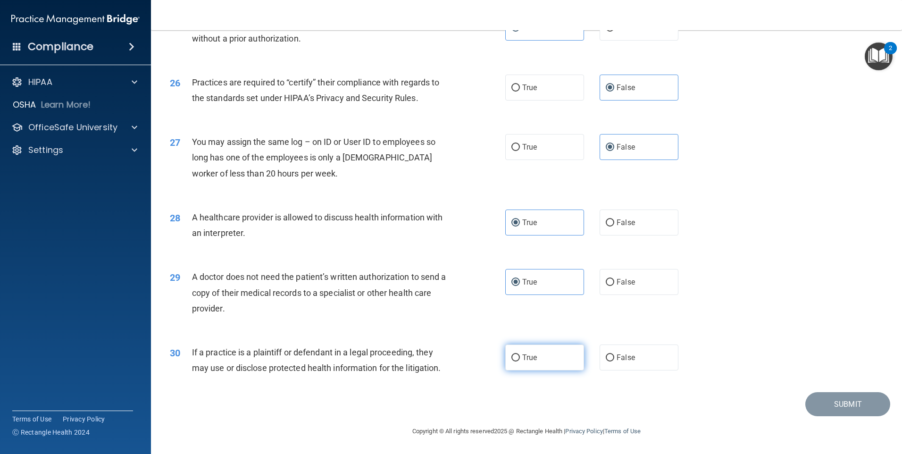
click at [543, 362] on label "True" at bounding box center [544, 357] width 79 height 26
click at [520, 361] on input "True" at bounding box center [515, 357] width 8 height 7
radio input "true"
click at [837, 399] on button "Submit" at bounding box center [847, 404] width 85 height 24
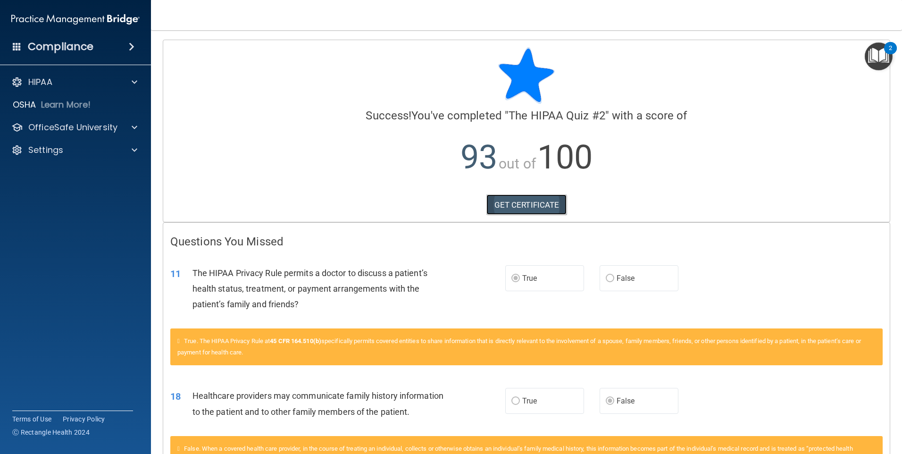
click at [528, 204] on link "GET CERTIFICATE" at bounding box center [526, 204] width 81 height 21
click at [77, 128] on p "OfficeSafe University" at bounding box center [72, 127] width 89 height 11
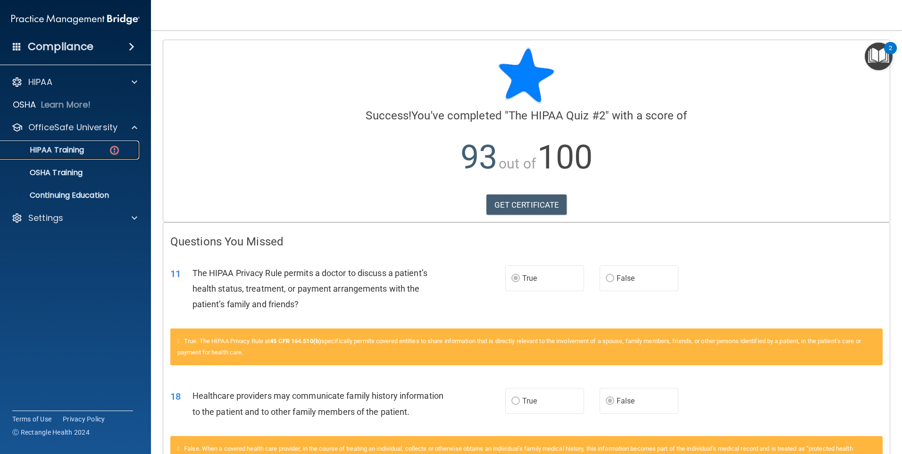
click at [84, 152] on p "HIPAA Training" at bounding box center [45, 149] width 78 height 9
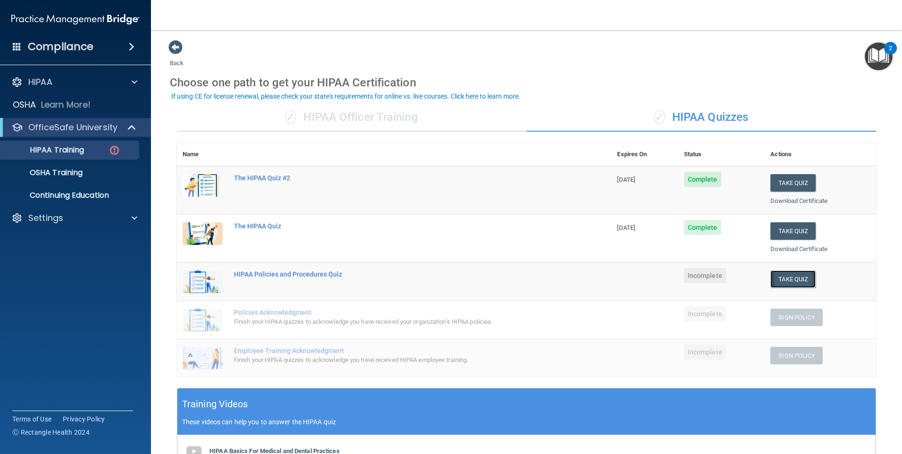
click at [778, 281] on button "Take Quiz" at bounding box center [792, 278] width 45 height 17
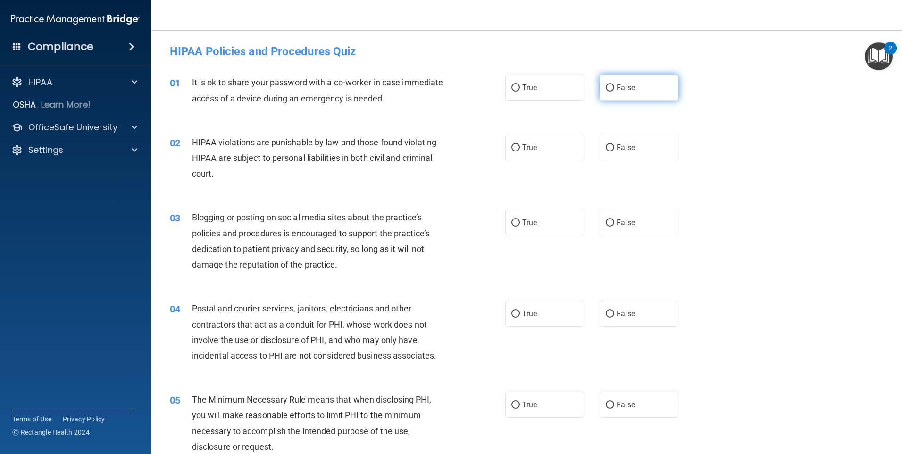
click at [608, 88] on input "False" at bounding box center [610, 87] width 8 height 7
radio input "true"
click at [514, 151] on input "True" at bounding box center [515, 147] width 8 height 7
radio input "true"
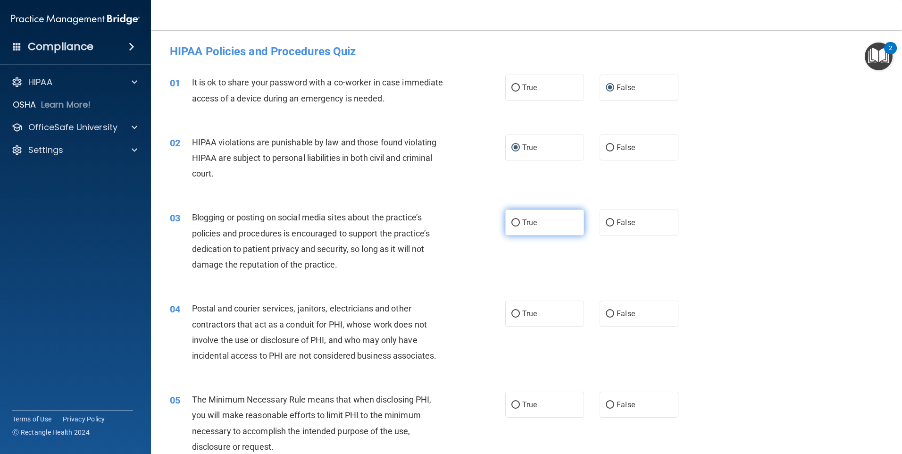
click at [511, 219] on input "True" at bounding box center [515, 222] width 8 height 7
radio input "true"
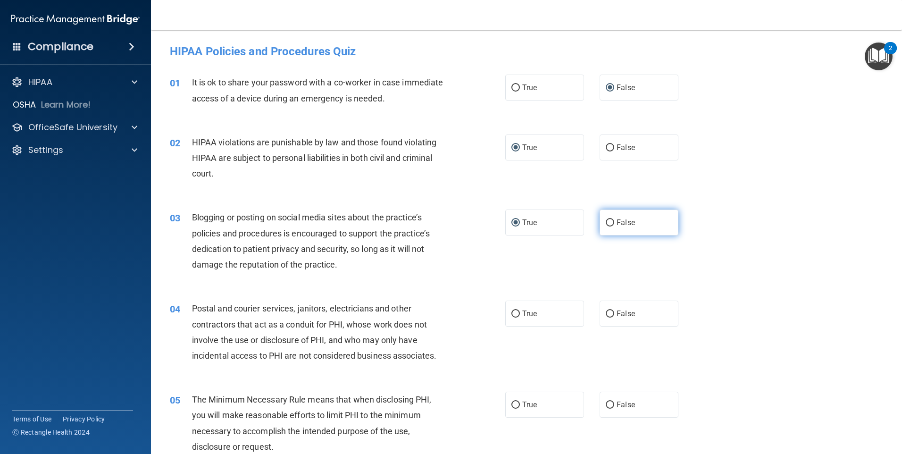
click at [606, 224] on input "False" at bounding box center [610, 222] width 8 height 7
radio input "true"
radio input "false"
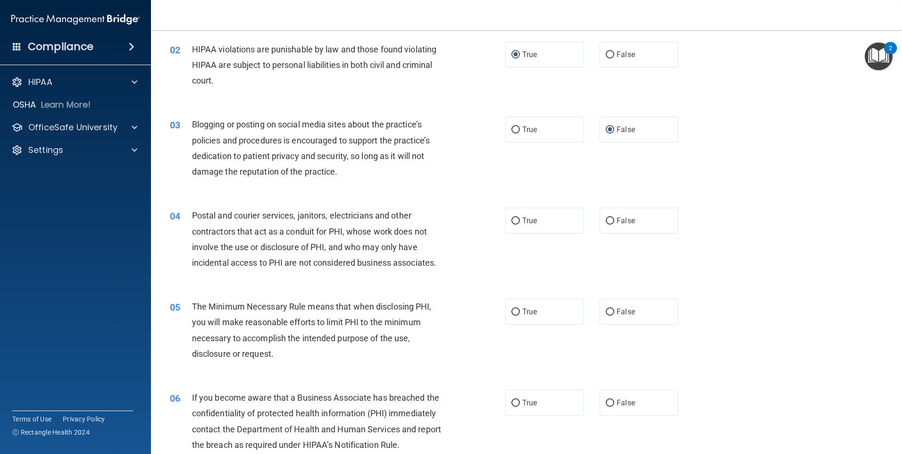
scroll to position [94, 0]
click at [514, 219] on input "True" at bounding box center [515, 219] width 8 height 7
radio input "true"
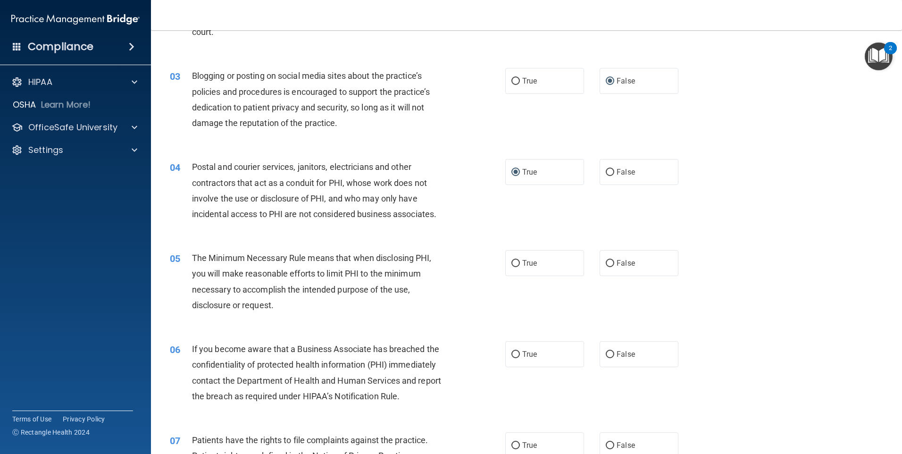
scroll to position [189, 0]
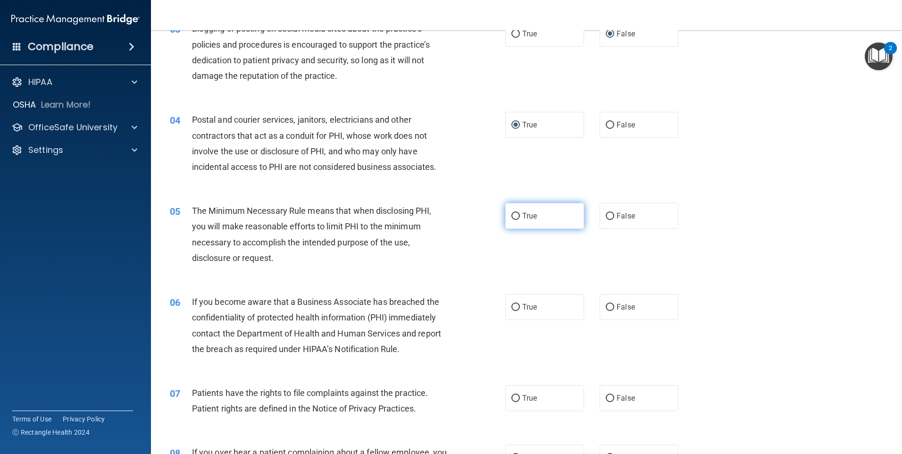
click at [515, 216] on input "True" at bounding box center [515, 216] width 8 height 7
radio input "true"
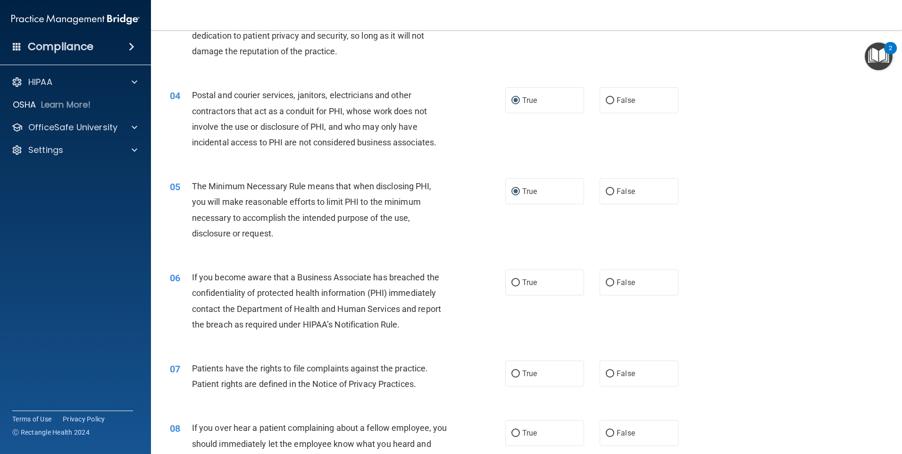
scroll to position [236, 0]
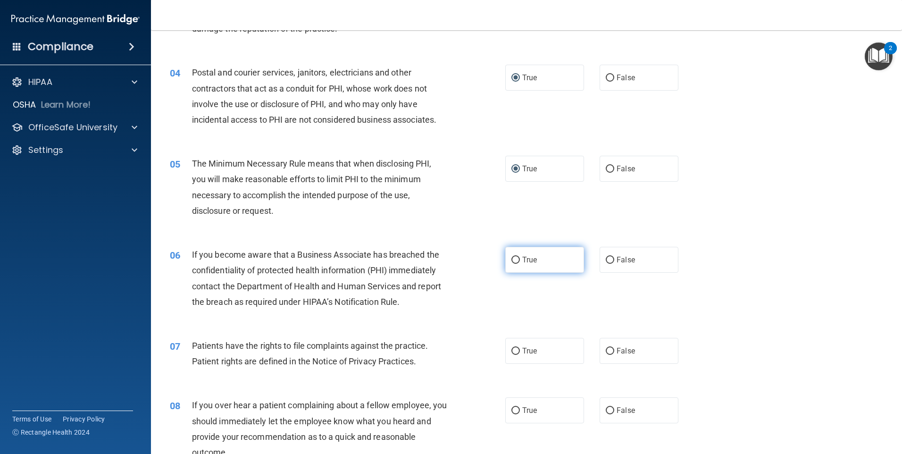
click at [512, 259] on input "True" at bounding box center [515, 260] width 8 height 7
radio input "true"
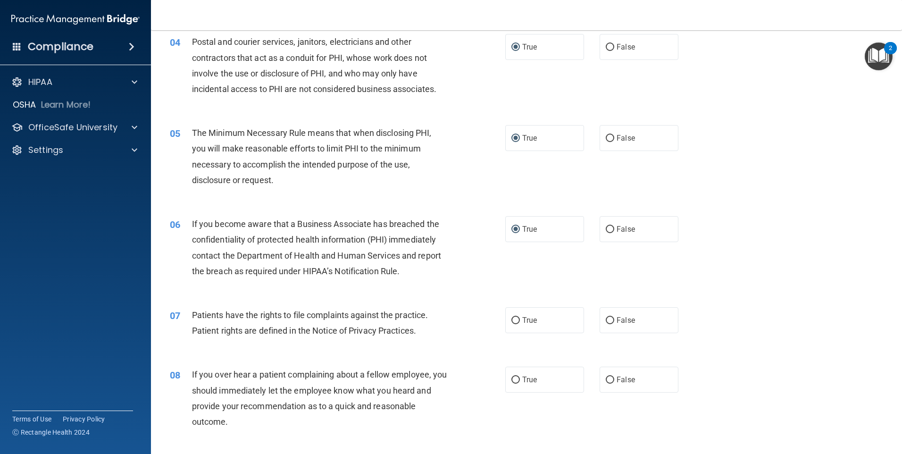
scroll to position [330, 0]
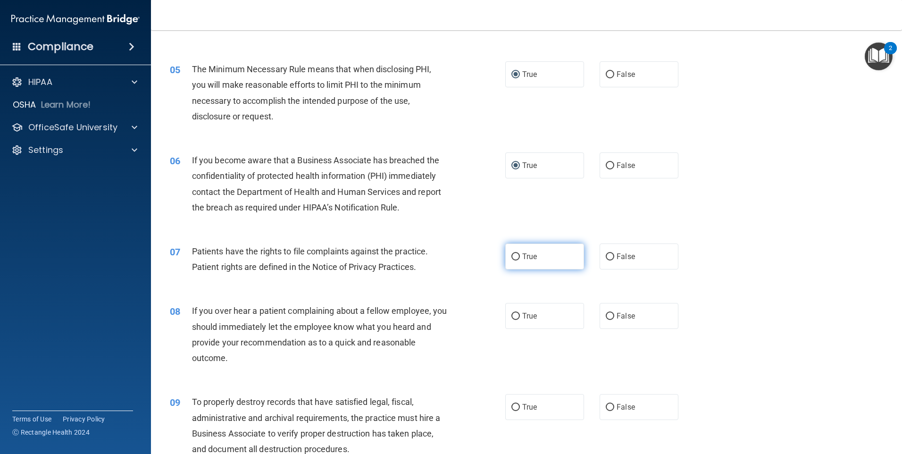
click at [505, 258] on label "True" at bounding box center [544, 256] width 79 height 26
click at [511, 258] on input "True" at bounding box center [515, 256] width 8 height 7
radio input "true"
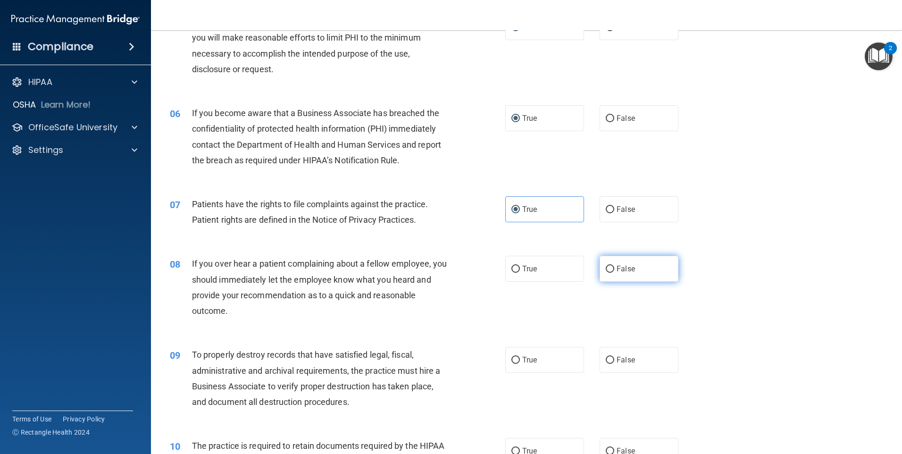
click at [606, 268] on input "False" at bounding box center [610, 269] width 8 height 7
radio input "true"
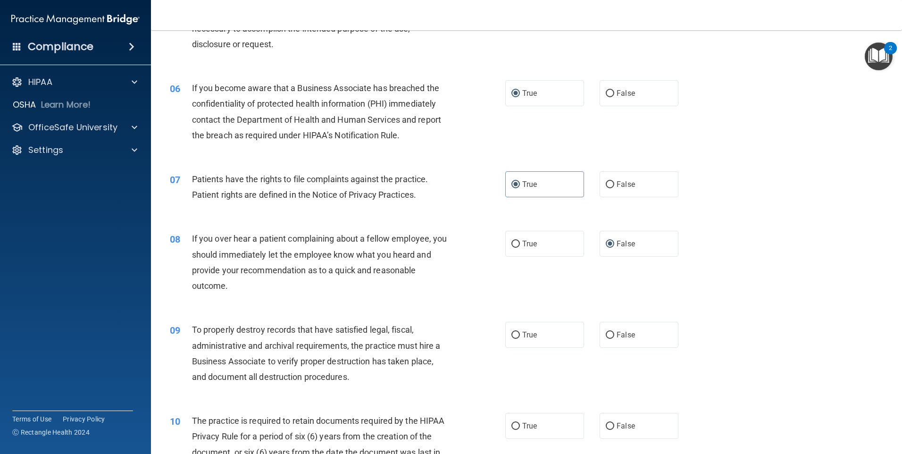
scroll to position [472, 0]
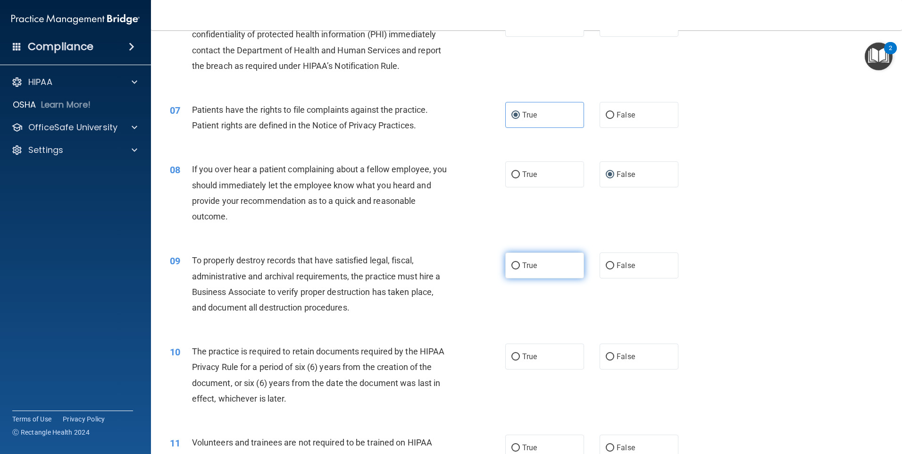
click at [514, 265] on input "True" at bounding box center [515, 265] width 8 height 7
radio input "true"
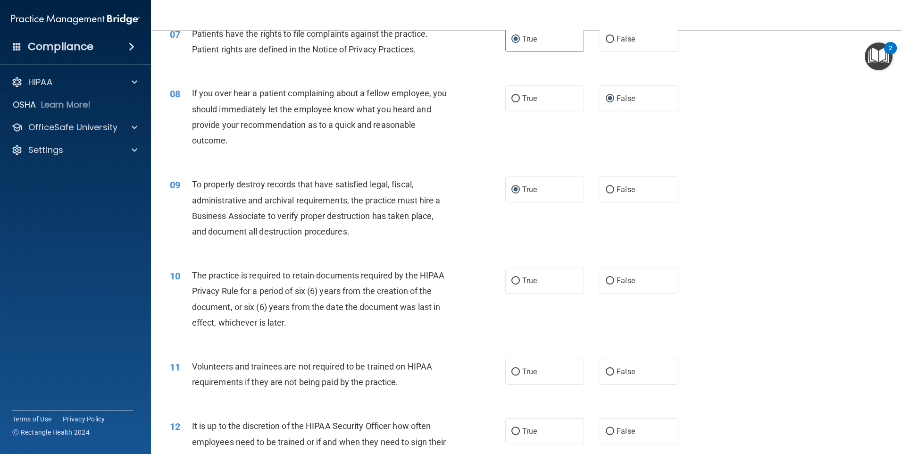
scroll to position [566, 0]
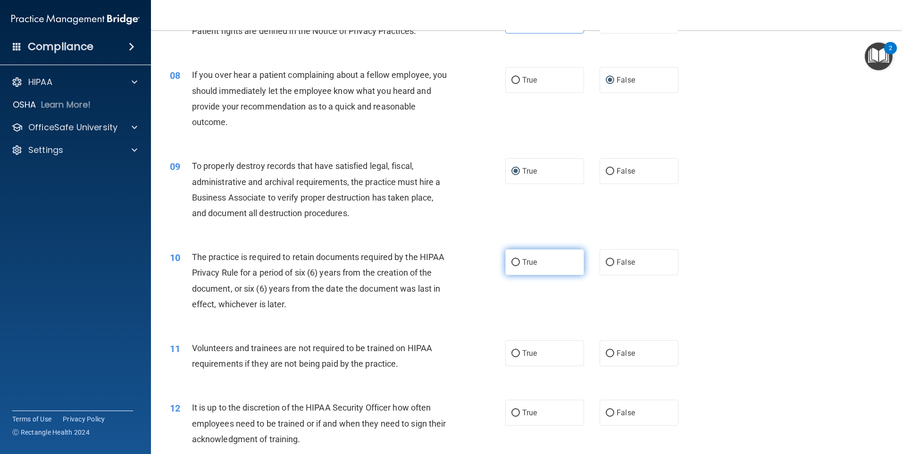
click at [513, 261] on input "True" at bounding box center [515, 262] width 8 height 7
radio input "true"
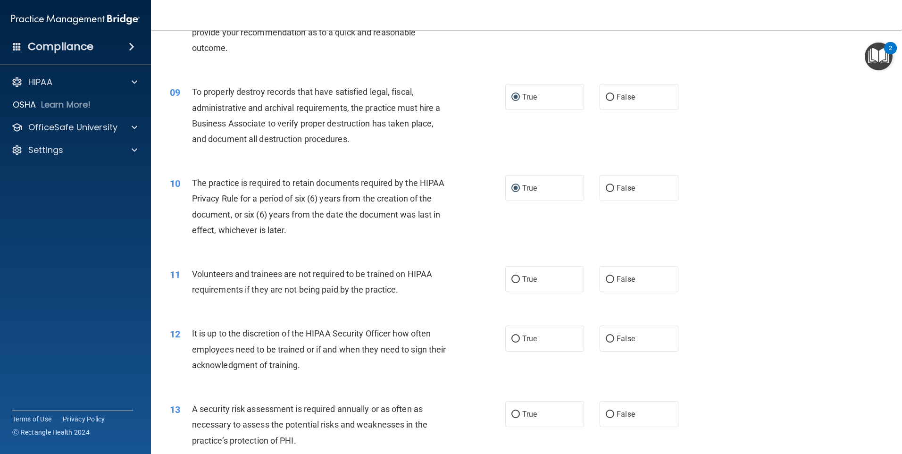
scroll to position [661, 0]
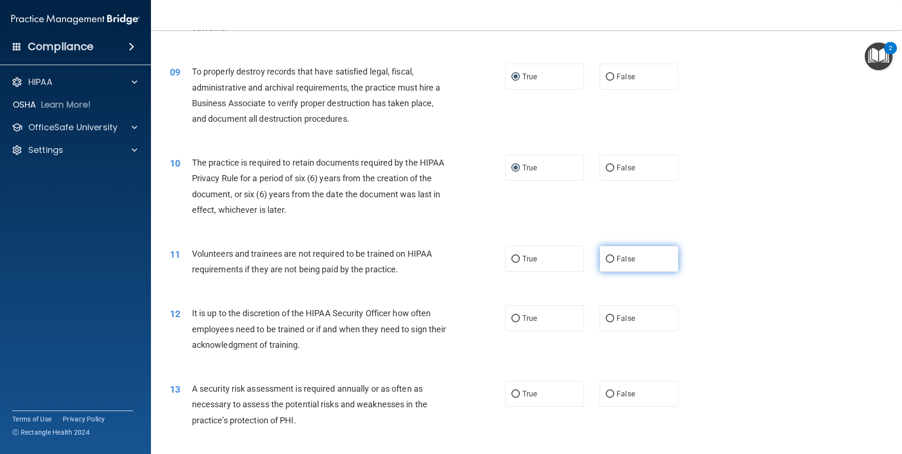
click at [606, 259] on input "False" at bounding box center [610, 259] width 8 height 7
radio input "true"
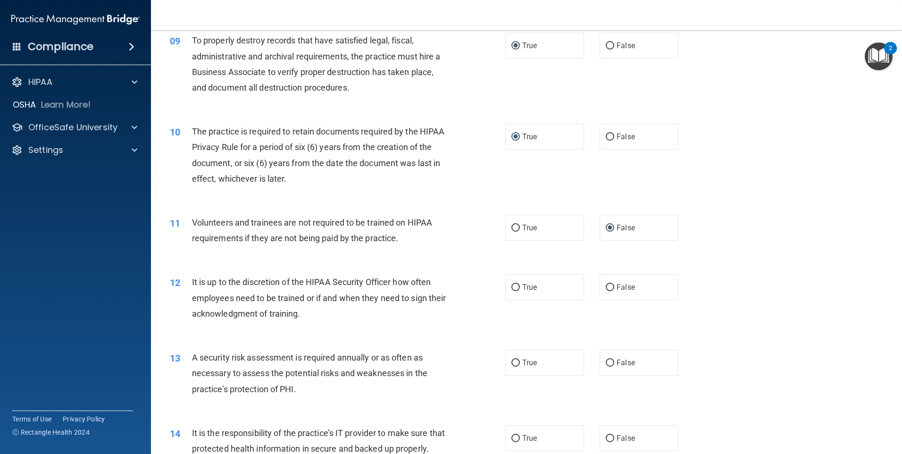
scroll to position [755, 0]
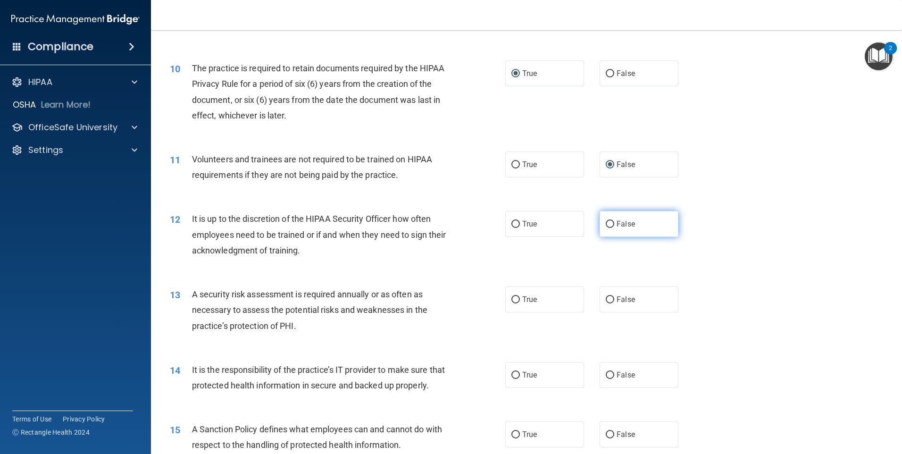
click at [606, 225] on input "False" at bounding box center [610, 224] width 8 height 7
radio input "true"
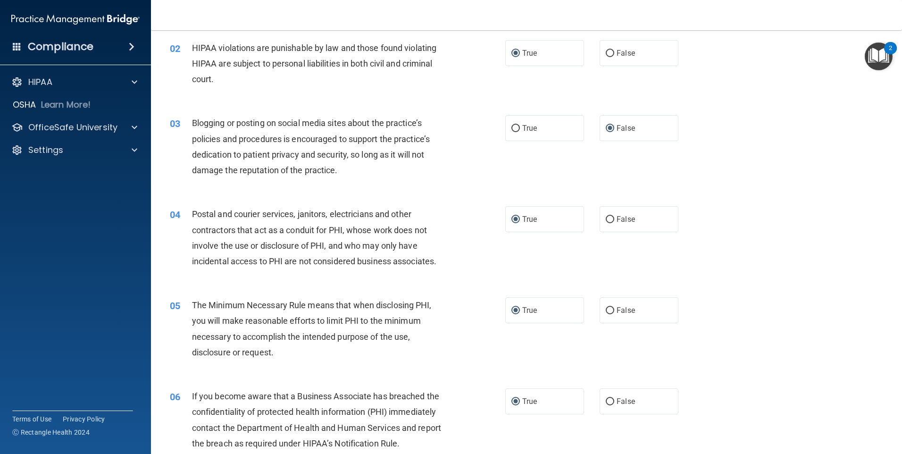
scroll to position [0, 0]
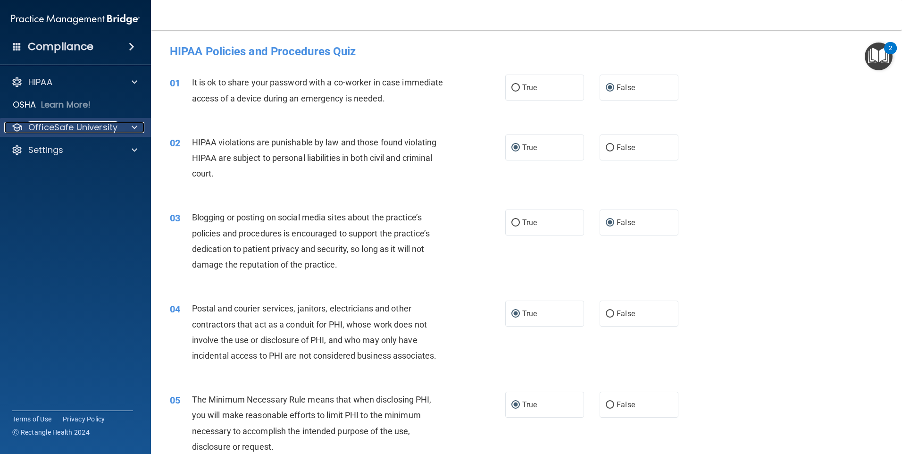
click at [84, 124] on p "OfficeSafe University" at bounding box center [72, 127] width 89 height 11
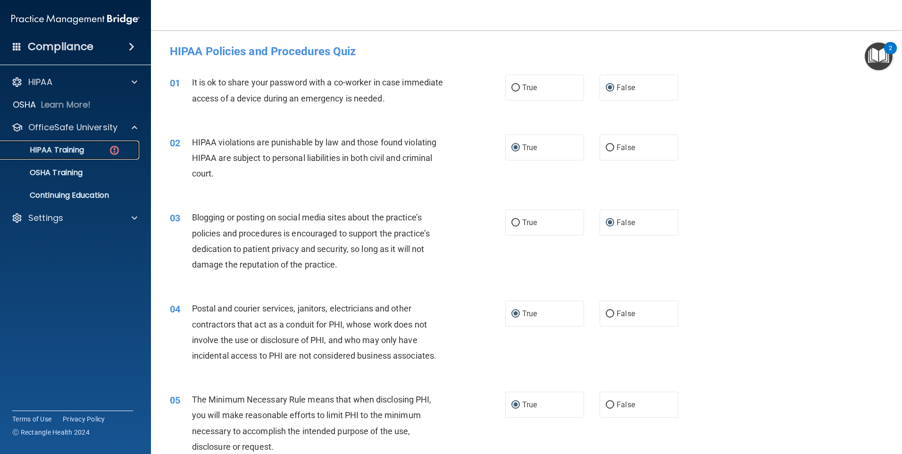
click at [89, 148] on div "HIPAA Training" at bounding box center [70, 149] width 129 height 9
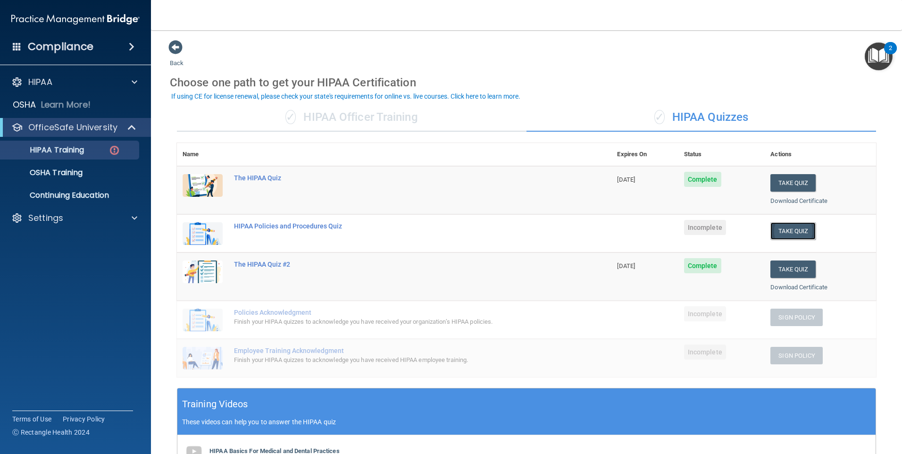
click at [787, 228] on button "Take Quiz" at bounding box center [792, 230] width 45 height 17
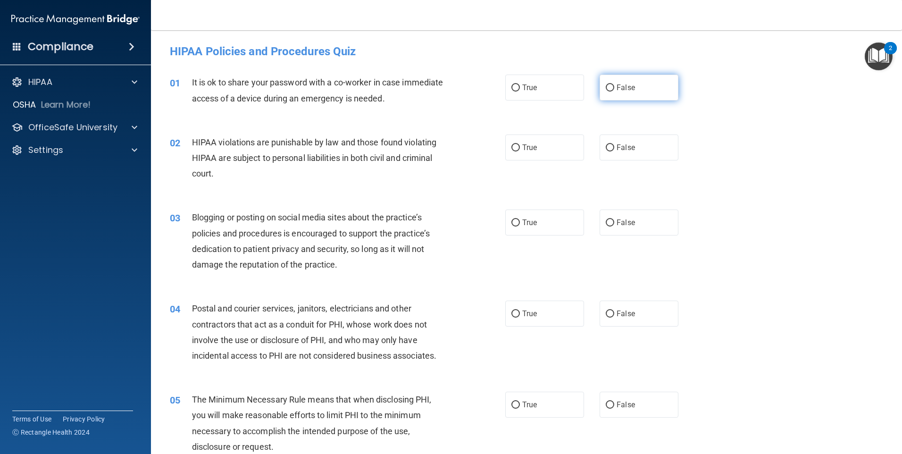
click at [619, 90] on span "False" at bounding box center [626, 87] width 18 height 9
click at [614, 90] on input "False" at bounding box center [610, 87] width 8 height 7
radio input "true"
click at [539, 150] on label "True" at bounding box center [544, 147] width 79 height 26
click at [520, 150] on input "True" at bounding box center [515, 147] width 8 height 7
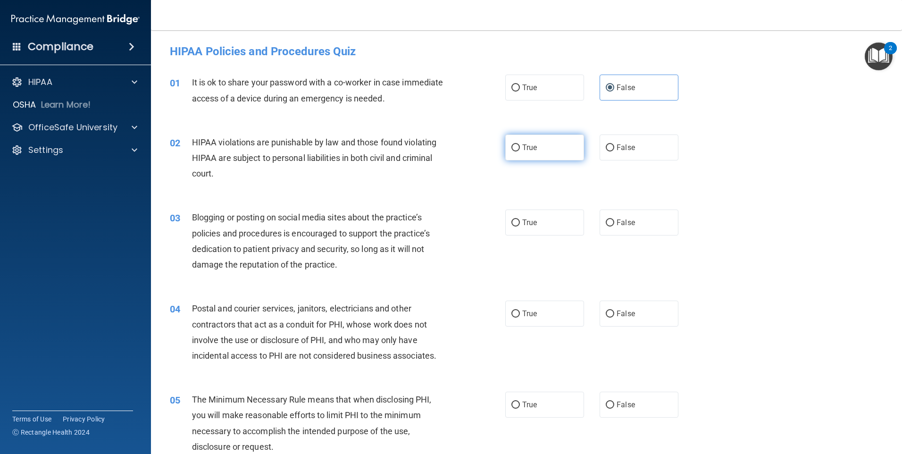
radio input "true"
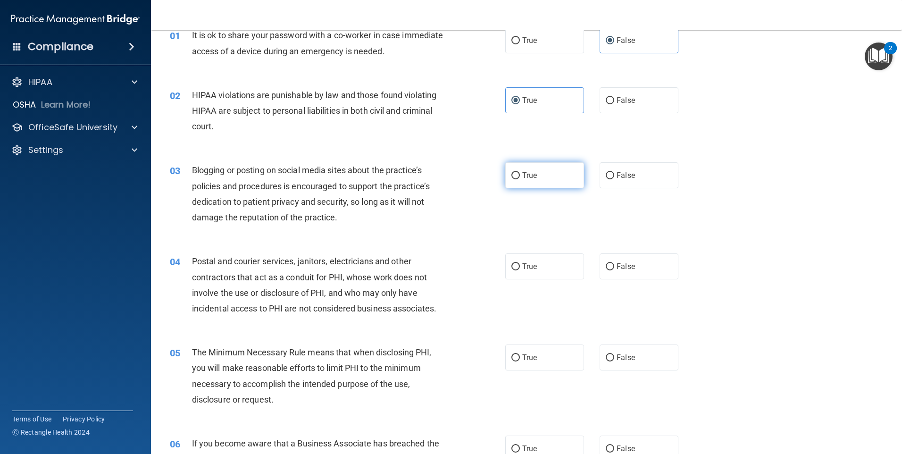
click at [530, 184] on label "True" at bounding box center [544, 175] width 79 height 26
click at [520, 179] on input "True" at bounding box center [515, 175] width 8 height 7
radio input "true"
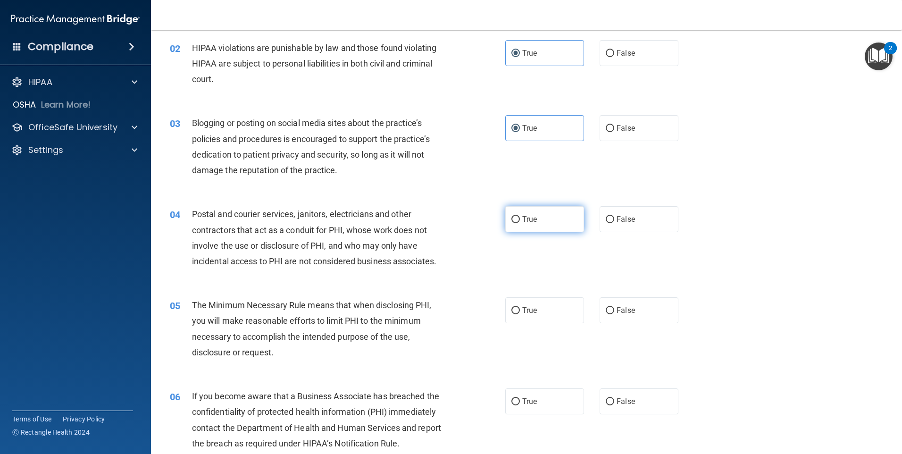
click at [527, 215] on span "True" at bounding box center [529, 219] width 15 height 9
click at [520, 216] on input "True" at bounding box center [515, 219] width 8 height 7
radio input "true"
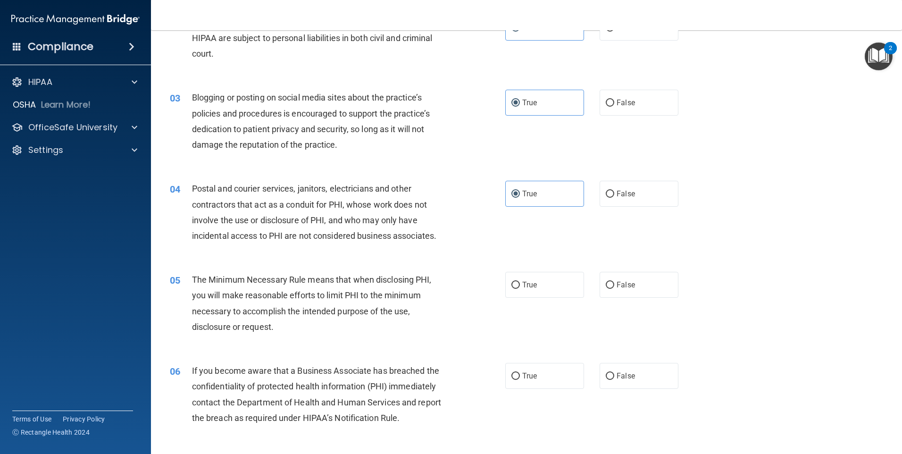
scroll to position [142, 0]
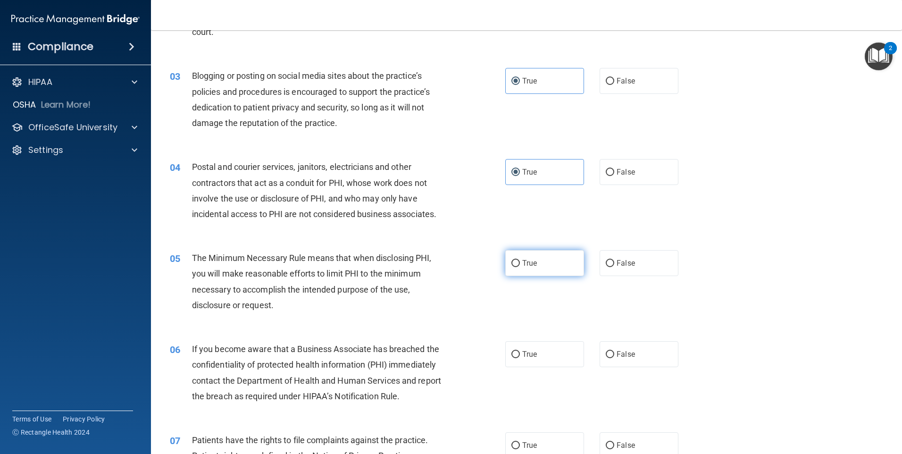
click at [537, 261] on label "True" at bounding box center [544, 263] width 79 height 26
click at [520, 261] on input "True" at bounding box center [515, 263] width 8 height 7
radio input "true"
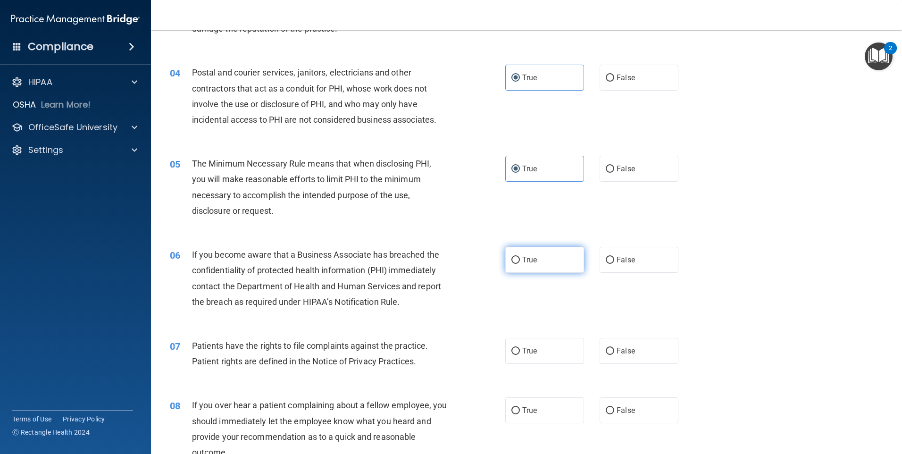
click at [538, 260] on label "True" at bounding box center [544, 260] width 79 height 26
click at [520, 260] on input "True" at bounding box center [515, 260] width 8 height 7
radio input "true"
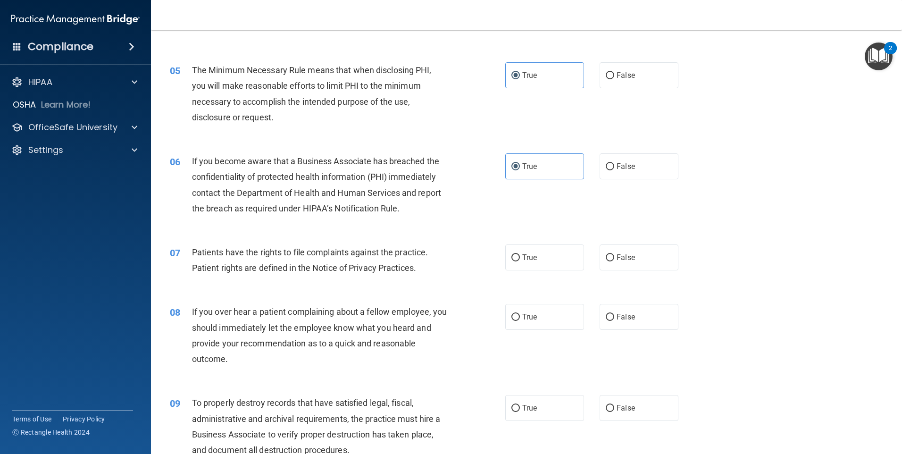
scroll to position [330, 0]
click at [543, 261] on label "True" at bounding box center [544, 256] width 79 height 26
click at [520, 260] on input "True" at bounding box center [515, 256] width 8 height 7
radio input "true"
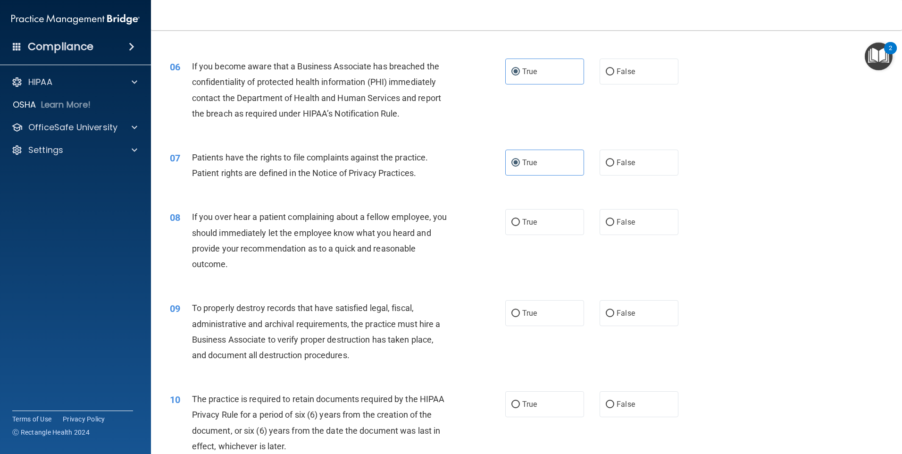
scroll to position [425, 0]
click at [525, 229] on label "True" at bounding box center [544, 222] width 79 height 26
click at [520, 226] on input "True" at bounding box center [515, 221] width 8 height 7
radio input "true"
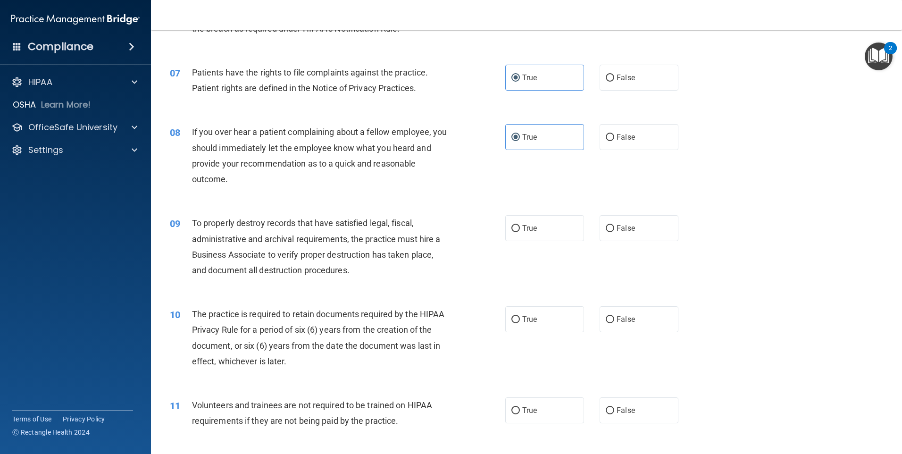
scroll to position [519, 0]
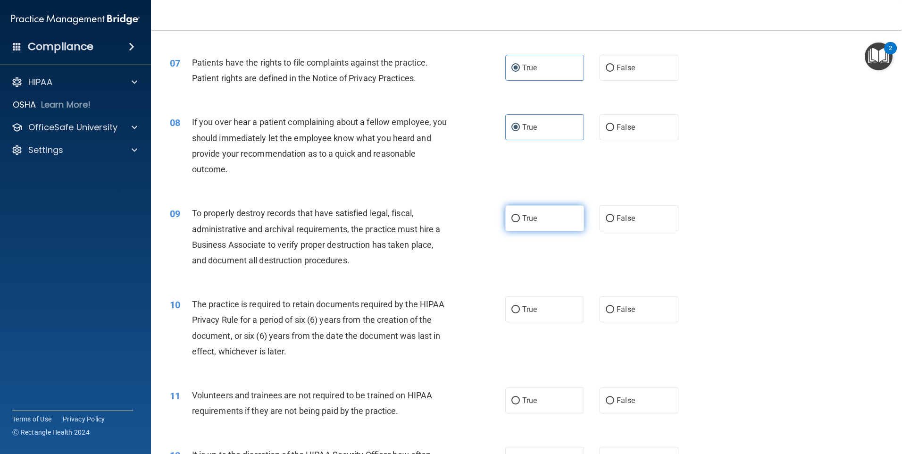
click at [526, 222] on span "True" at bounding box center [529, 218] width 15 height 9
click at [520, 222] on input "True" at bounding box center [515, 218] width 8 height 7
radio input "true"
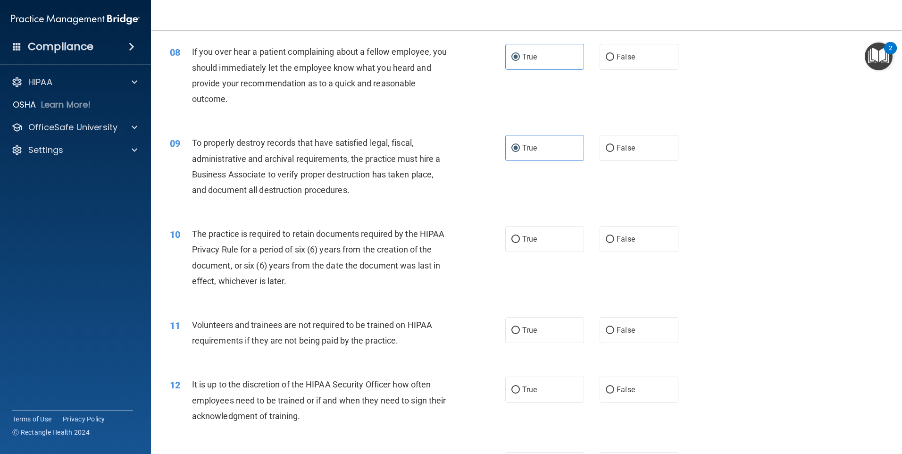
scroll to position [613, 0]
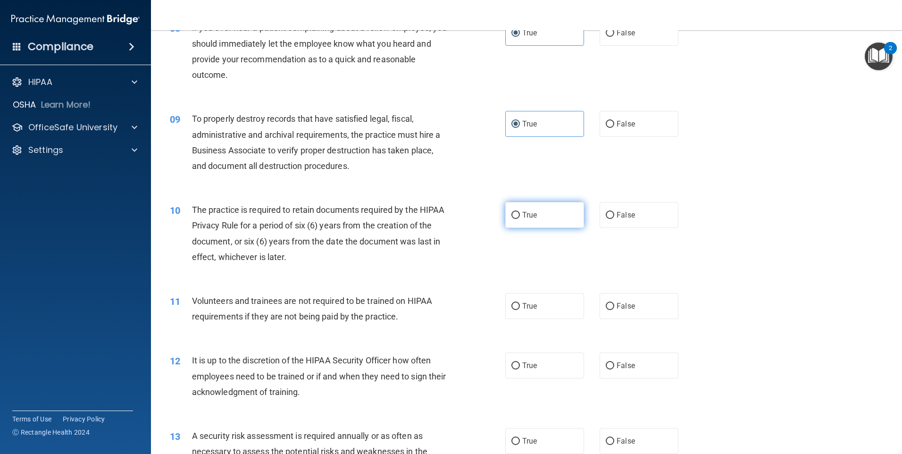
click at [537, 218] on label "True" at bounding box center [544, 215] width 79 height 26
click at [520, 218] on input "True" at bounding box center [515, 215] width 8 height 7
radio input "true"
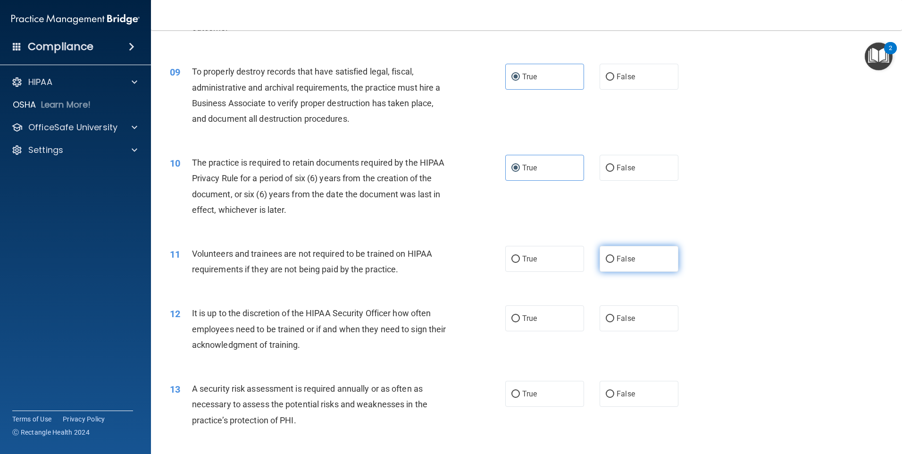
click at [639, 254] on label "False" at bounding box center [639, 259] width 79 height 26
click at [614, 256] on input "False" at bounding box center [610, 259] width 8 height 7
radio input "true"
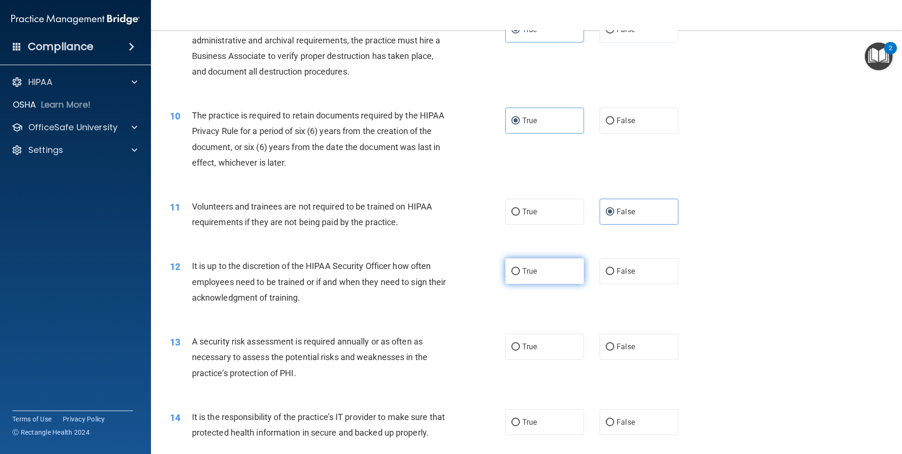
click at [511, 274] on input "True" at bounding box center [515, 271] width 8 height 7
radio input "true"
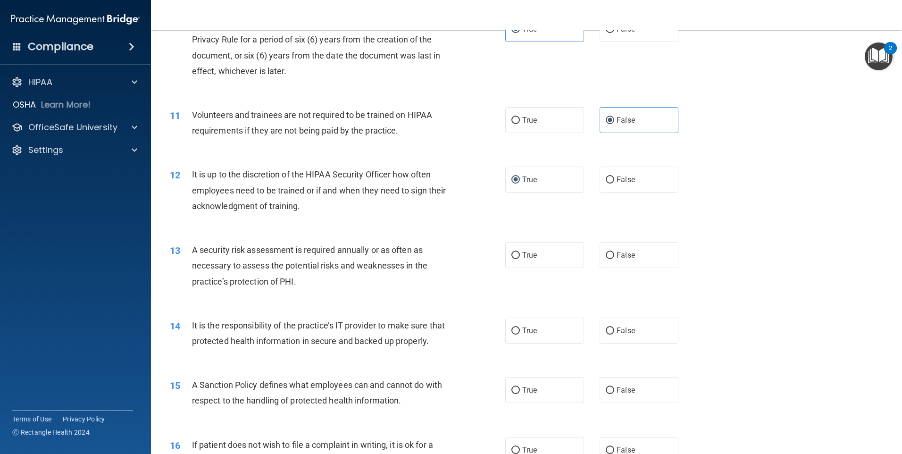
scroll to position [802, 0]
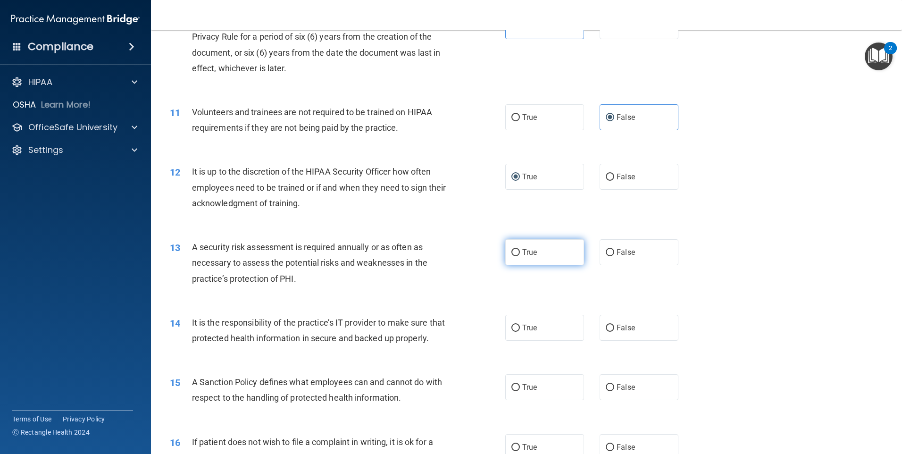
click at [540, 252] on label "True" at bounding box center [544, 252] width 79 height 26
click at [520, 252] on input "True" at bounding box center [515, 252] width 8 height 7
radio input "true"
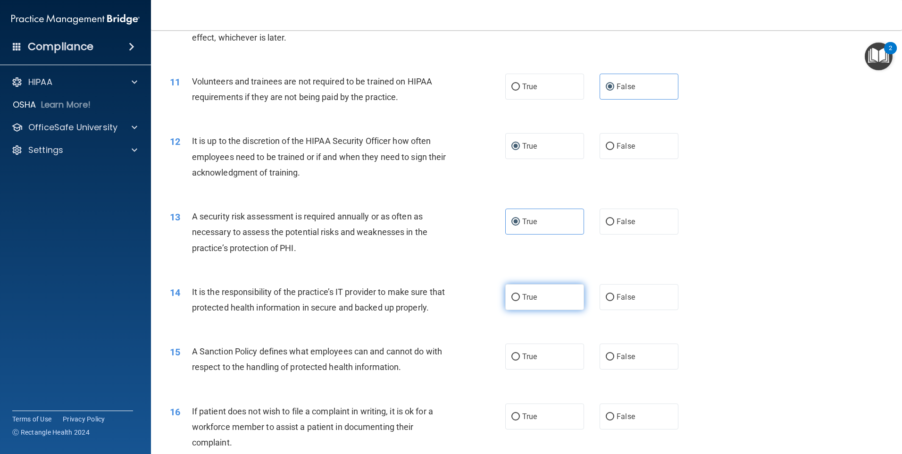
scroll to position [849, 0]
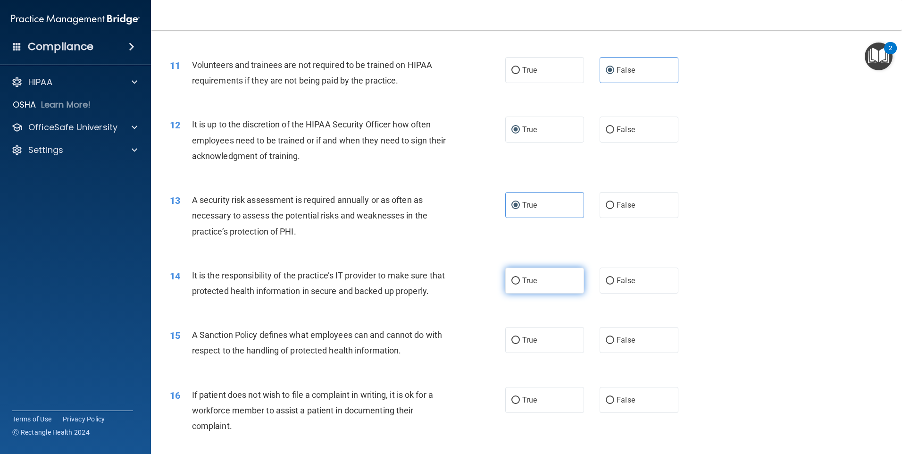
click at [536, 282] on label "True" at bounding box center [544, 281] width 79 height 26
click at [520, 282] on input "True" at bounding box center [515, 280] width 8 height 7
radio input "true"
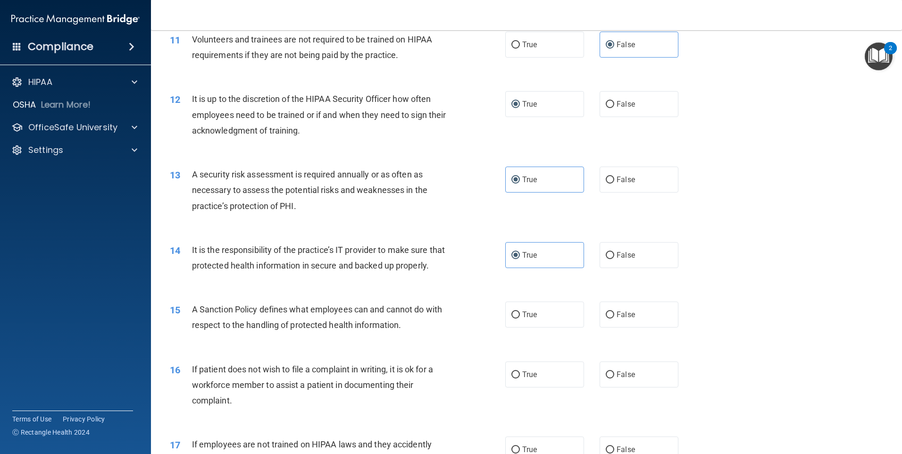
scroll to position [896, 0]
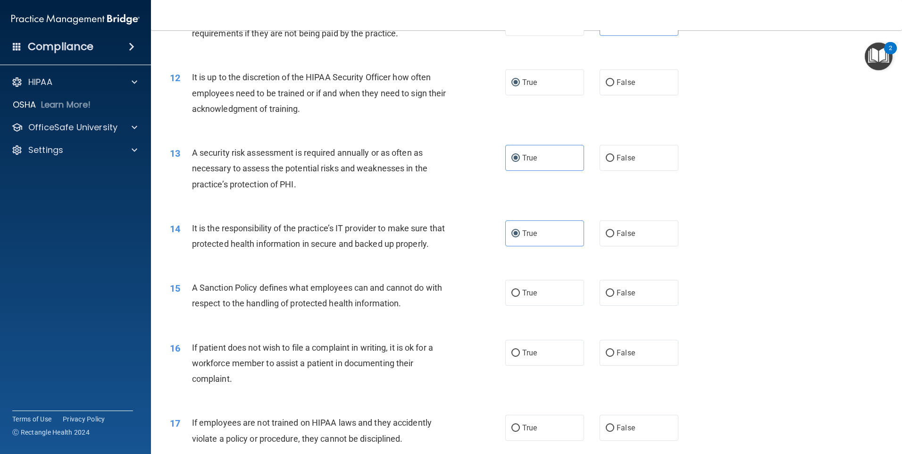
click at [527, 323] on div "15 A Sanction Policy defines what employees can and cannot do with respect to t…" at bounding box center [527, 297] width 728 height 59
click at [538, 302] on label "True" at bounding box center [544, 293] width 79 height 26
click at [520, 297] on input "True" at bounding box center [515, 293] width 8 height 7
radio input "true"
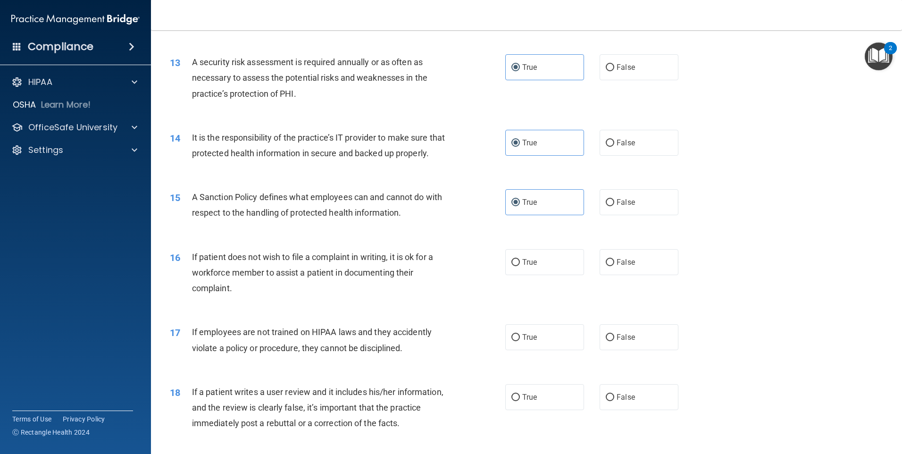
scroll to position [991, 0]
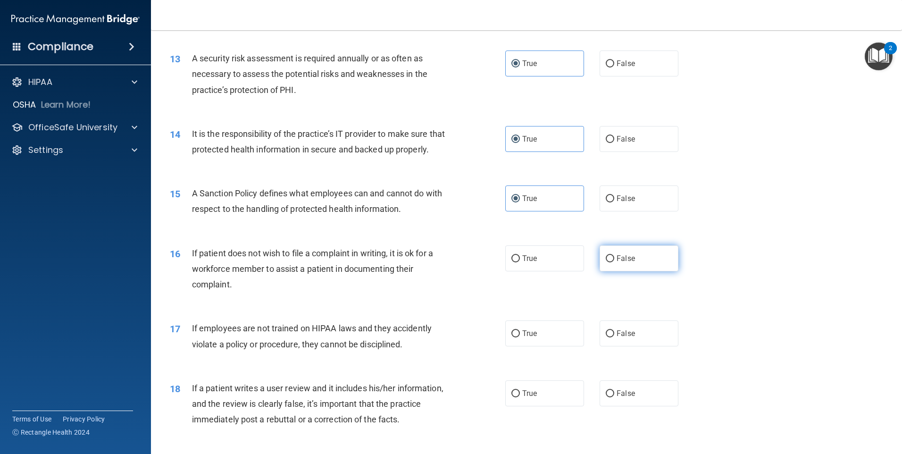
click at [611, 271] on label "False" at bounding box center [639, 258] width 79 height 26
click at [611, 262] on input "False" at bounding box center [610, 258] width 8 height 7
radio input "true"
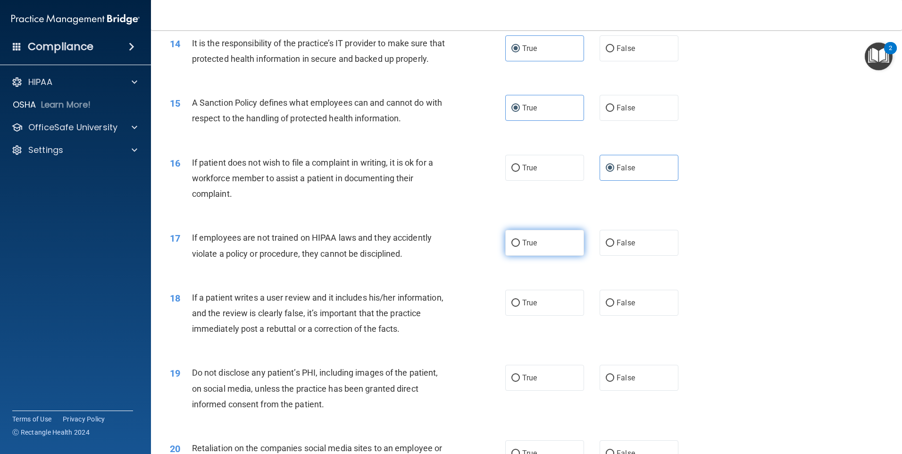
scroll to position [1085, 0]
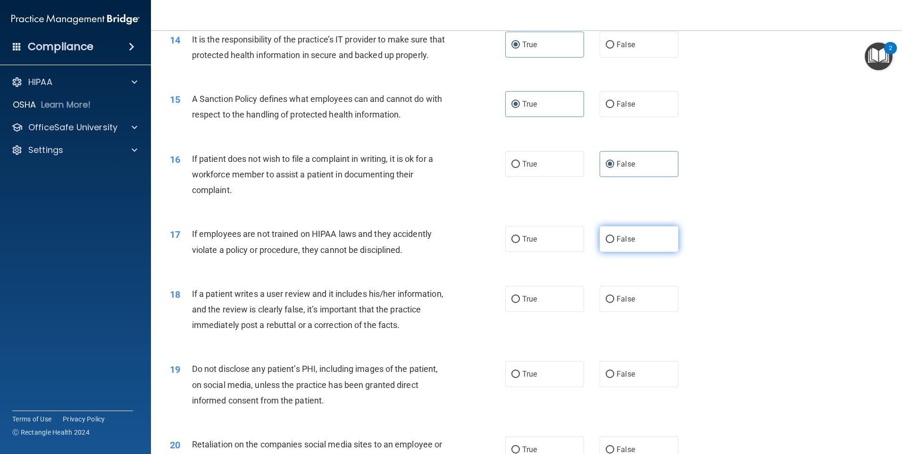
click at [629, 250] on label "False" at bounding box center [639, 239] width 79 height 26
click at [614, 243] on input "False" at bounding box center [610, 239] width 8 height 7
radio input "true"
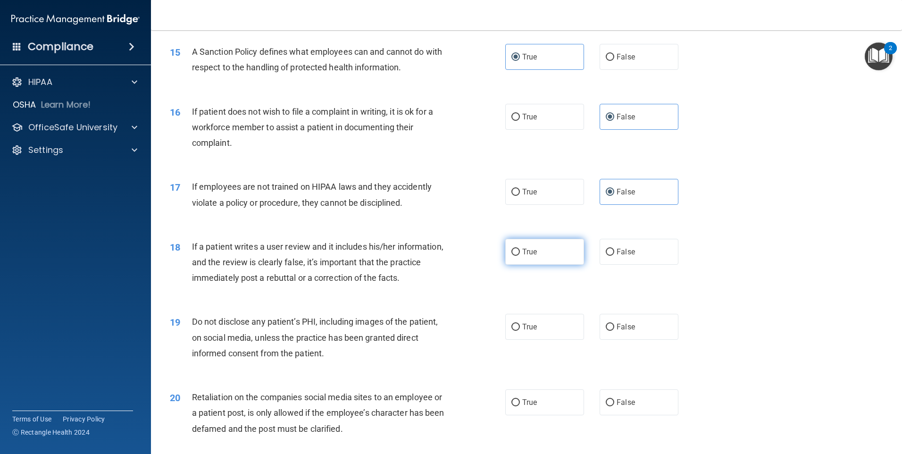
click at [518, 265] on label "True" at bounding box center [544, 252] width 79 height 26
click at [518, 256] on input "True" at bounding box center [515, 252] width 8 height 7
radio input "true"
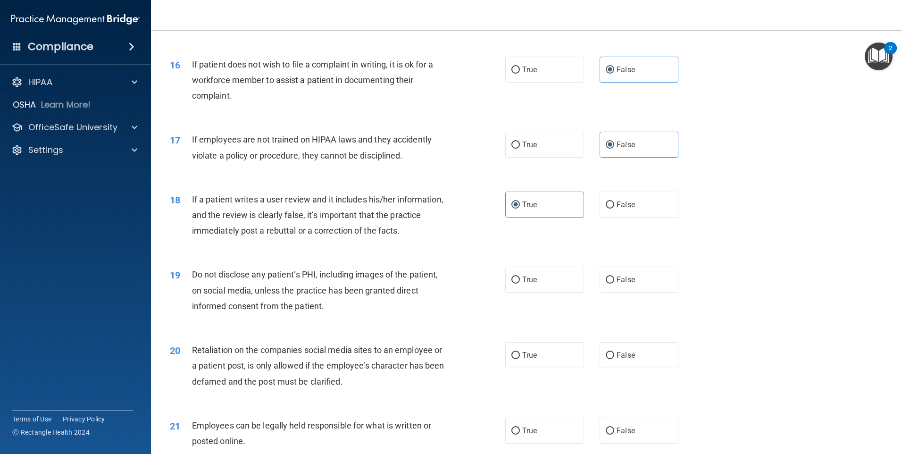
scroll to position [1227, 0]
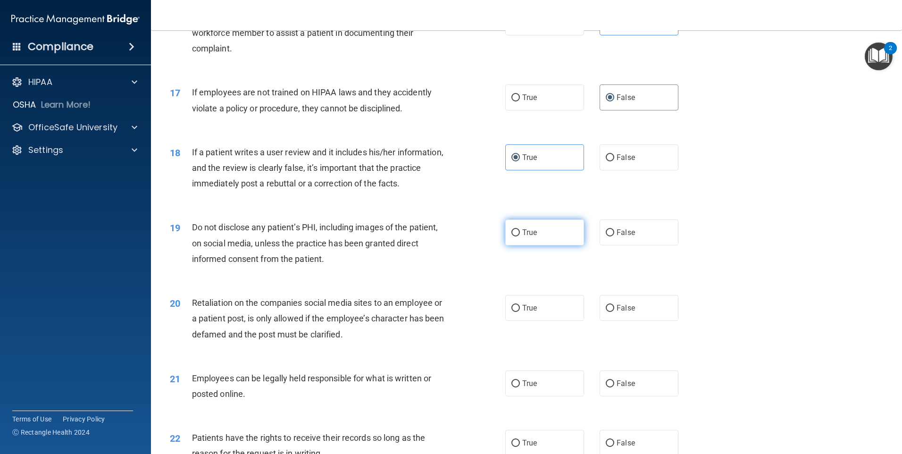
click at [532, 237] on span "True" at bounding box center [529, 232] width 15 height 9
click at [520, 236] on input "True" at bounding box center [515, 232] width 8 height 7
radio input "true"
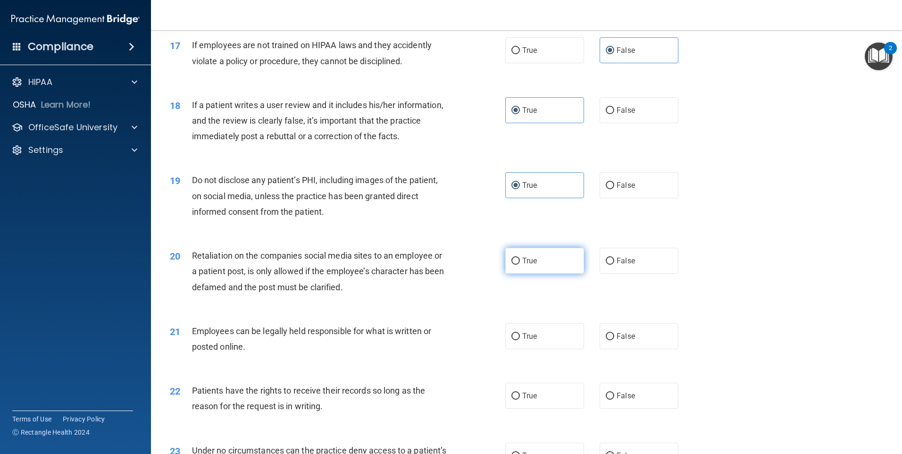
click at [535, 272] on label "True" at bounding box center [544, 261] width 79 height 26
click at [520, 265] on input "True" at bounding box center [515, 261] width 8 height 7
radio input "true"
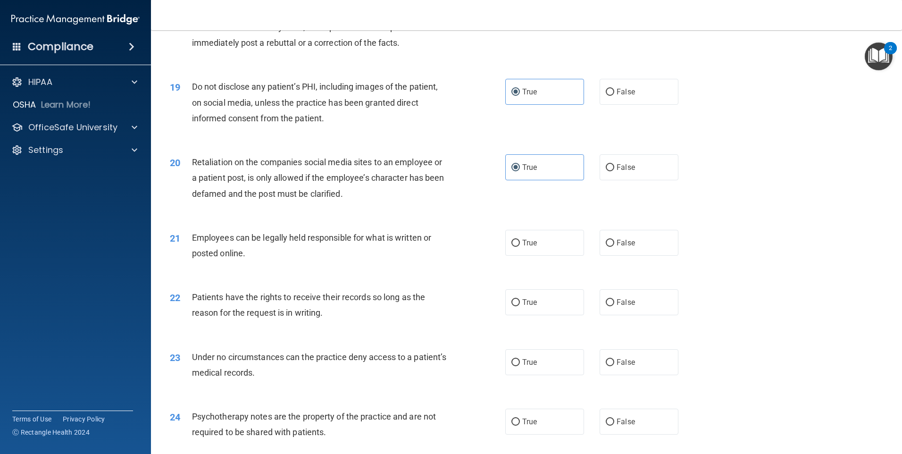
scroll to position [1368, 0]
click at [530, 255] on label "True" at bounding box center [544, 242] width 79 height 26
click at [520, 246] on input "True" at bounding box center [515, 242] width 8 height 7
radio input "true"
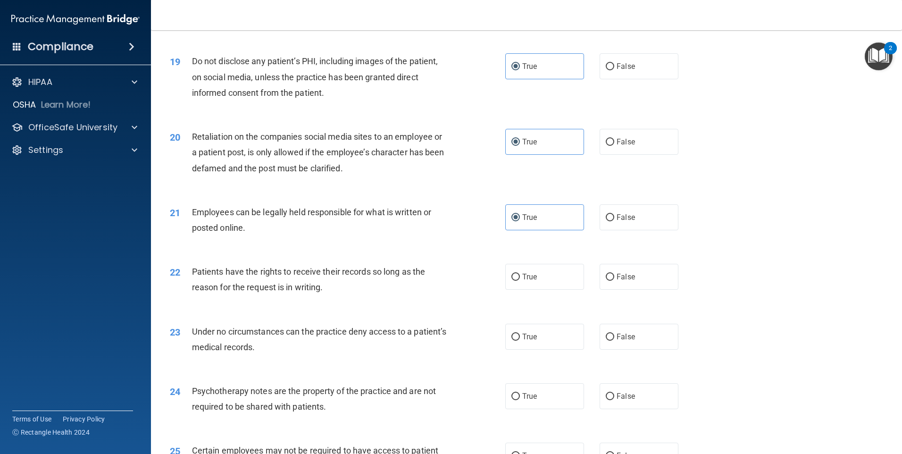
scroll to position [1415, 0]
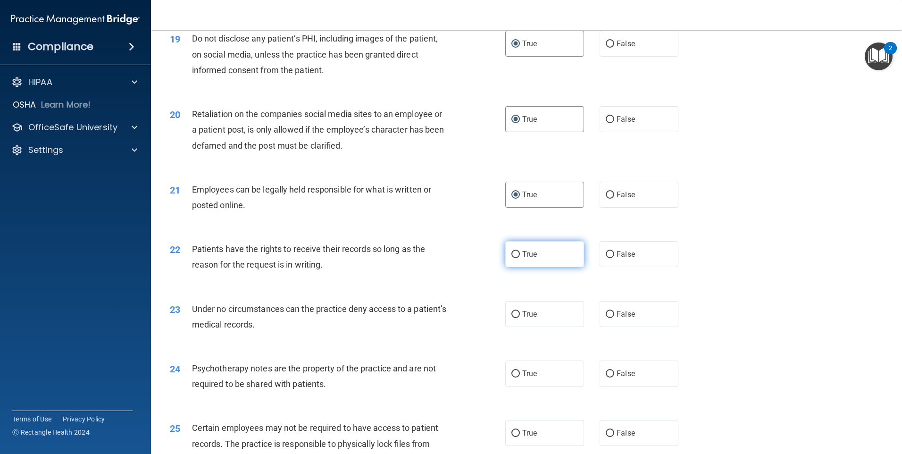
click at [535, 267] on label "True" at bounding box center [544, 254] width 79 height 26
click at [520, 258] on input "True" at bounding box center [515, 254] width 8 height 7
radio input "true"
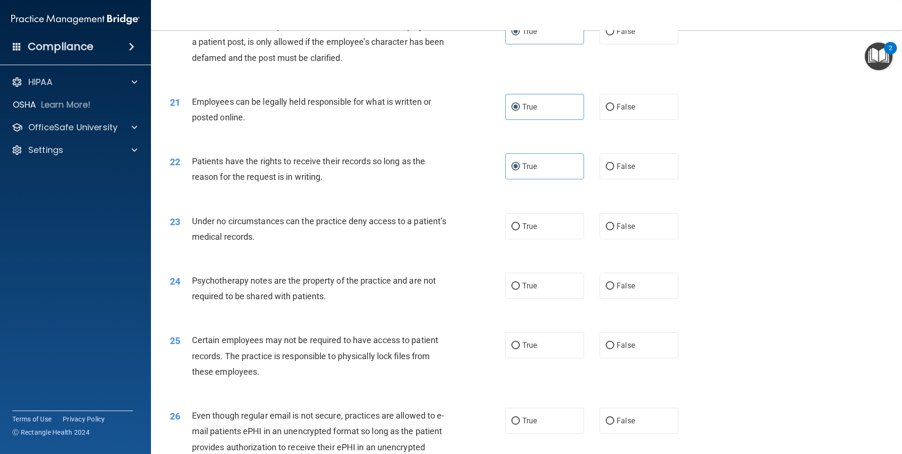
scroll to position [1510, 0]
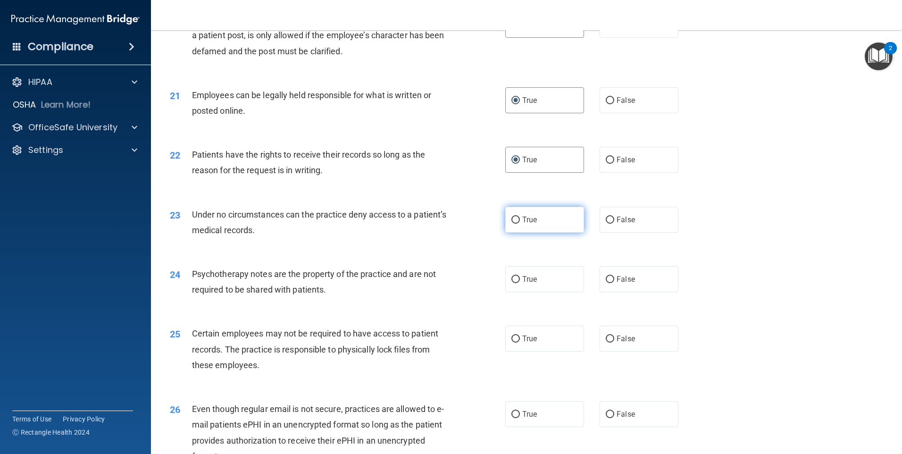
click at [536, 233] on label "True" at bounding box center [544, 220] width 79 height 26
click at [520, 224] on input "True" at bounding box center [515, 220] width 8 height 7
radio input "true"
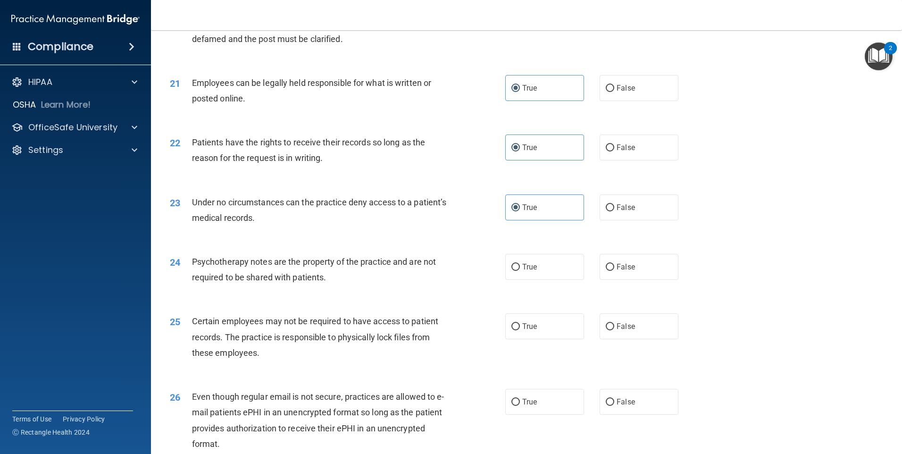
scroll to position [1557, 0]
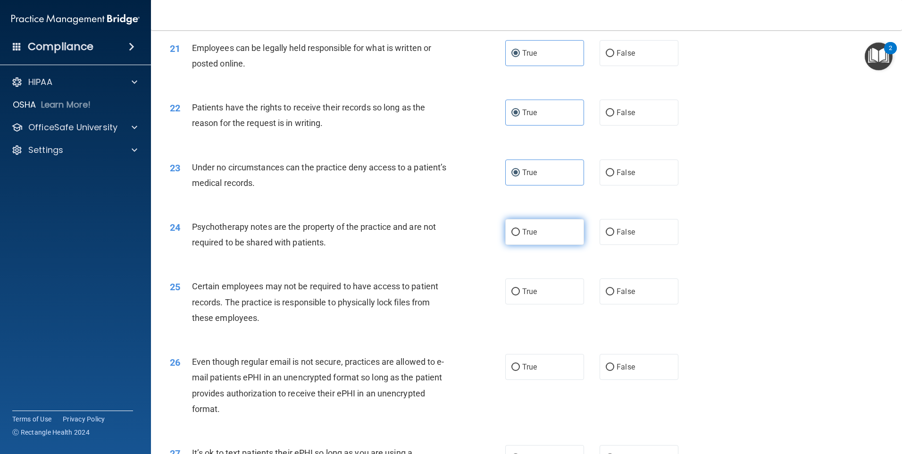
click at [536, 245] on label "True" at bounding box center [544, 232] width 79 height 26
click at [520, 236] on input "True" at bounding box center [515, 232] width 8 height 7
radio input "true"
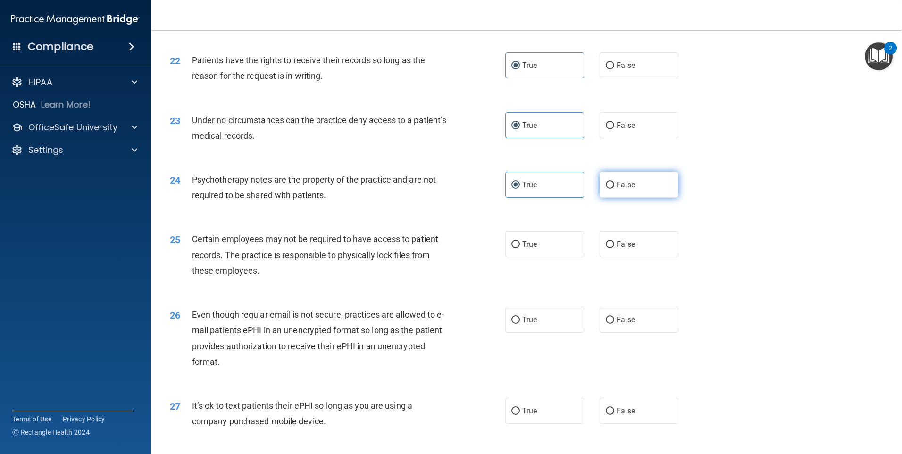
click at [624, 189] on span "False" at bounding box center [626, 184] width 18 height 9
click at [614, 189] on input "False" at bounding box center [610, 185] width 8 height 7
radio input "true"
radio input "false"
click at [525, 257] on label "True" at bounding box center [544, 244] width 79 height 26
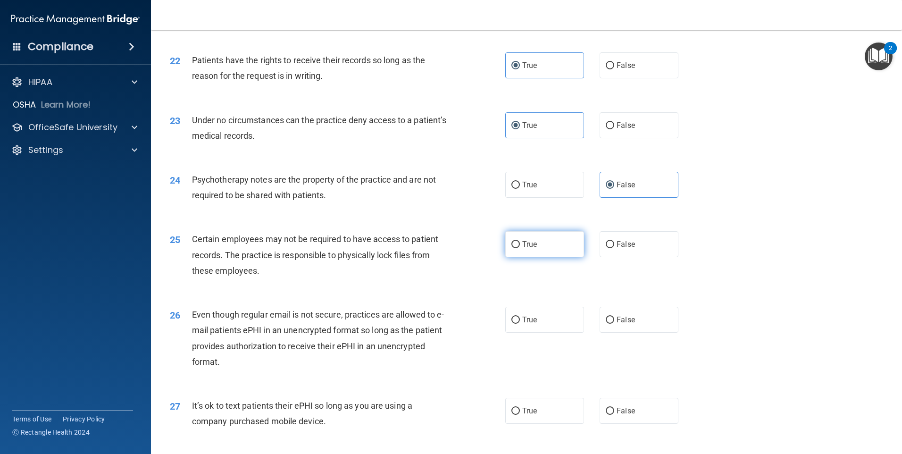
click at [520, 248] on input "True" at bounding box center [515, 244] width 8 height 7
radio input "true"
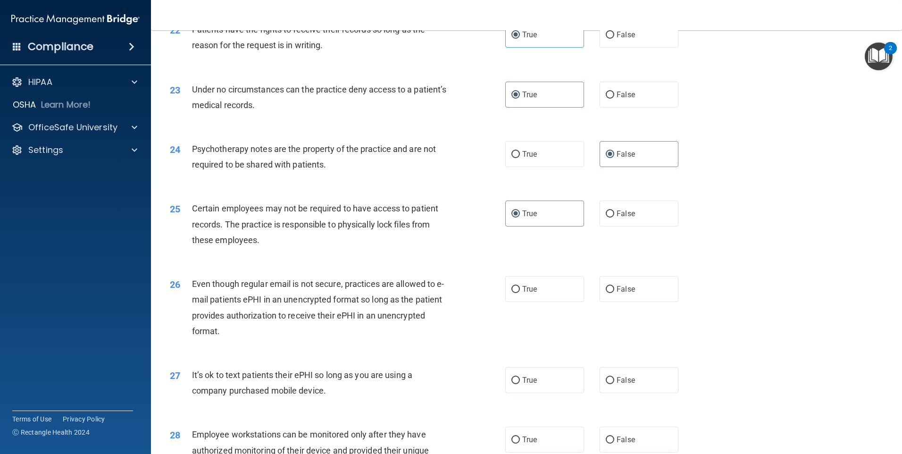
scroll to position [1651, 0]
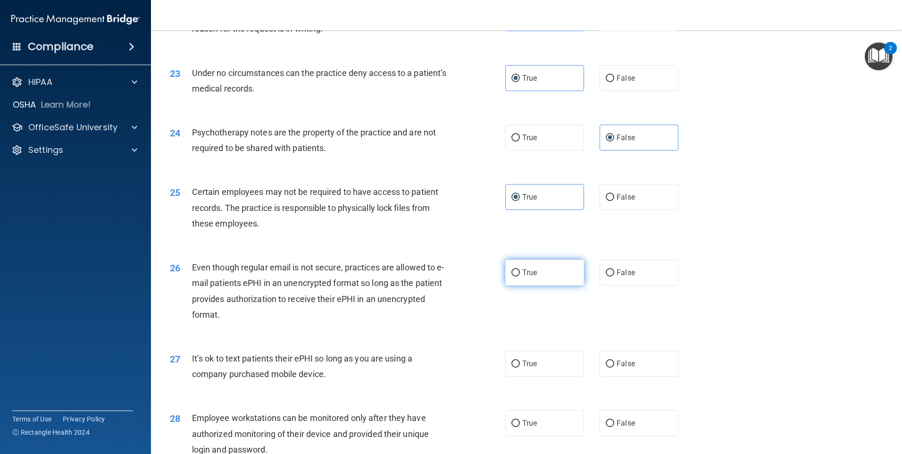
click at [527, 277] on span "True" at bounding box center [529, 272] width 15 height 9
click at [520, 276] on input "True" at bounding box center [515, 272] width 8 height 7
radio input "true"
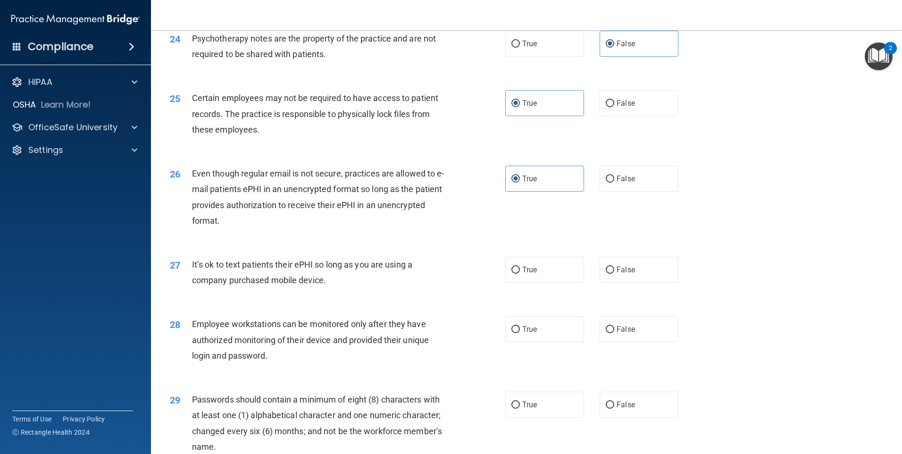
scroll to position [1746, 0]
click at [532, 282] on label "True" at bounding box center [544, 269] width 79 height 26
click at [520, 273] on input "True" at bounding box center [515, 269] width 8 height 7
radio input "true"
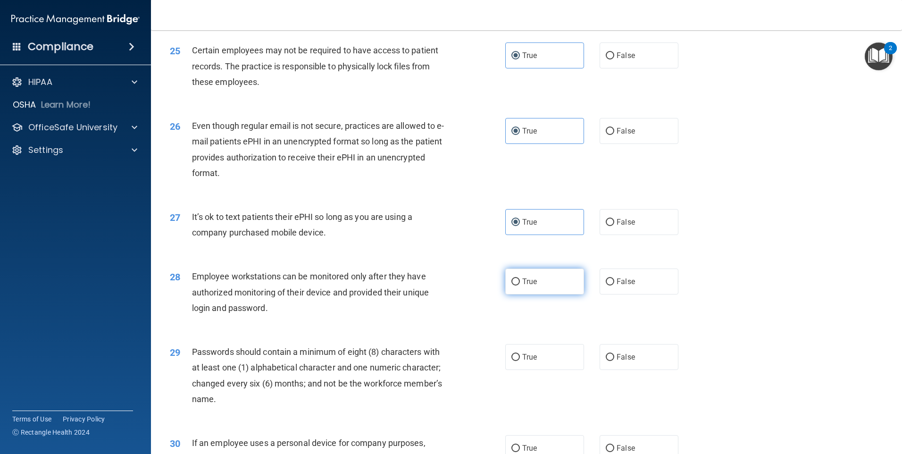
click at [535, 294] on label "True" at bounding box center [544, 281] width 79 height 26
click at [520, 285] on input "True" at bounding box center [515, 281] width 8 height 7
radio input "true"
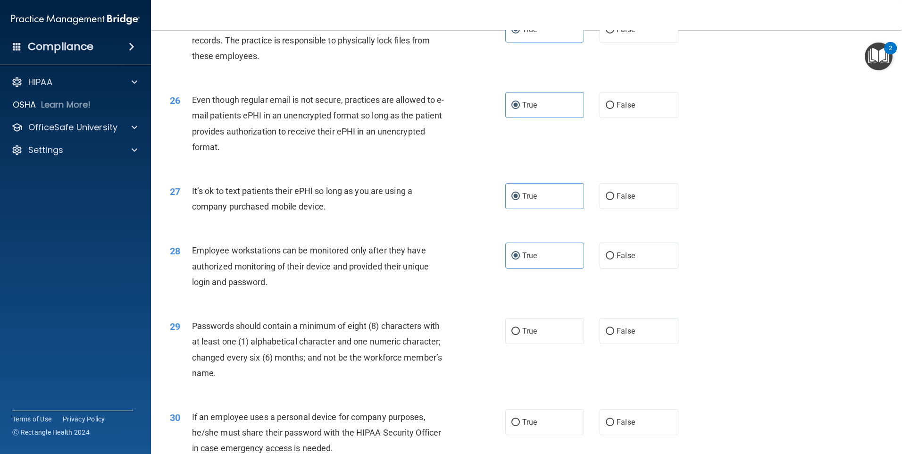
scroll to position [1840, 0]
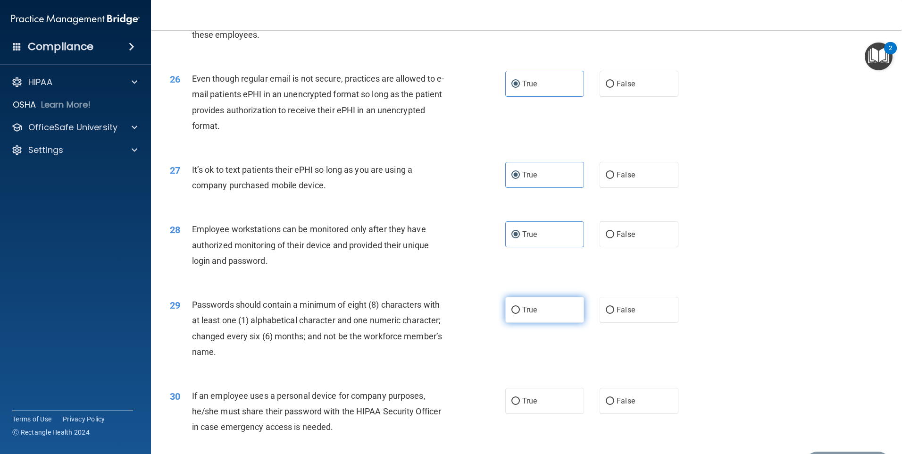
click at [532, 314] on span "True" at bounding box center [529, 309] width 15 height 9
click at [520, 314] on input "True" at bounding box center [515, 310] width 8 height 7
radio input "true"
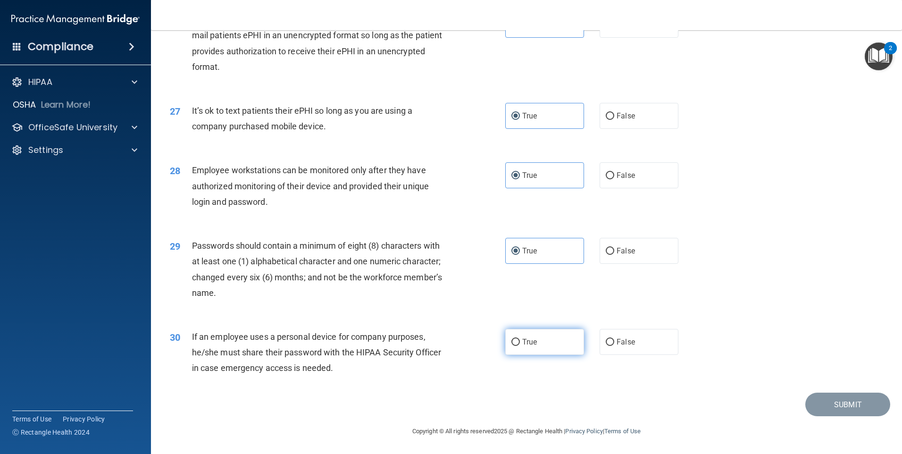
scroll to position [1915, 0]
click at [523, 338] on span "True" at bounding box center [529, 341] width 15 height 9
click at [520, 339] on input "True" at bounding box center [515, 342] width 8 height 7
radio input "true"
click at [840, 405] on button "Submit" at bounding box center [847, 405] width 85 height 24
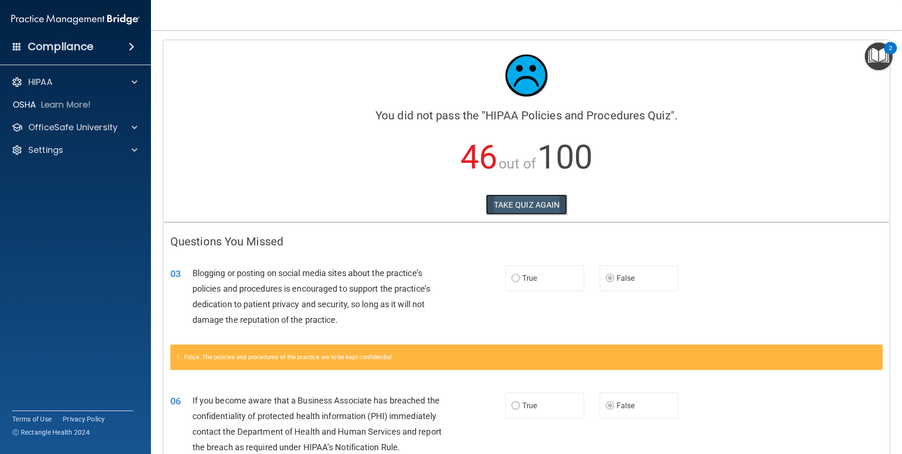
click at [519, 203] on button "TAKE QUIZ AGAIN" at bounding box center [527, 204] width 82 height 21
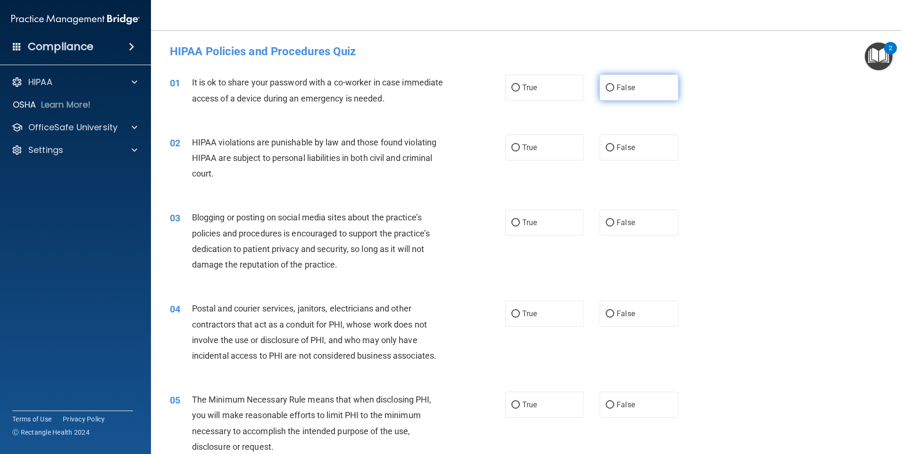
click at [617, 83] on span "False" at bounding box center [626, 87] width 18 height 9
click at [614, 84] on input "False" at bounding box center [610, 87] width 8 height 7
radio input "true"
click at [536, 146] on label "True" at bounding box center [544, 147] width 79 height 26
click at [520, 146] on input "True" at bounding box center [515, 147] width 8 height 7
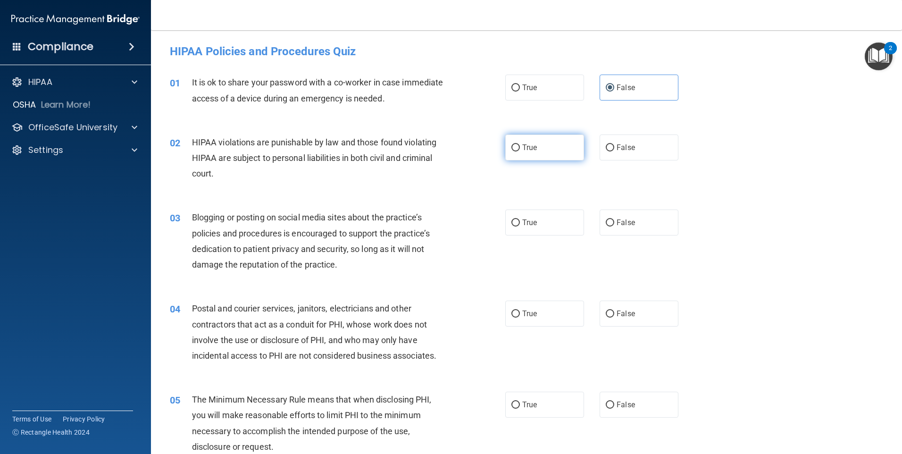
radio input "true"
click at [617, 224] on span "False" at bounding box center [626, 222] width 18 height 9
click at [614, 224] on input "False" at bounding box center [610, 222] width 8 height 7
radio input "true"
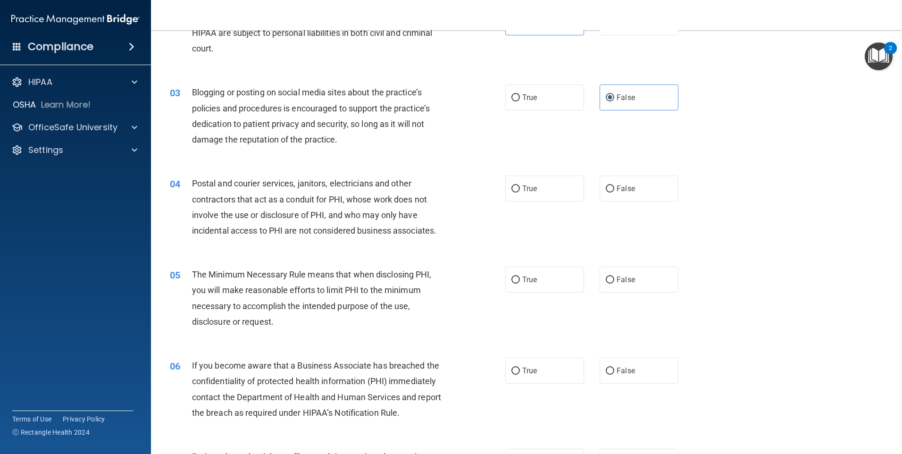
scroll to position [142, 0]
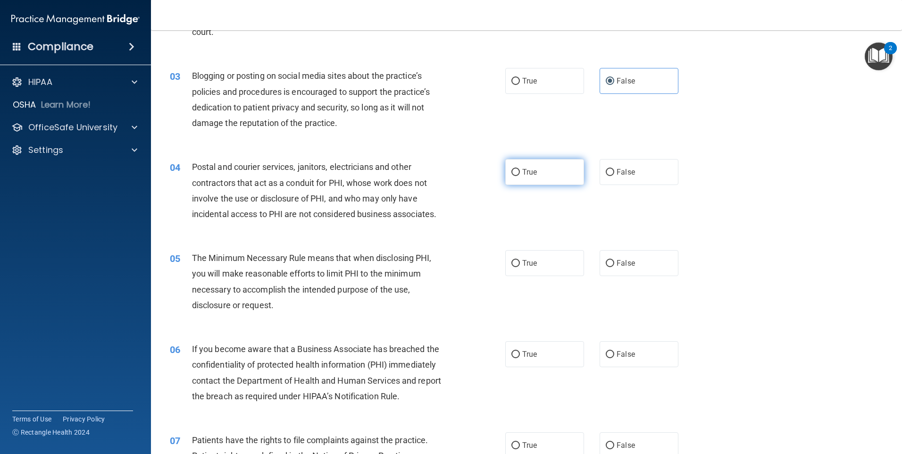
click at [539, 167] on label "True" at bounding box center [544, 172] width 79 height 26
click at [520, 169] on input "True" at bounding box center [515, 172] width 8 height 7
radio input "true"
click at [511, 260] on input "True" at bounding box center [515, 263] width 8 height 7
radio input "true"
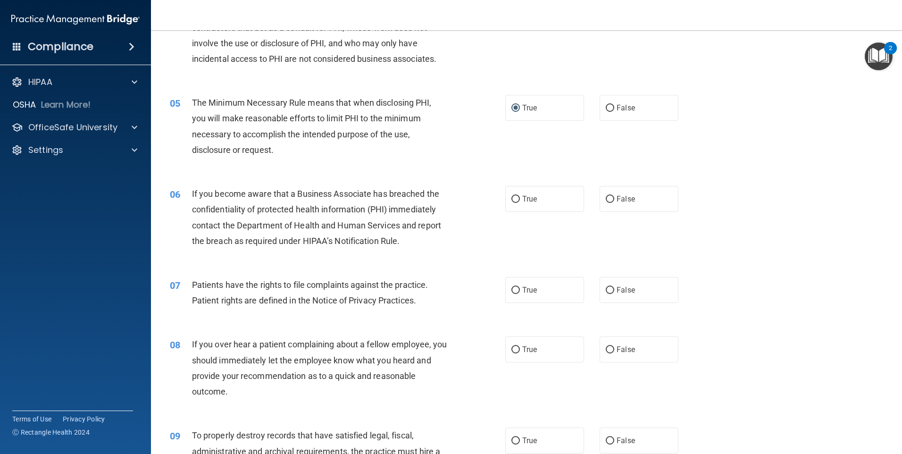
scroll to position [330, 0]
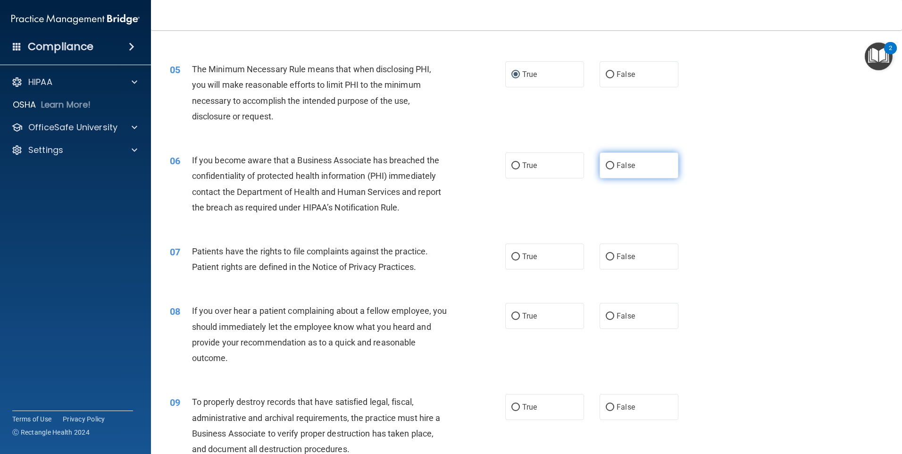
click at [605, 176] on label "False" at bounding box center [639, 165] width 79 height 26
click at [606, 169] on input "False" at bounding box center [610, 165] width 8 height 7
radio input "true"
click at [531, 260] on span "True" at bounding box center [529, 256] width 15 height 9
click at [520, 260] on input "True" at bounding box center [515, 256] width 8 height 7
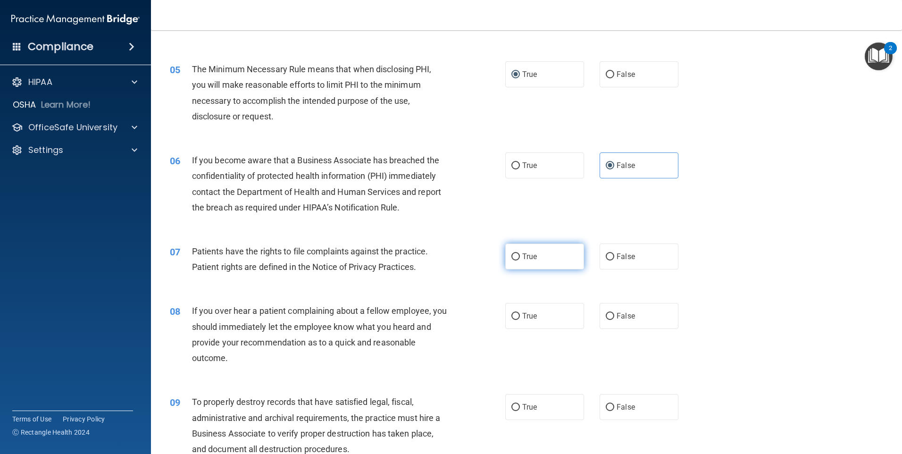
radio input "true"
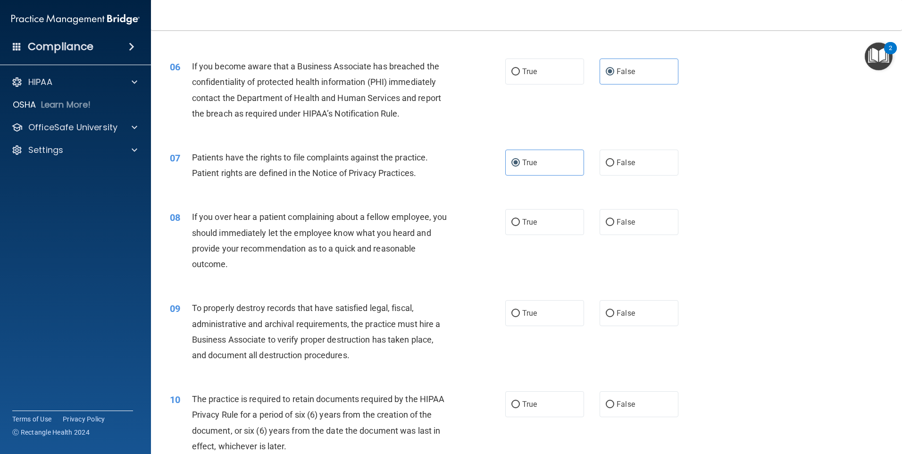
scroll to position [425, 0]
click at [633, 209] on label "False" at bounding box center [639, 222] width 79 height 26
click at [614, 218] on input "False" at bounding box center [610, 221] width 8 height 7
radio input "true"
click at [623, 310] on span "False" at bounding box center [626, 312] width 18 height 9
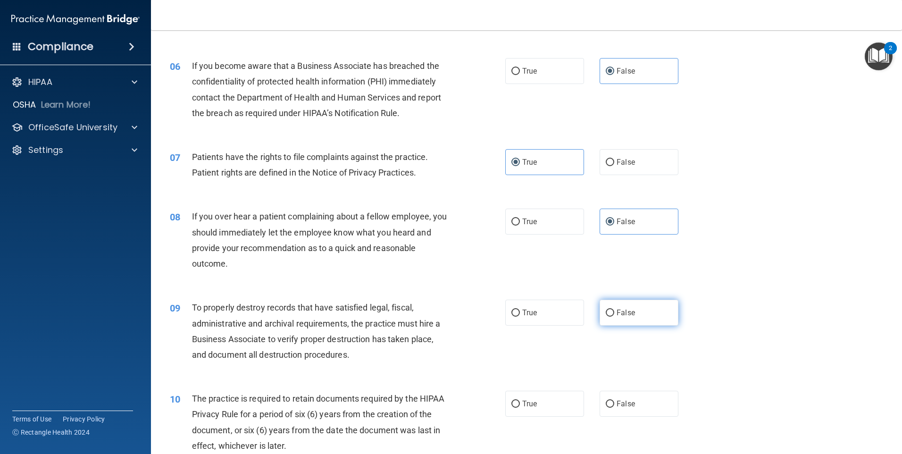
click at [614, 310] on input "False" at bounding box center [610, 313] width 8 height 7
radio input "true"
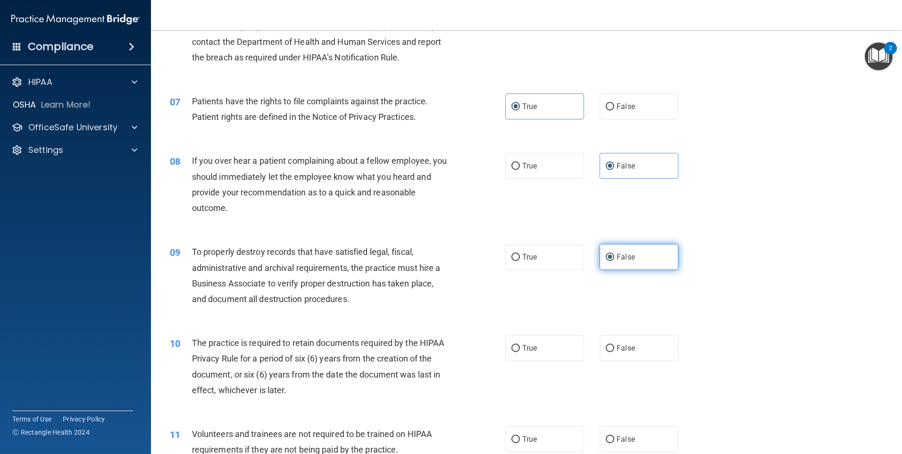
scroll to position [566, 0]
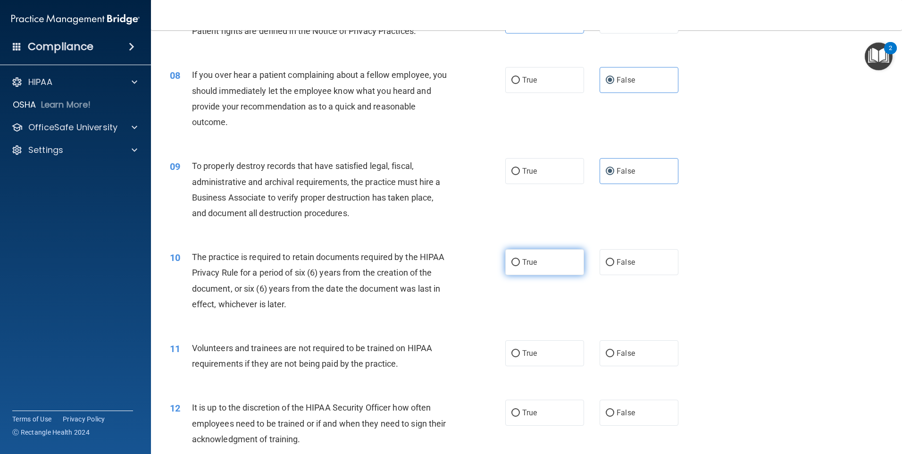
click at [559, 261] on label "True" at bounding box center [544, 262] width 79 height 26
click at [520, 261] on input "True" at bounding box center [515, 262] width 8 height 7
radio input "true"
click at [623, 359] on label "False" at bounding box center [639, 353] width 79 height 26
click at [614, 357] on input "False" at bounding box center [610, 353] width 8 height 7
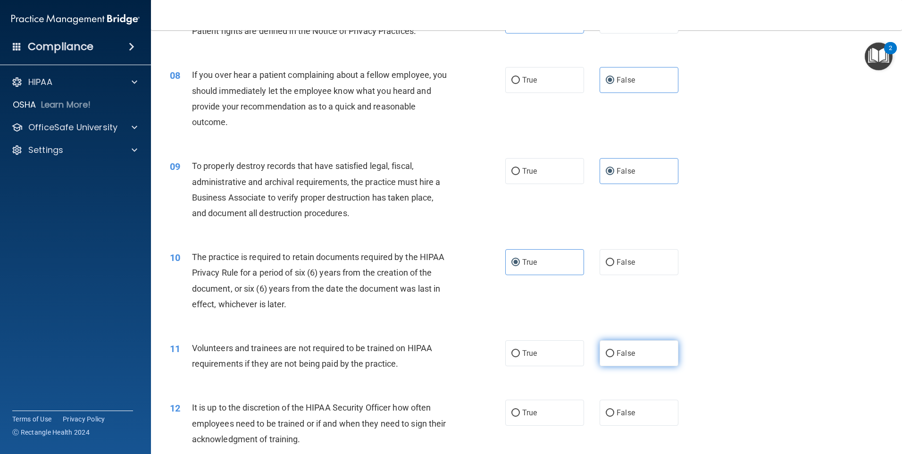
radio input "true"
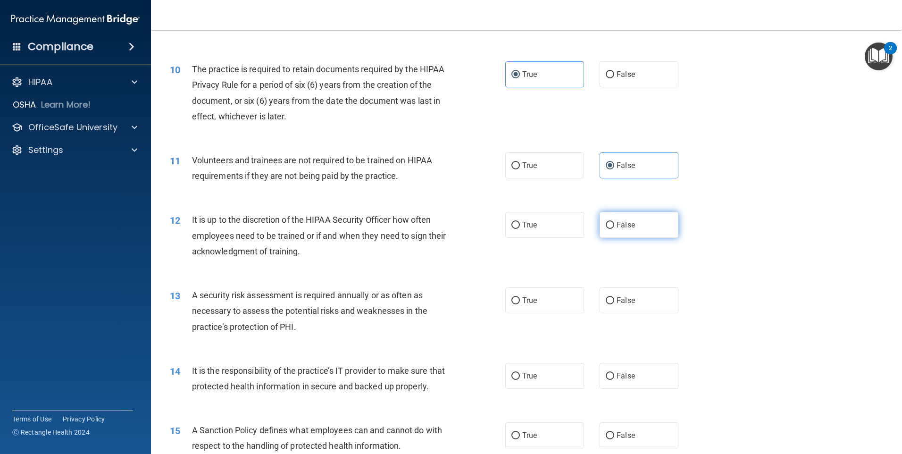
scroll to position [755, 0]
click at [630, 226] on label "False" at bounding box center [639, 224] width 79 height 26
click at [614, 226] on input "False" at bounding box center [610, 224] width 8 height 7
radio input "true"
click at [512, 308] on label "True" at bounding box center [544, 299] width 79 height 26
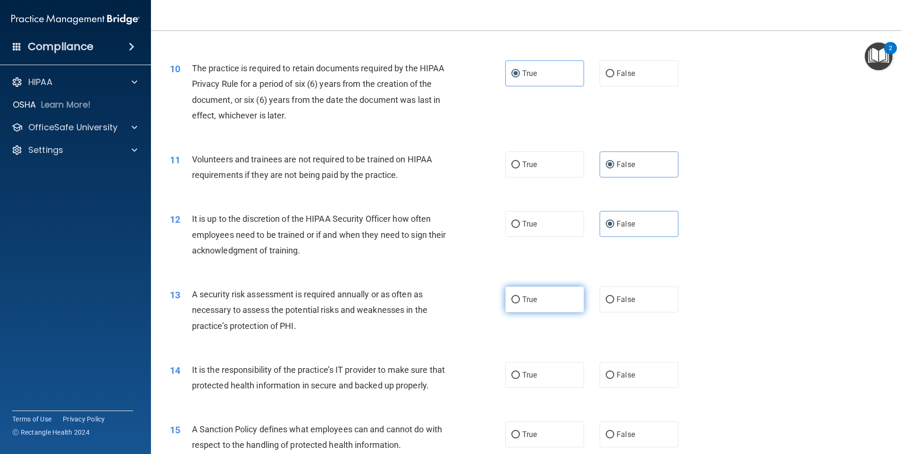
click at [512, 303] on input "True" at bounding box center [515, 299] width 8 height 7
radio input "true"
click at [649, 379] on label "False" at bounding box center [639, 375] width 79 height 26
click at [614, 379] on input "False" at bounding box center [610, 375] width 8 height 7
radio input "true"
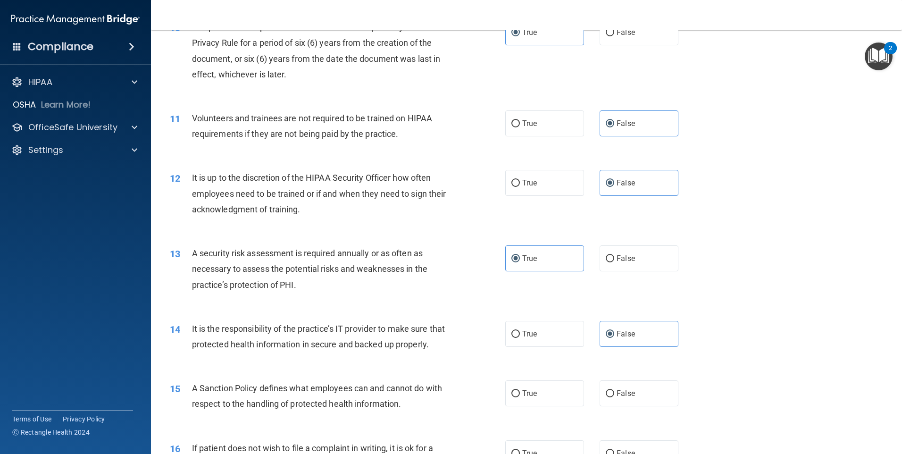
scroll to position [849, 0]
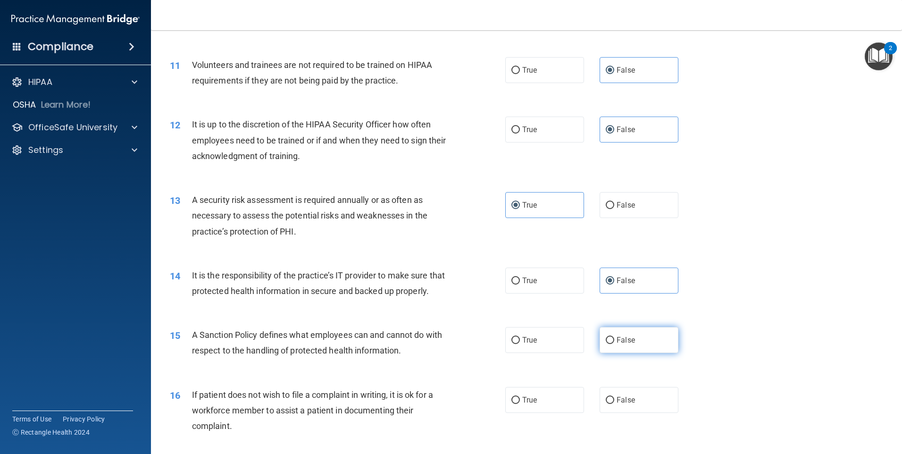
click at [630, 353] on label "False" at bounding box center [639, 340] width 79 height 26
click at [614, 344] on input "False" at bounding box center [610, 340] width 8 height 7
radio input "true"
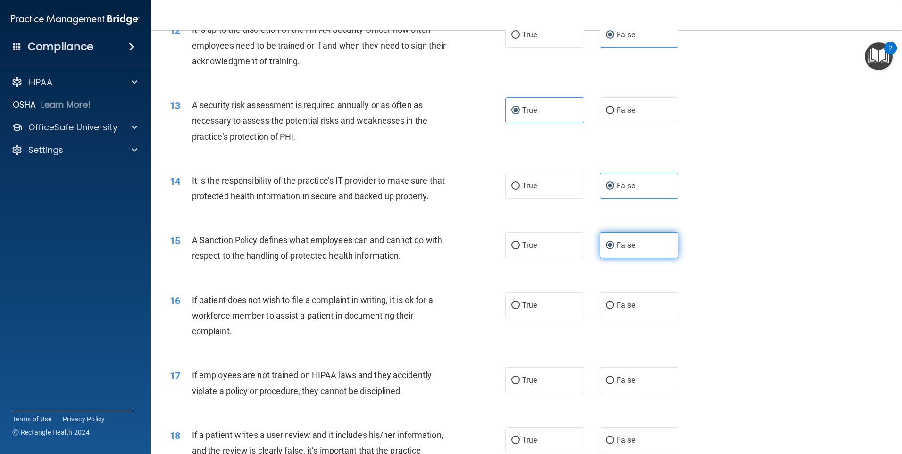
scroll to position [991, 0]
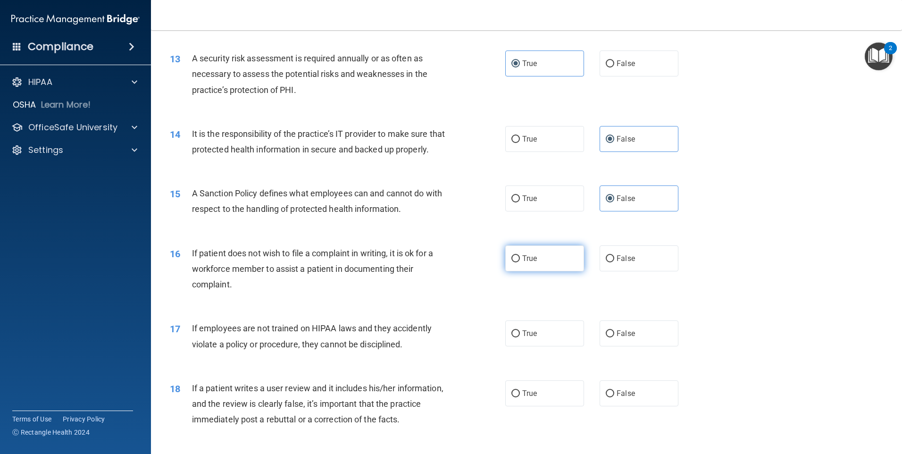
click at [522, 263] on span "True" at bounding box center [529, 258] width 15 height 9
click at [520, 262] on input "True" at bounding box center [515, 258] width 8 height 7
radio input "true"
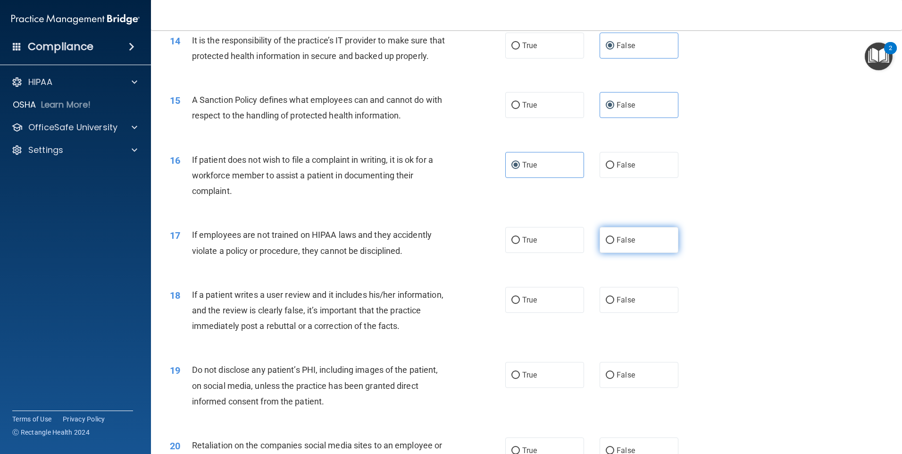
scroll to position [1085, 0]
click at [618, 252] on label "False" at bounding box center [639, 239] width 79 height 26
click at [614, 243] on input "False" at bounding box center [610, 239] width 8 height 7
radio input "true"
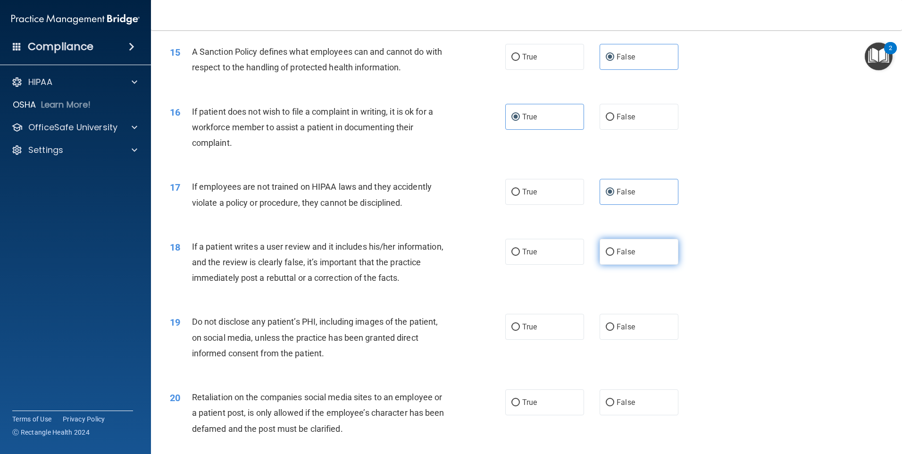
click at [621, 265] on label "False" at bounding box center [639, 252] width 79 height 26
click at [614, 256] on input "False" at bounding box center [610, 252] width 8 height 7
radio input "true"
click at [517, 333] on label "True" at bounding box center [544, 327] width 79 height 26
click at [517, 331] on input "True" at bounding box center [515, 327] width 8 height 7
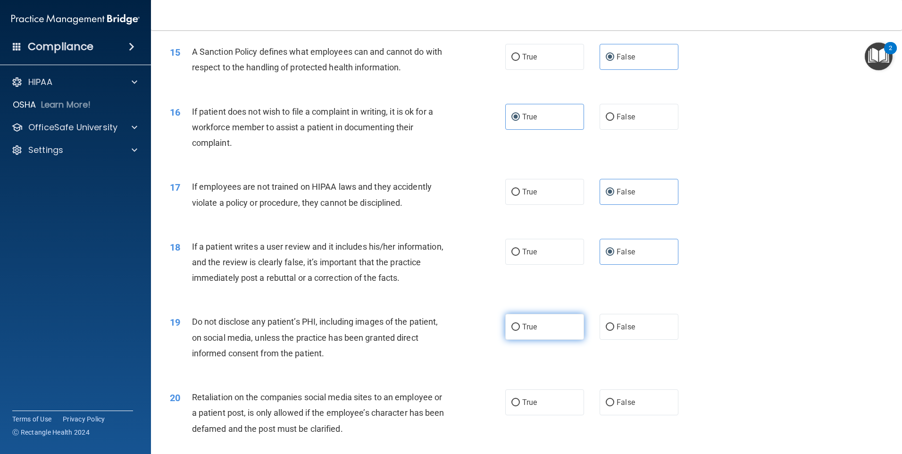
radio input "true"
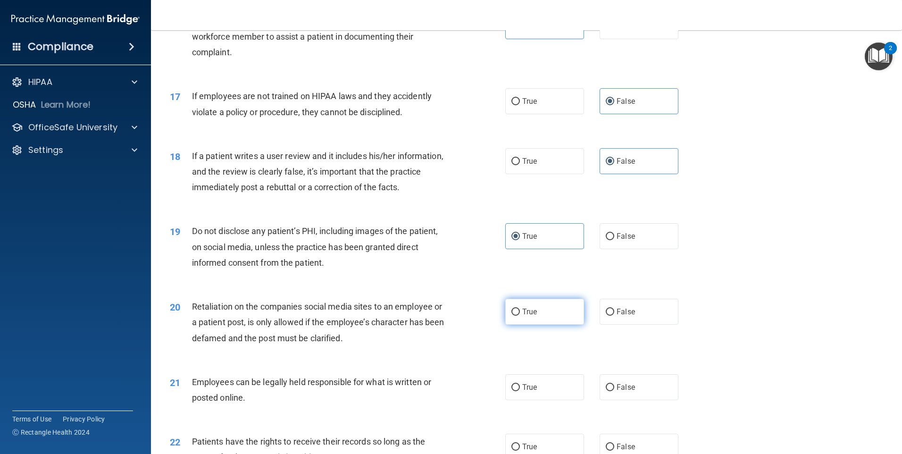
scroll to position [1227, 0]
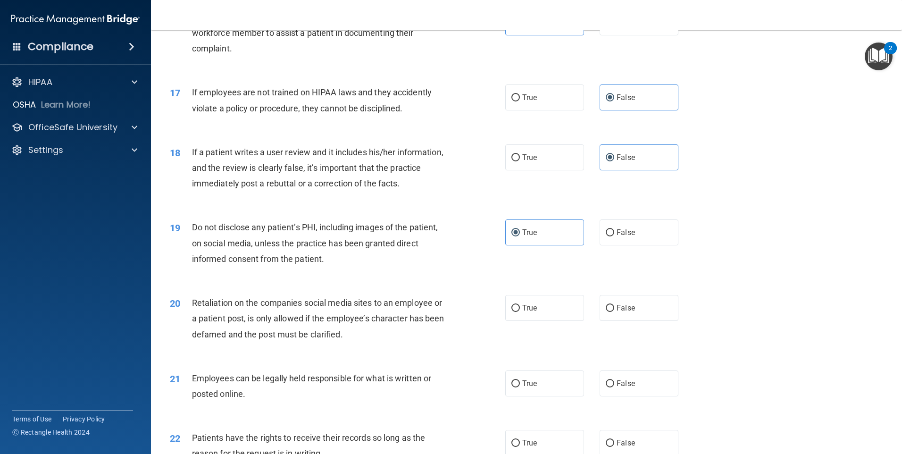
click at [593, 321] on div "True False" at bounding box center [599, 308] width 189 height 26
click at [607, 312] on input "False" at bounding box center [610, 308] width 8 height 7
radio input "true"
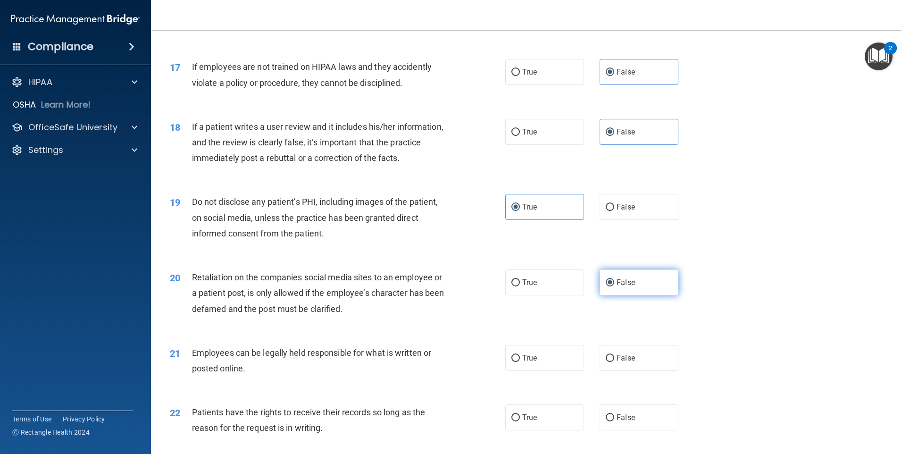
scroll to position [1274, 0]
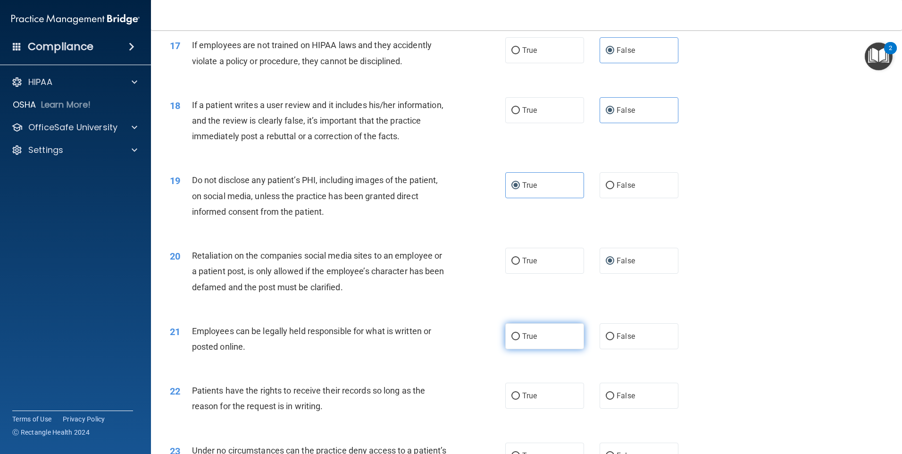
click at [551, 349] on label "True" at bounding box center [544, 336] width 79 height 26
click at [520, 340] on input "True" at bounding box center [515, 336] width 8 height 7
radio input "true"
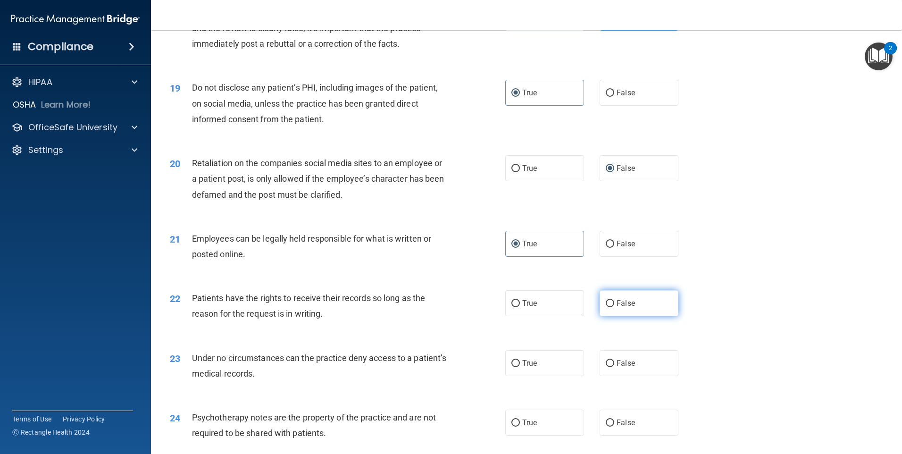
scroll to position [1368, 0]
click at [624, 306] on span "False" at bounding box center [626, 301] width 18 height 9
click at [614, 305] on input "False" at bounding box center [610, 301] width 8 height 7
radio input "true"
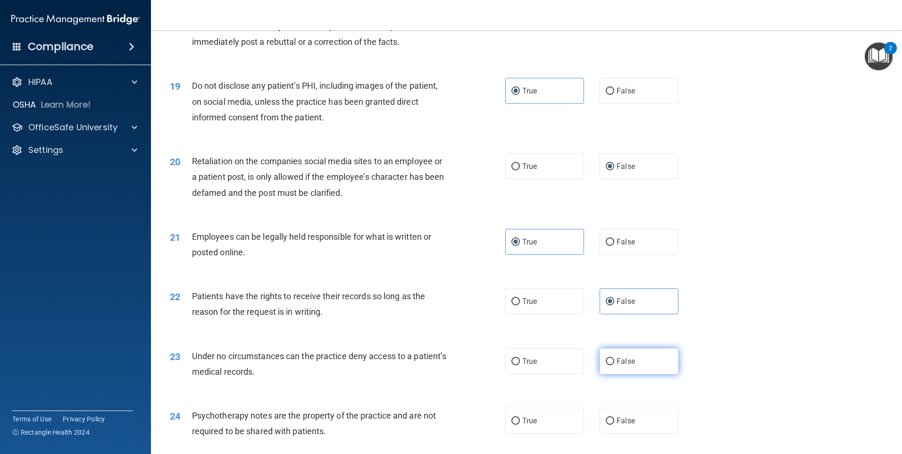
click at [619, 366] on span "False" at bounding box center [626, 361] width 18 height 9
click at [614, 365] on input "False" at bounding box center [610, 361] width 8 height 7
radio input "true"
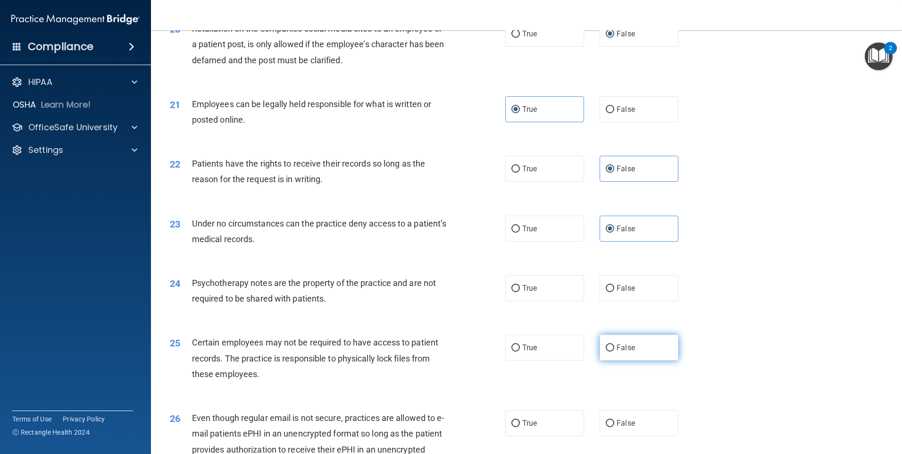
scroll to position [1510, 0]
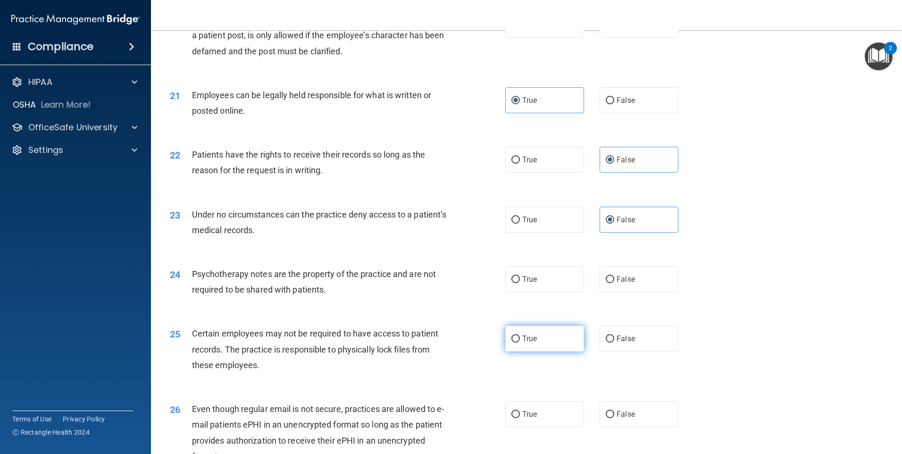
click at [528, 343] on span "True" at bounding box center [529, 338] width 15 height 9
click at [520, 343] on input "True" at bounding box center [515, 338] width 8 height 7
radio input "true"
click at [527, 284] on span "True" at bounding box center [529, 279] width 15 height 9
click at [520, 283] on input "True" at bounding box center [515, 279] width 8 height 7
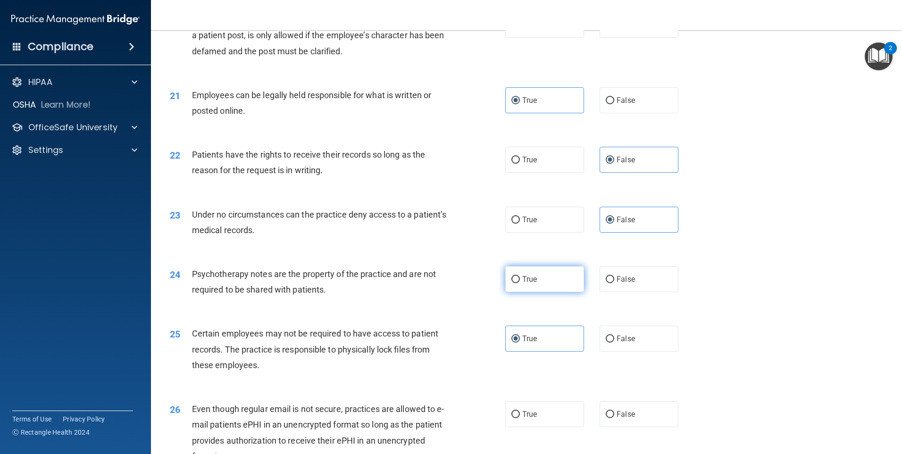
radio input "true"
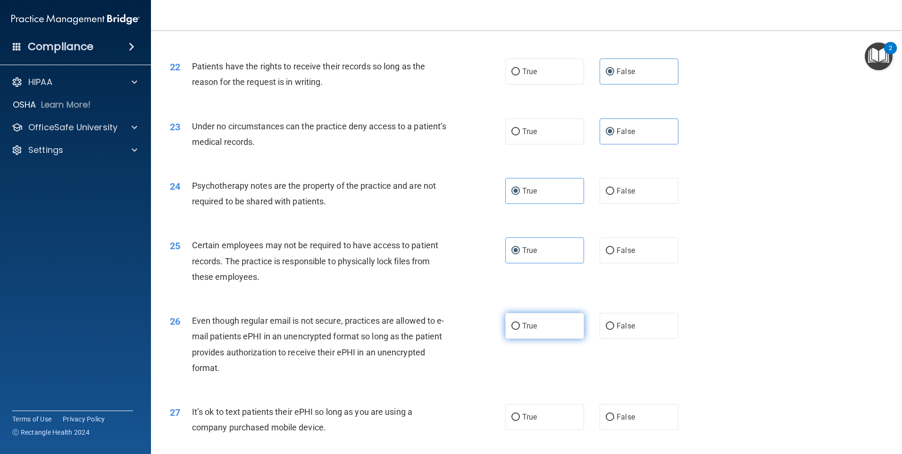
scroll to position [1604, 0]
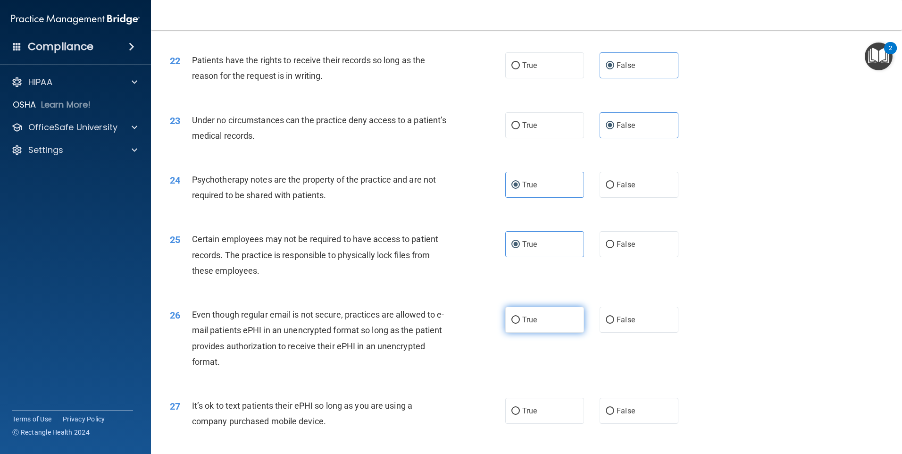
click at [553, 333] on label "True" at bounding box center [544, 320] width 79 height 26
click at [520, 324] on input "True" at bounding box center [515, 320] width 8 height 7
radio input "true"
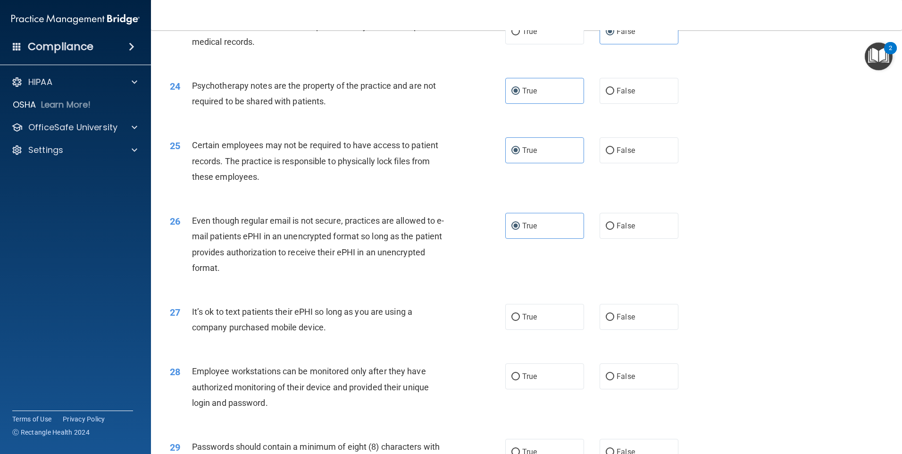
scroll to position [1699, 0]
click at [623, 329] on label "False" at bounding box center [639, 316] width 79 height 26
click at [614, 320] on input "False" at bounding box center [610, 316] width 8 height 7
radio input "true"
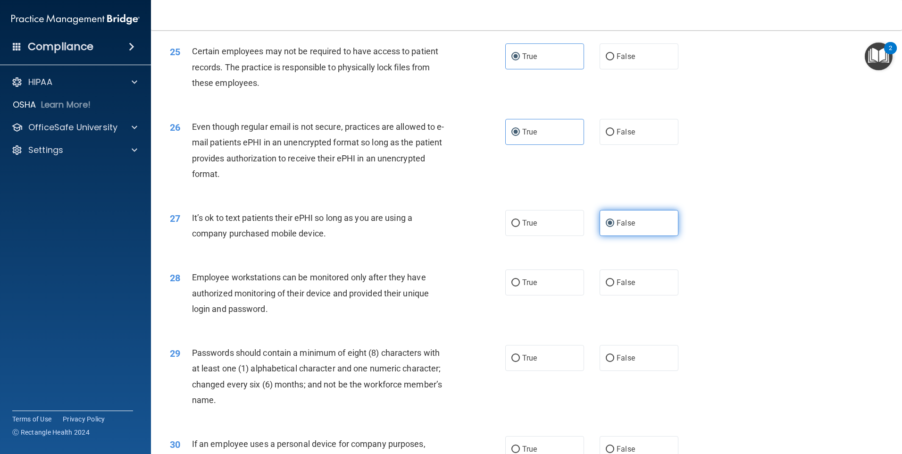
scroll to position [1793, 0]
click at [644, 294] on label "False" at bounding box center [639, 281] width 79 height 26
click at [614, 285] on input "False" at bounding box center [610, 281] width 8 height 7
radio input "true"
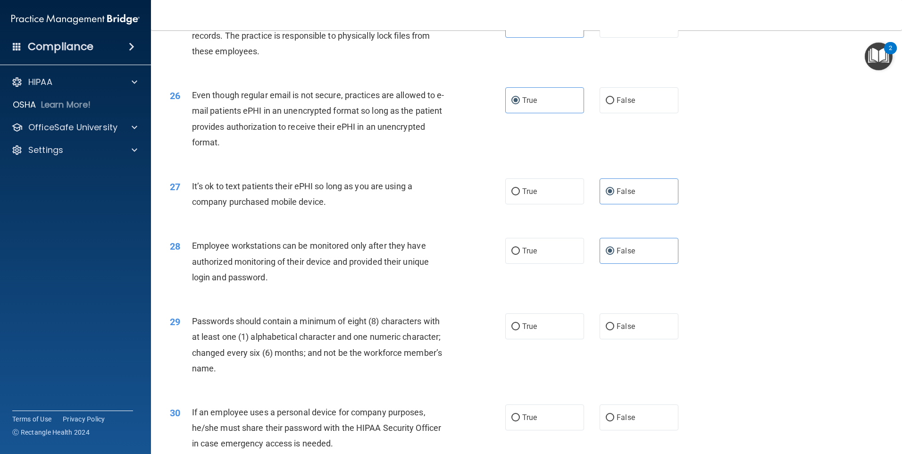
scroll to position [1840, 0]
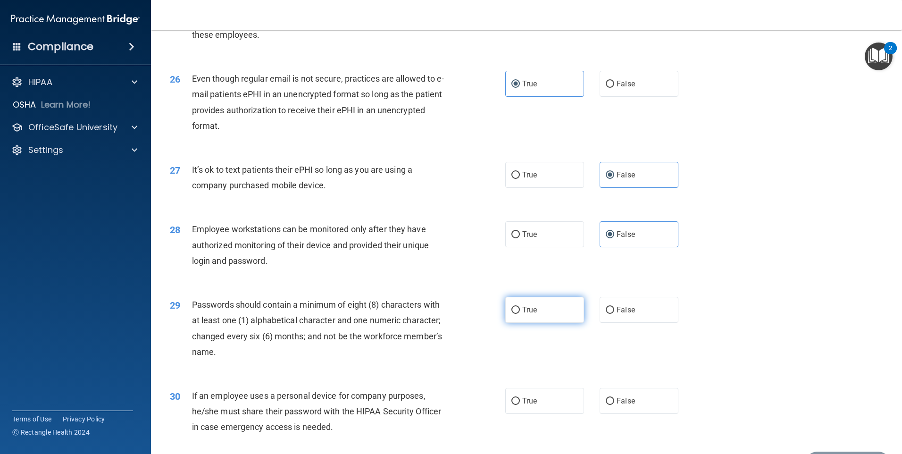
click at [539, 323] on label "True" at bounding box center [544, 310] width 79 height 26
click at [520, 314] on input "True" at bounding box center [515, 310] width 8 height 7
radio input "true"
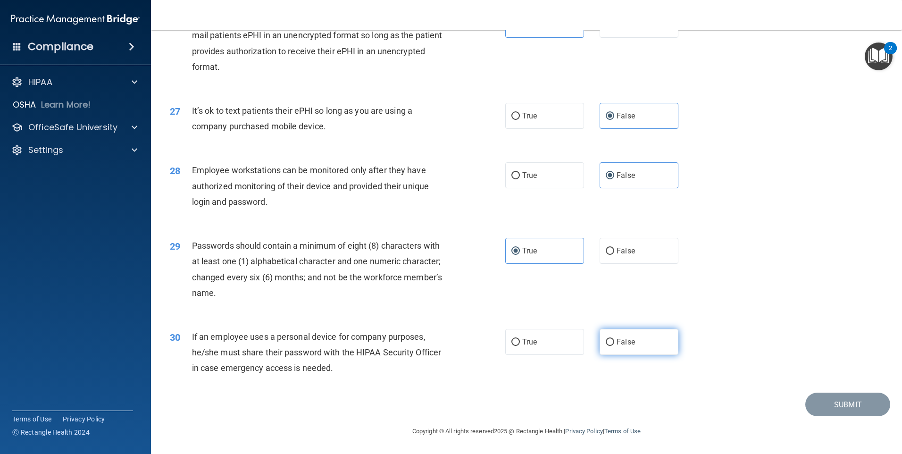
click at [620, 341] on span "False" at bounding box center [626, 341] width 18 height 9
click at [614, 341] on input "False" at bounding box center [610, 342] width 8 height 7
radio input "true"
drag, startPoint x: 836, startPoint y: 405, endPoint x: 757, endPoint y: 397, distance: 79.2
click at [835, 404] on button "Submit" at bounding box center [847, 405] width 85 height 24
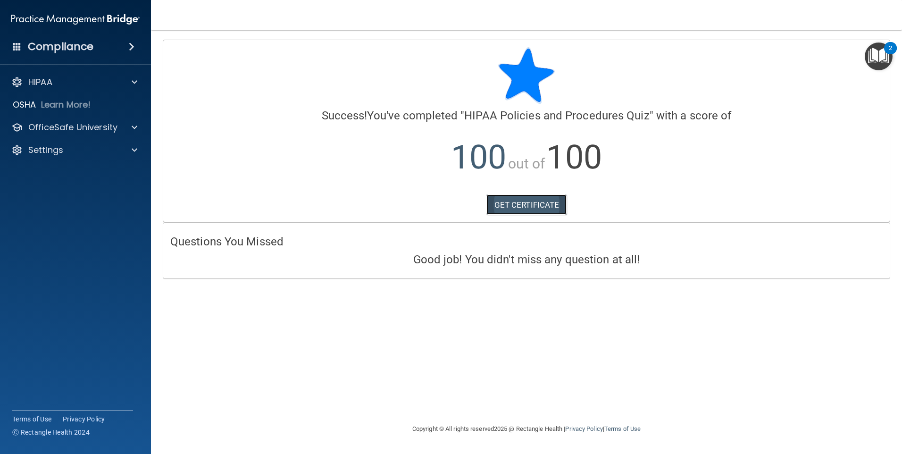
click at [549, 206] on link "GET CERTIFICATE" at bounding box center [526, 204] width 81 height 21
click at [76, 128] on p "OfficeSafe University" at bounding box center [72, 127] width 89 height 11
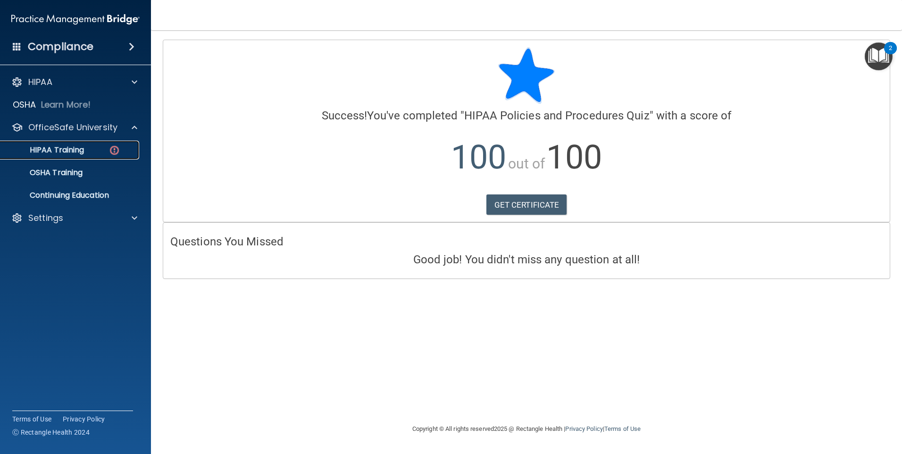
click at [93, 145] on div "HIPAA Training" at bounding box center [70, 149] width 129 height 9
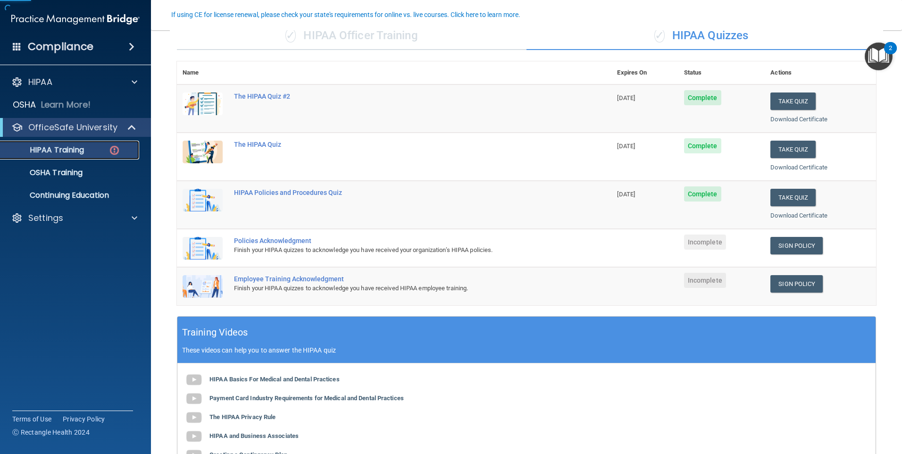
scroll to position [94, 0]
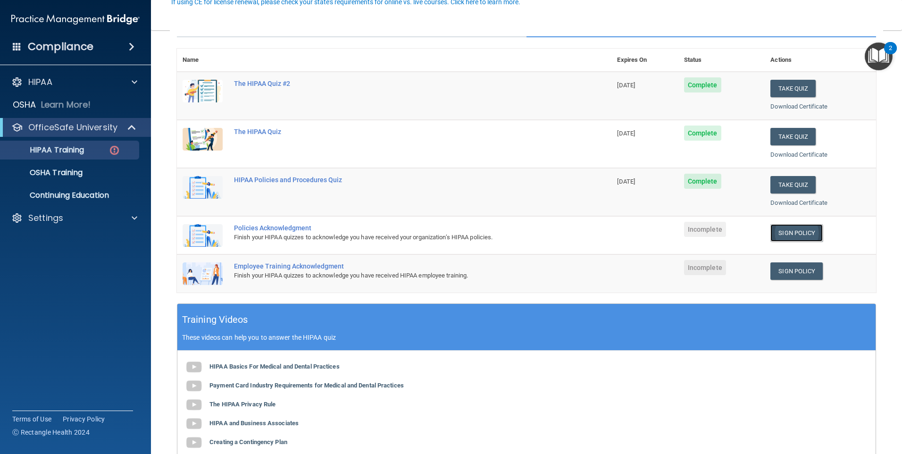
click at [798, 232] on link "Sign Policy" at bounding box center [796, 232] width 52 height 17
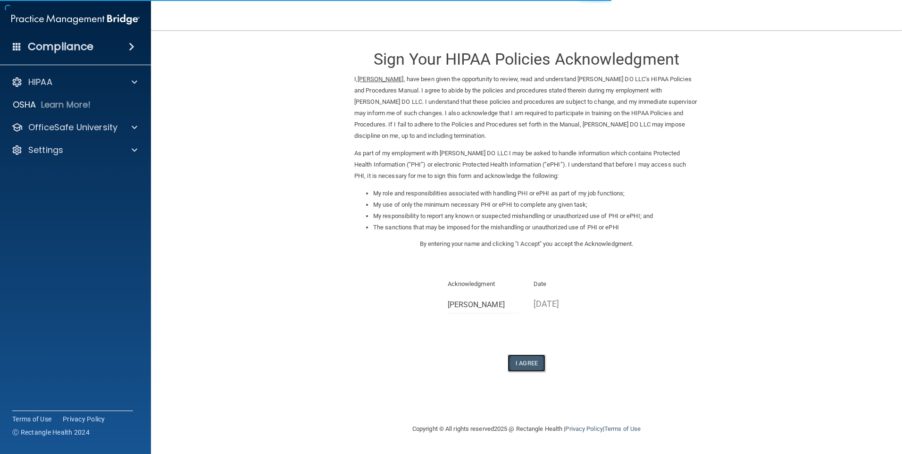
click at [524, 362] on button "I Agree" at bounding box center [527, 362] width 38 height 17
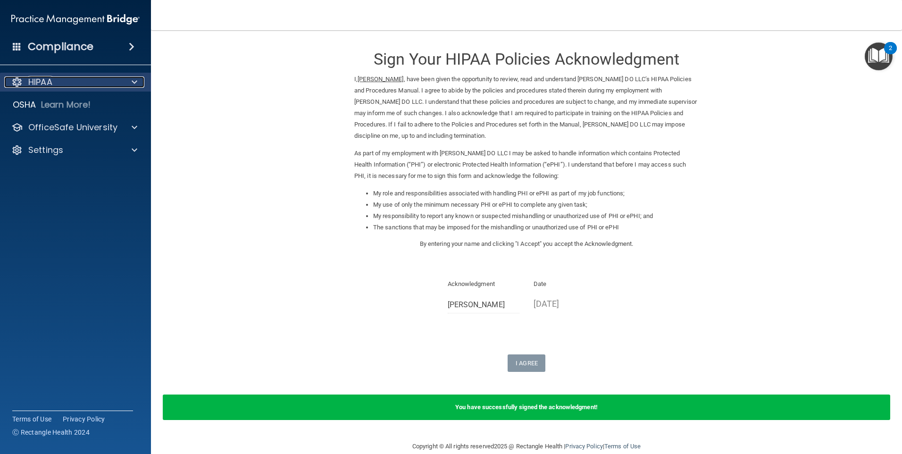
click at [69, 84] on div "HIPAA" at bounding box center [62, 81] width 117 height 11
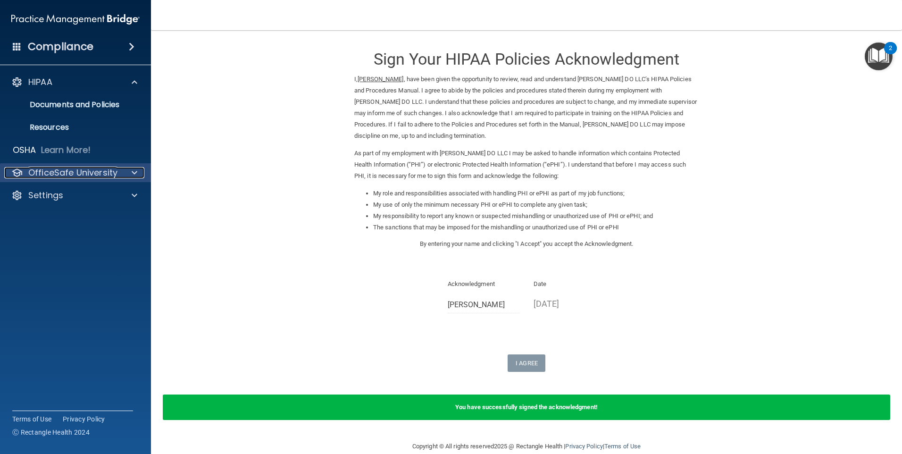
click at [60, 173] on p "OfficeSafe University" at bounding box center [72, 172] width 89 height 11
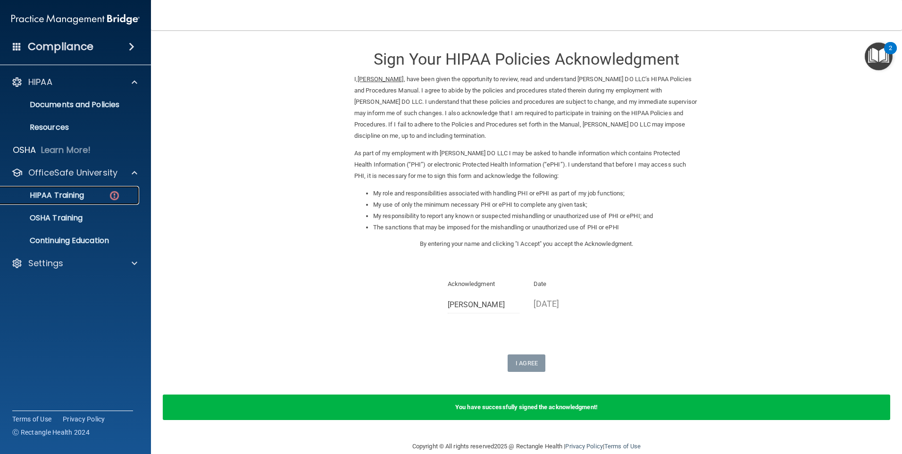
click at [84, 196] on p "HIPAA Training" at bounding box center [45, 195] width 78 height 9
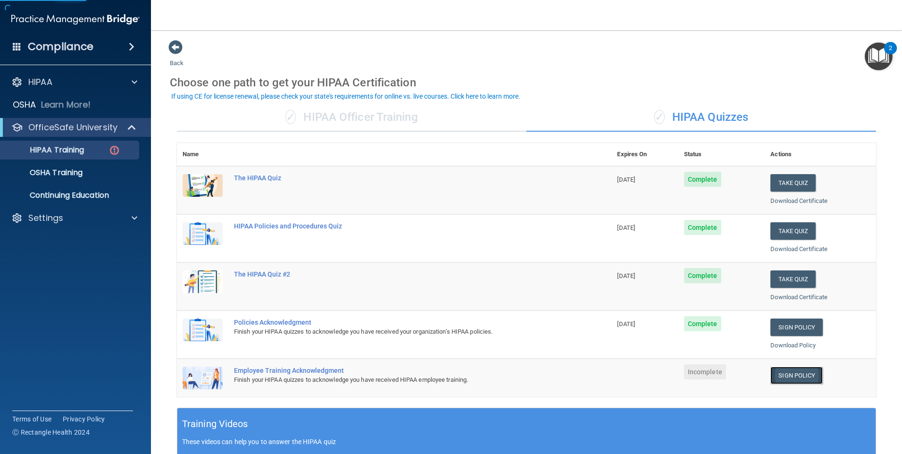
click at [783, 375] on link "Sign Policy" at bounding box center [796, 375] width 52 height 17
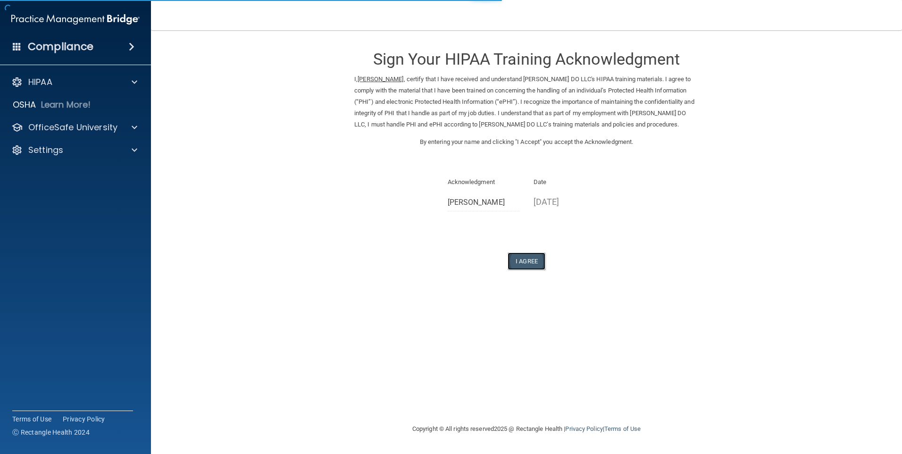
click at [531, 261] on button "I Agree" at bounding box center [527, 260] width 38 height 17
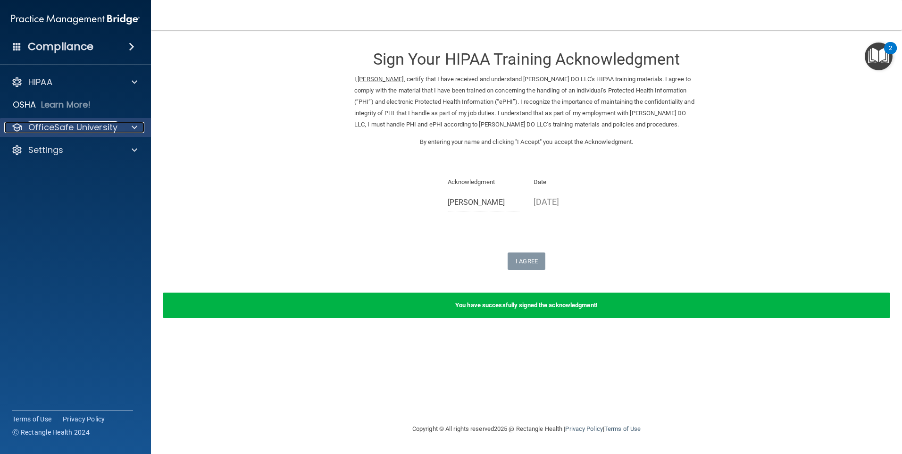
click at [42, 128] on p "OfficeSafe University" at bounding box center [72, 127] width 89 height 11
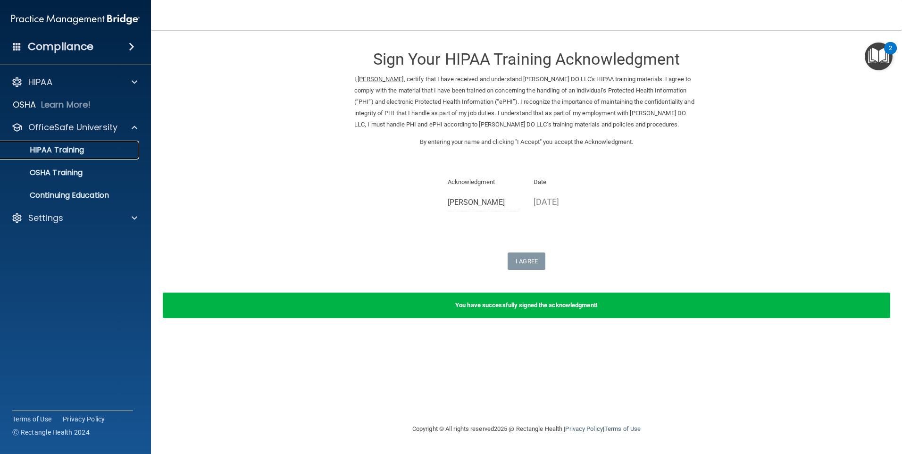
click at [77, 148] on p "HIPAA Training" at bounding box center [45, 149] width 78 height 9
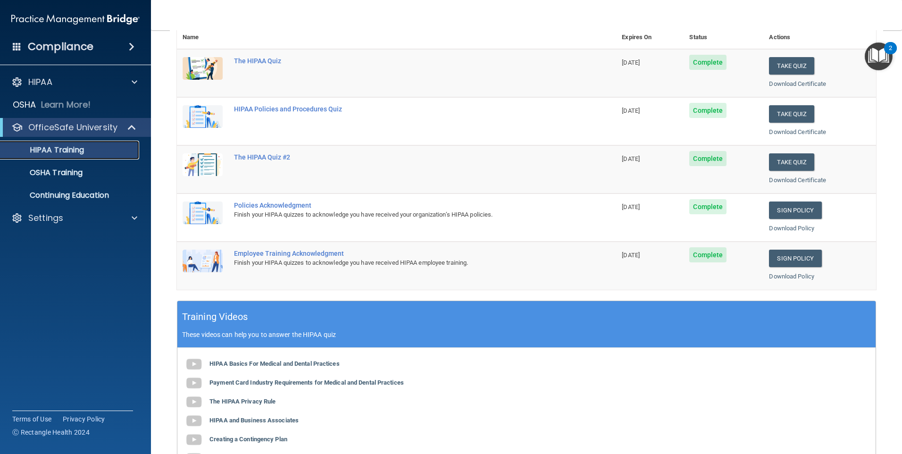
scroll to position [115, 0]
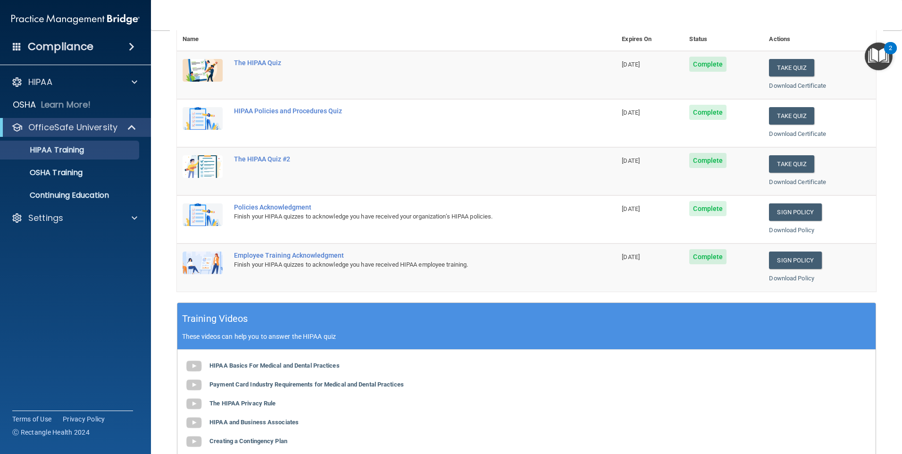
click at [76, 139] on ul "HIPAA Training OSHA Training Continuing Education" at bounding box center [76, 171] width 171 height 68
click at [67, 155] on p "HIPAA Training" at bounding box center [45, 149] width 78 height 9
click at [68, 152] on p "HIPAA Training" at bounding box center [45, 149] width 78 height 9
click at [57, 168] on p "OSHA Training" at bounding box center [44, 172] width 76 height 9
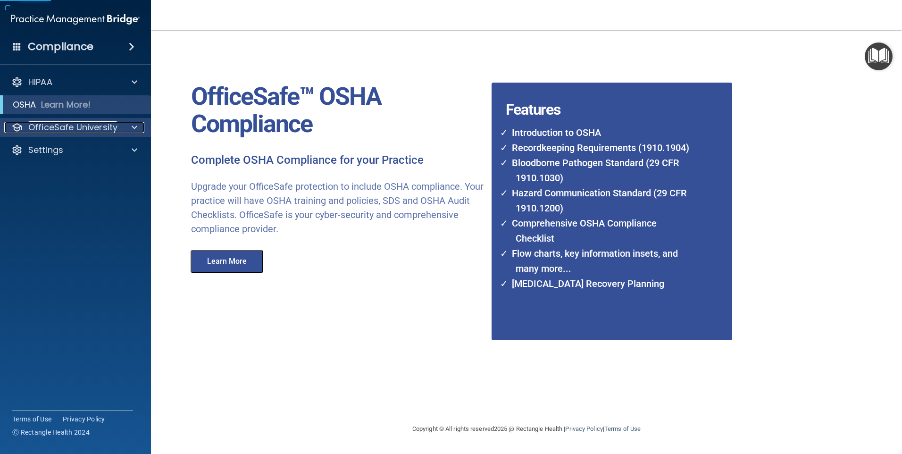
click at [58, 129] on p "OfficeSafe University" at bounding box center [72, 127] width 89 height 11
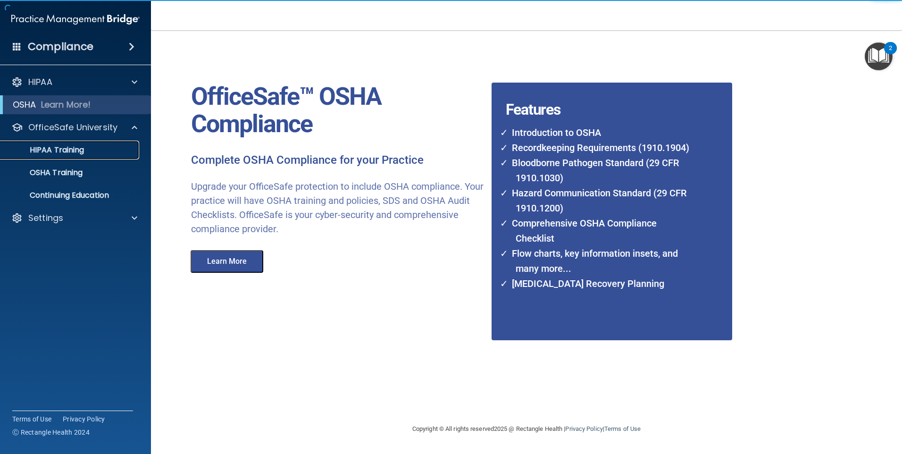
click at [67, 151] on p "HIPAA Training" at bounding box center [45, 149] width 78 height 9
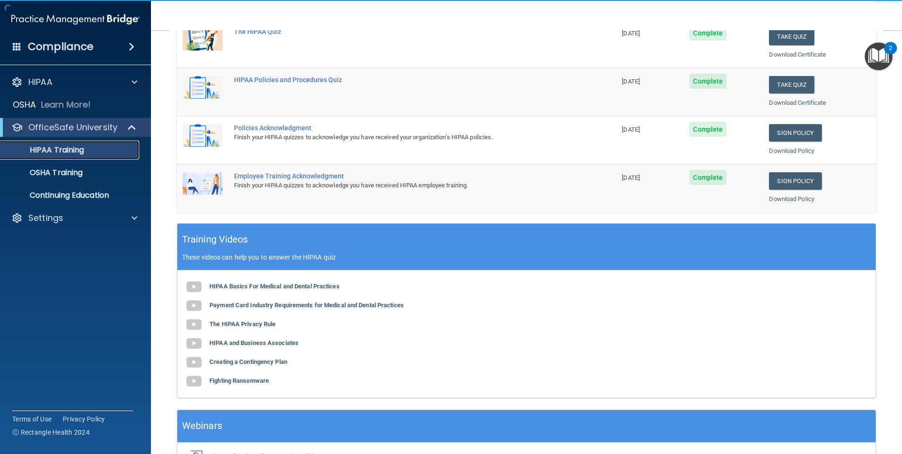
scroll to position [257, 0]
